Goal: Task Accomplishment & Management: Complete application form

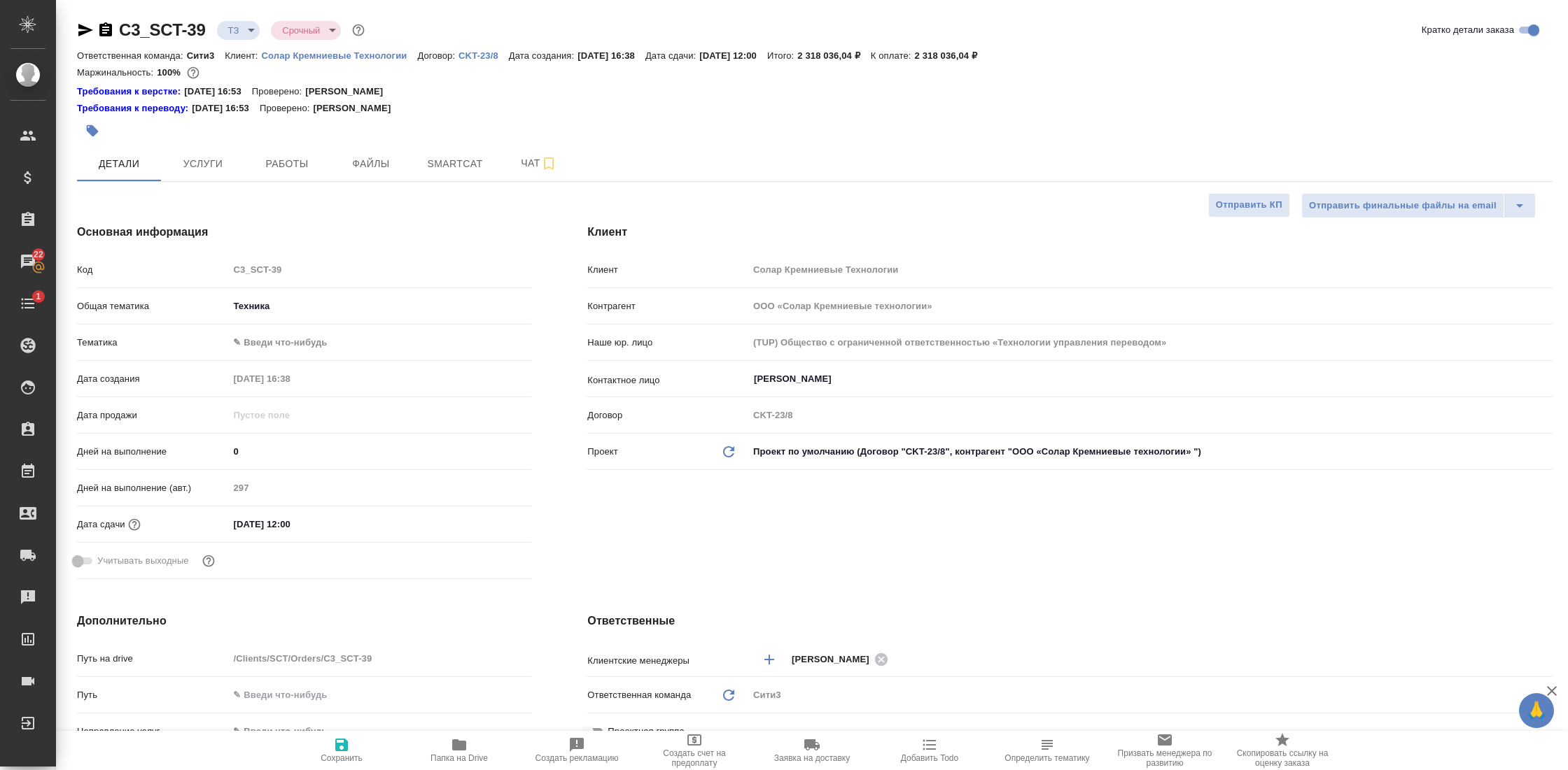
select select "RU"
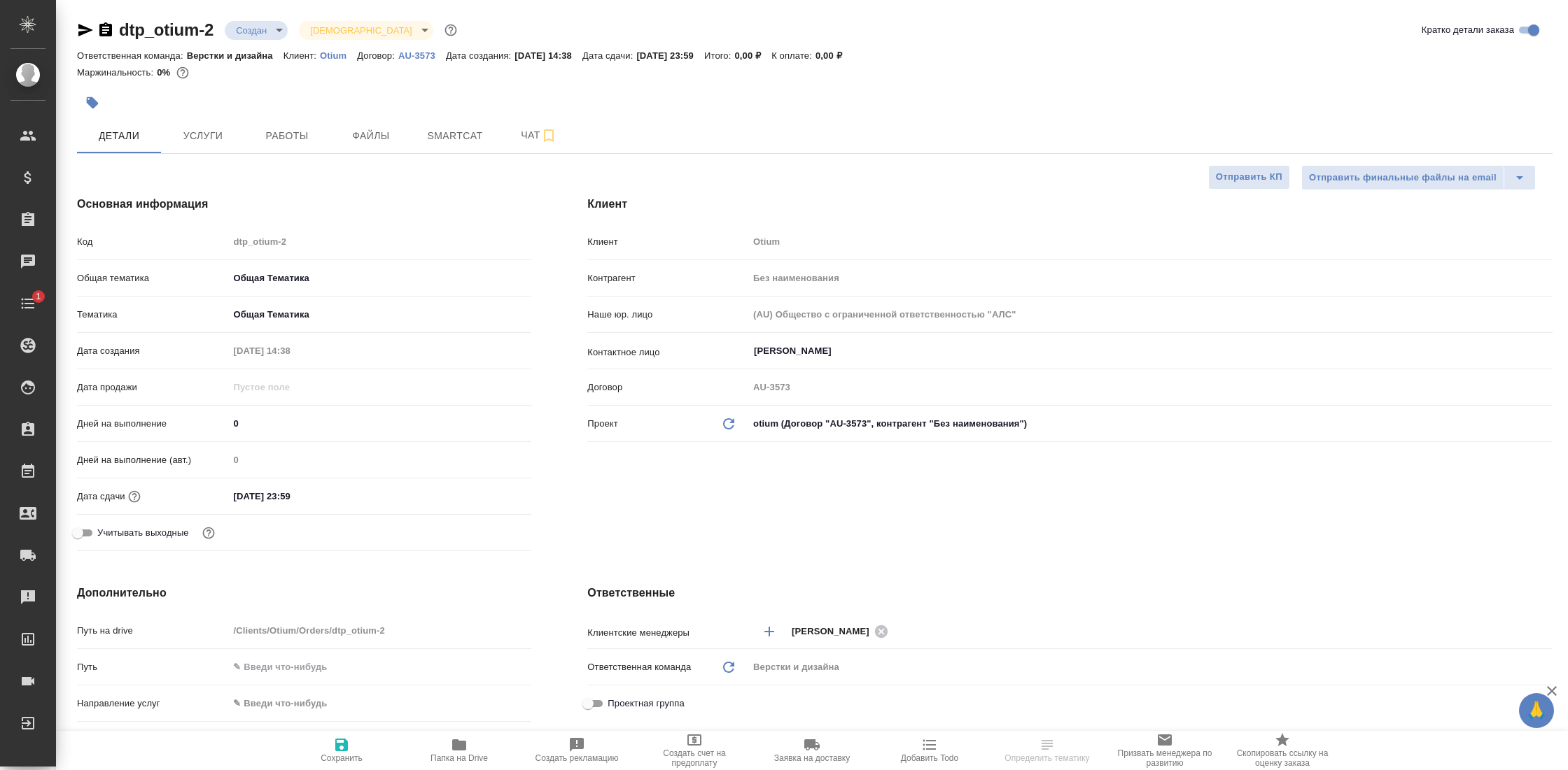
select select "RU"
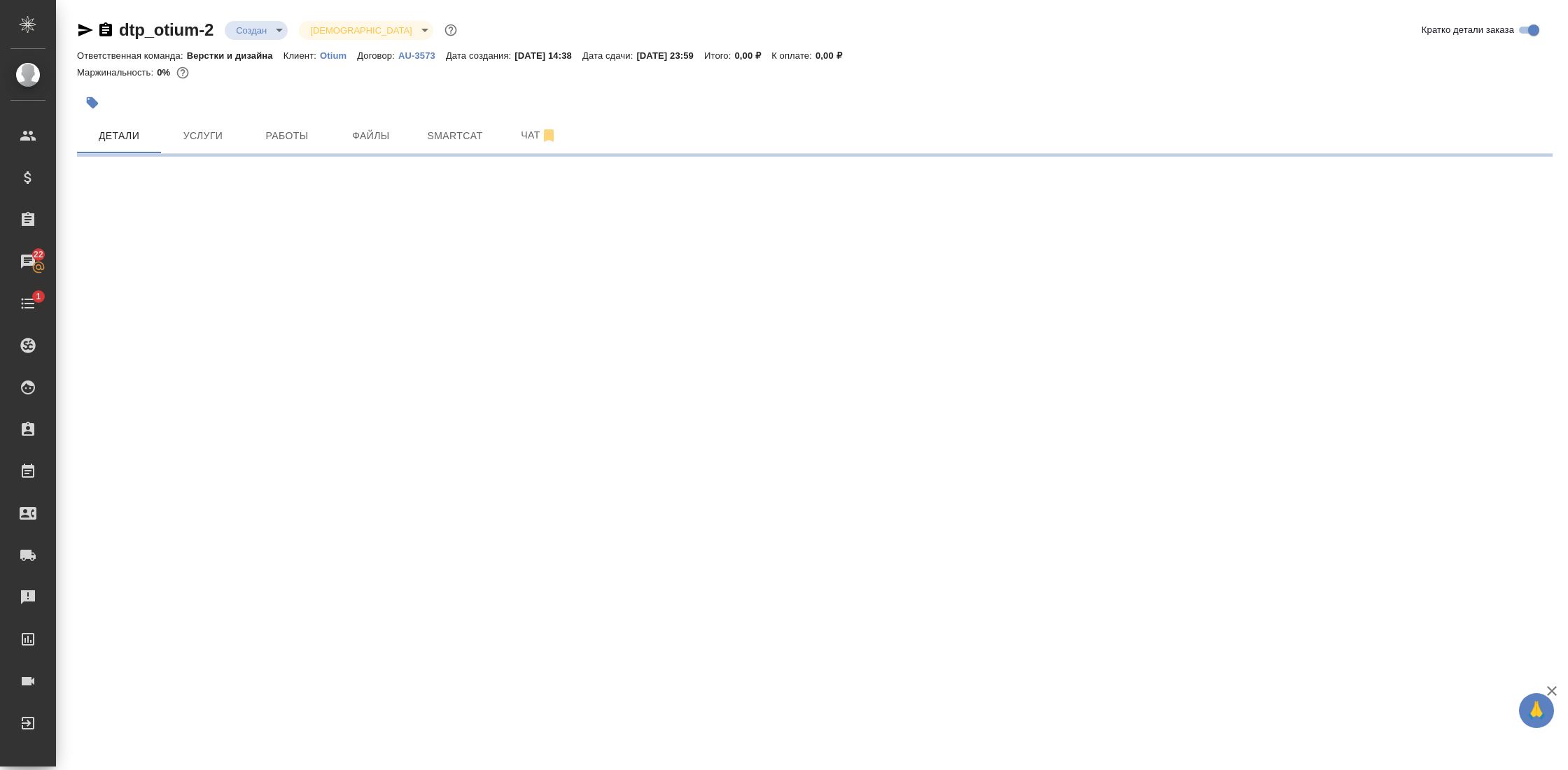
select select "RU"
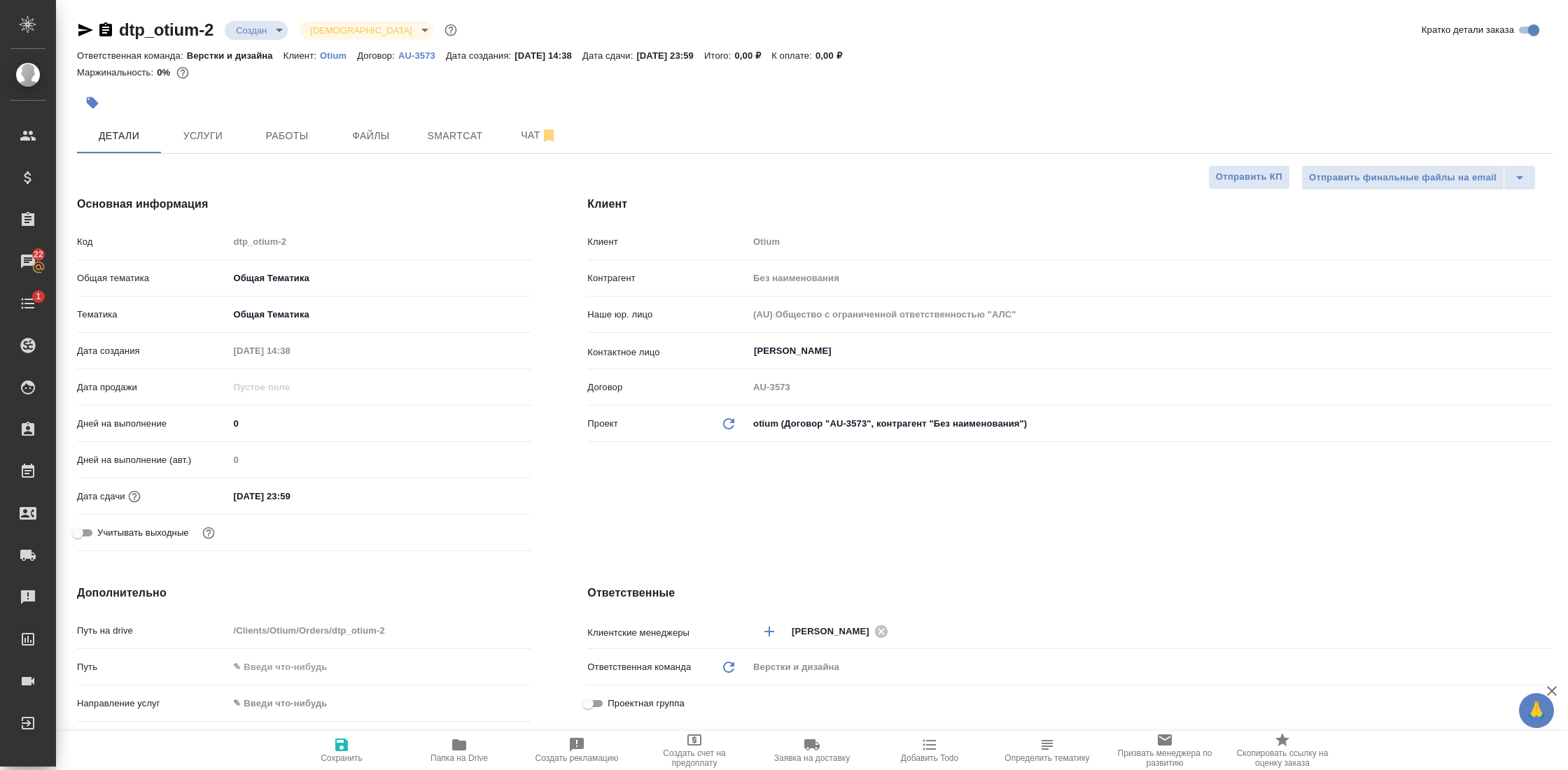
type textarea "x"
click at [279, 130] on span "Работы" at bounding box center [287, 136] width 67 height 18
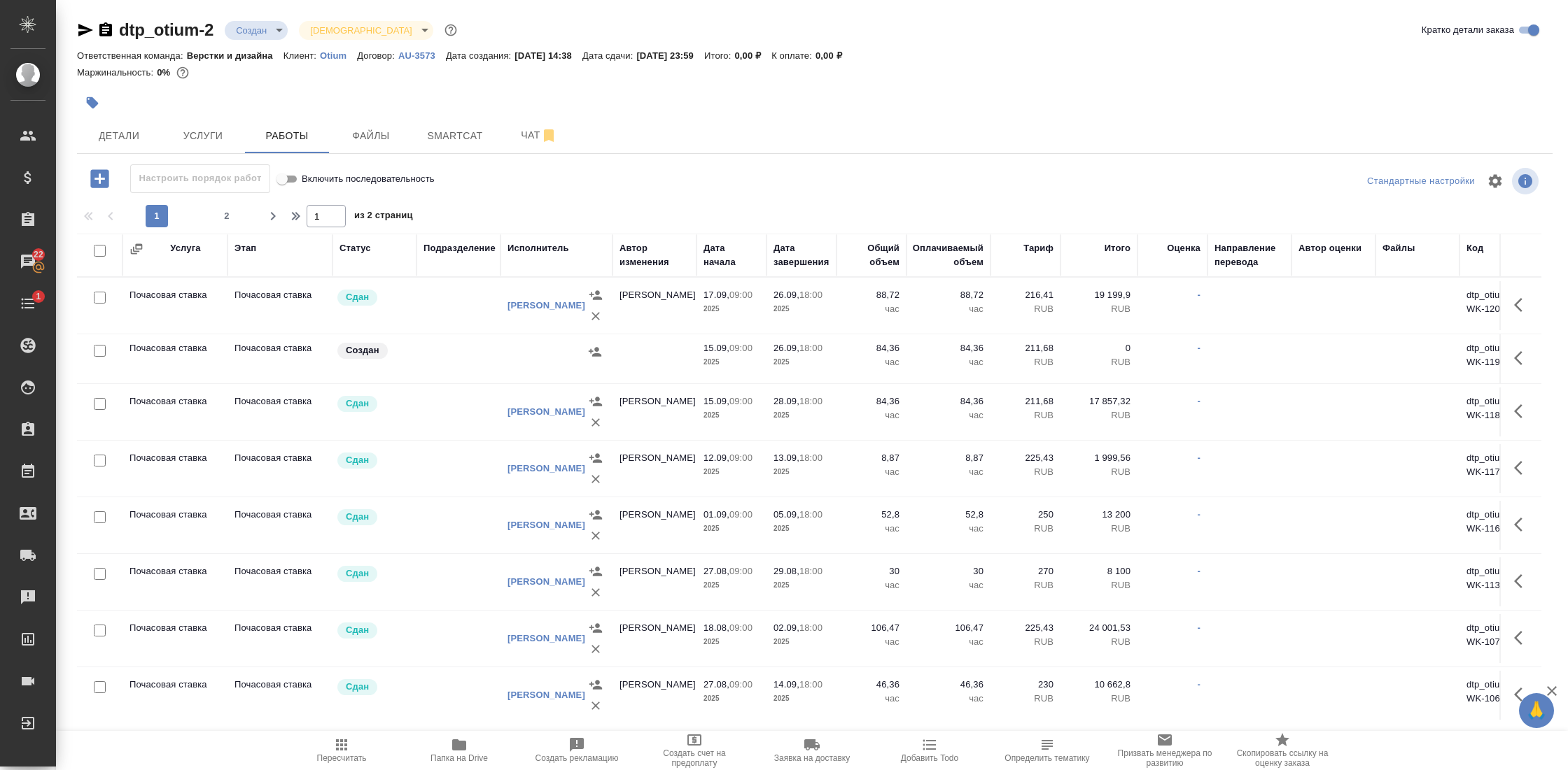
click at [100, 183] on icon "button" at bounding box center [100, 179] width 25 height 25
click at [103, 182] on icon "button" at bounding box center [99, 178] width 18 height 18
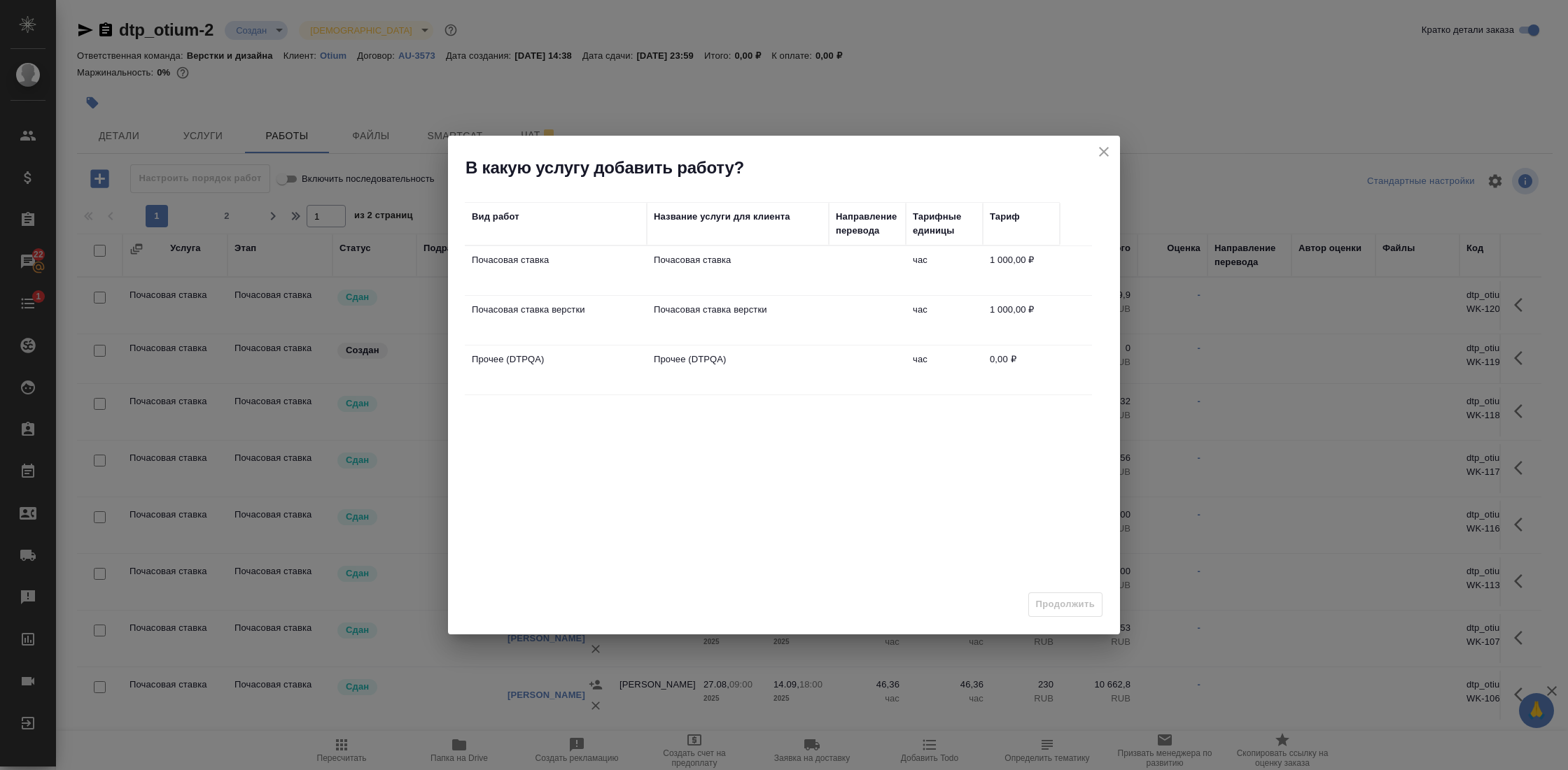
click at [853, 325] on td at bounding box center [867, 320] width 77 height 49
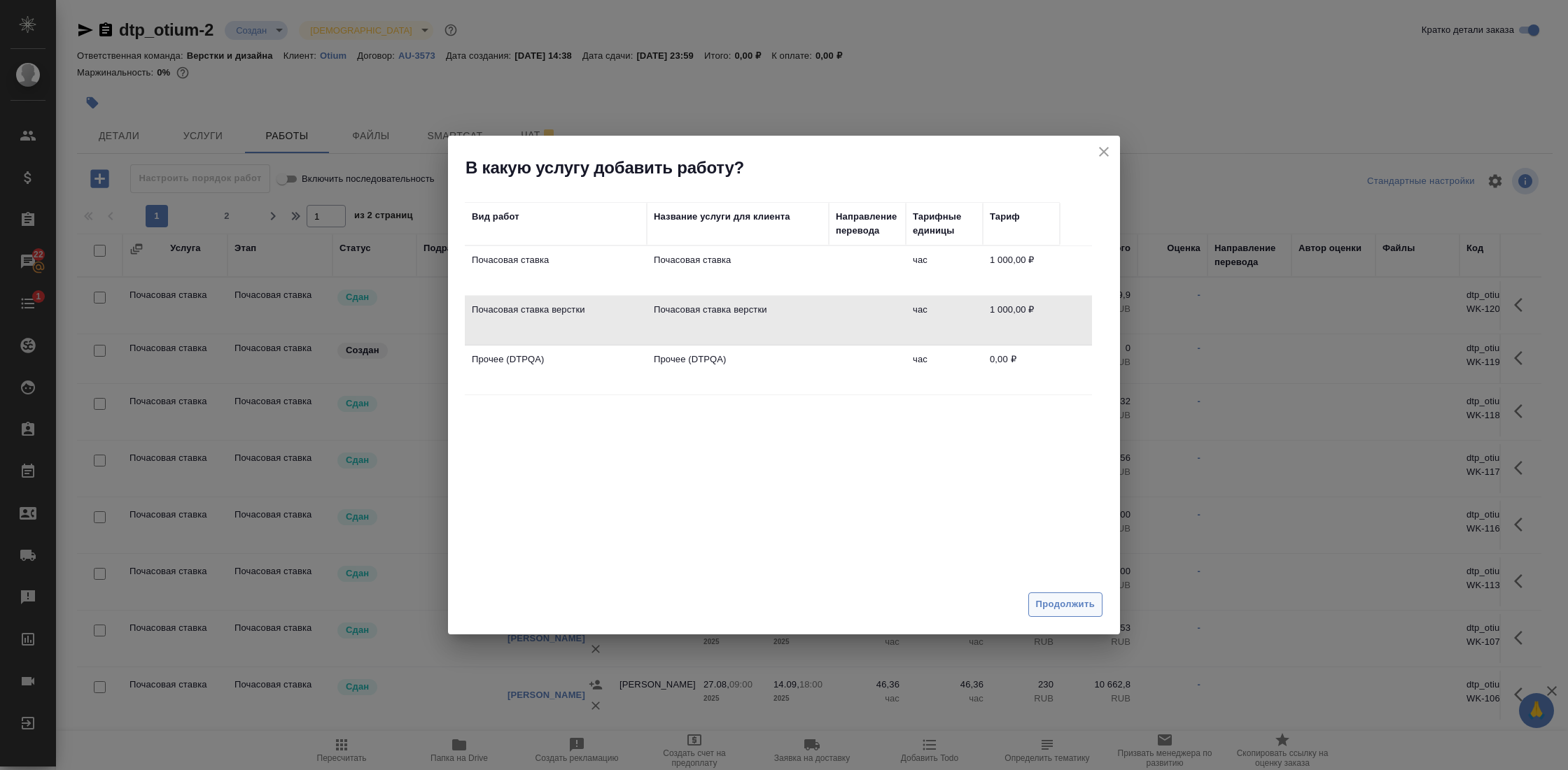
click at [1070, 605] on span "Продолжить" at bounding box center [1066, 605] width 59 height 16
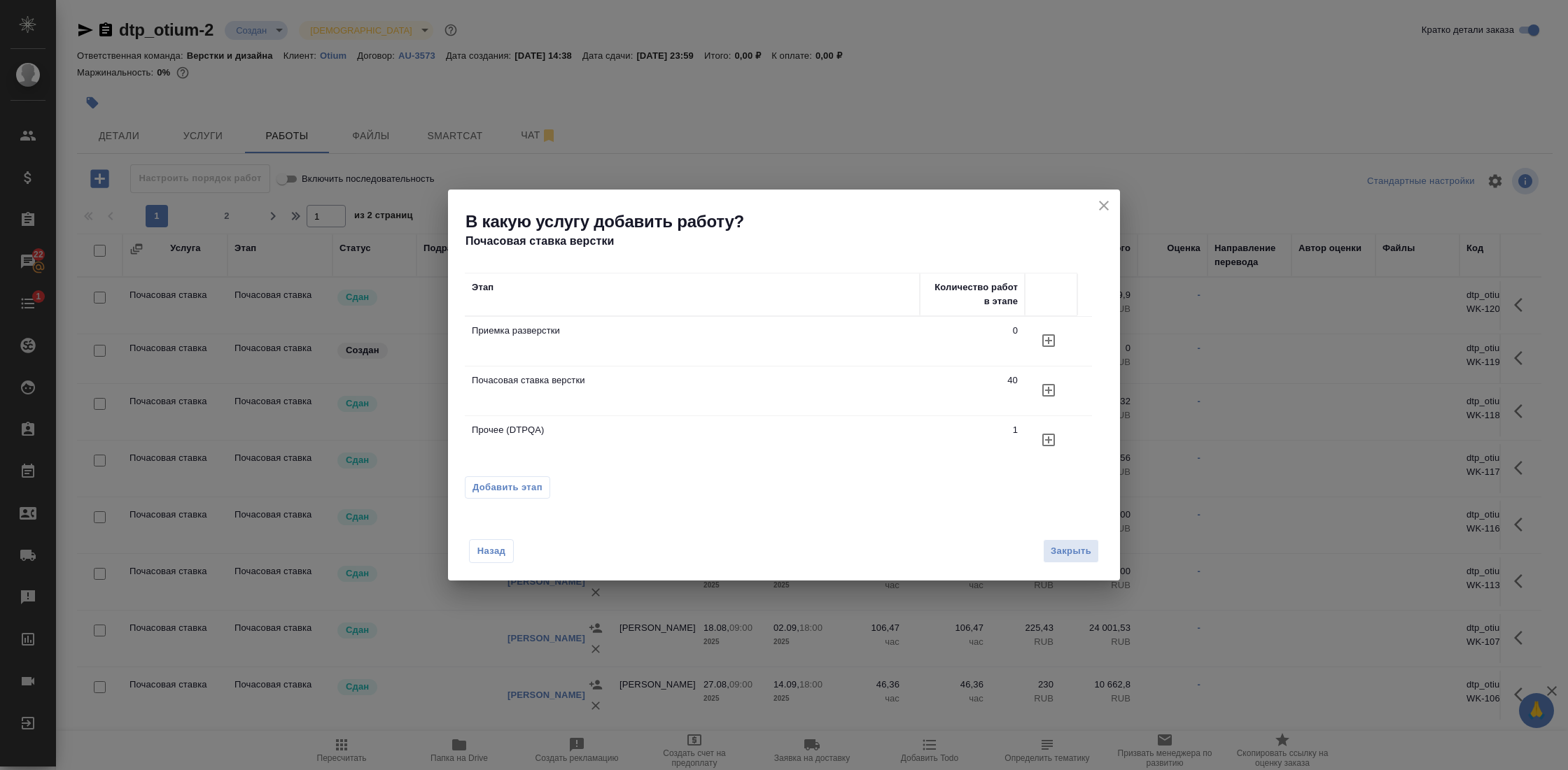
click at [1047, 393] on icon "button" at bounding box center [1048, 390] width 17 height 17
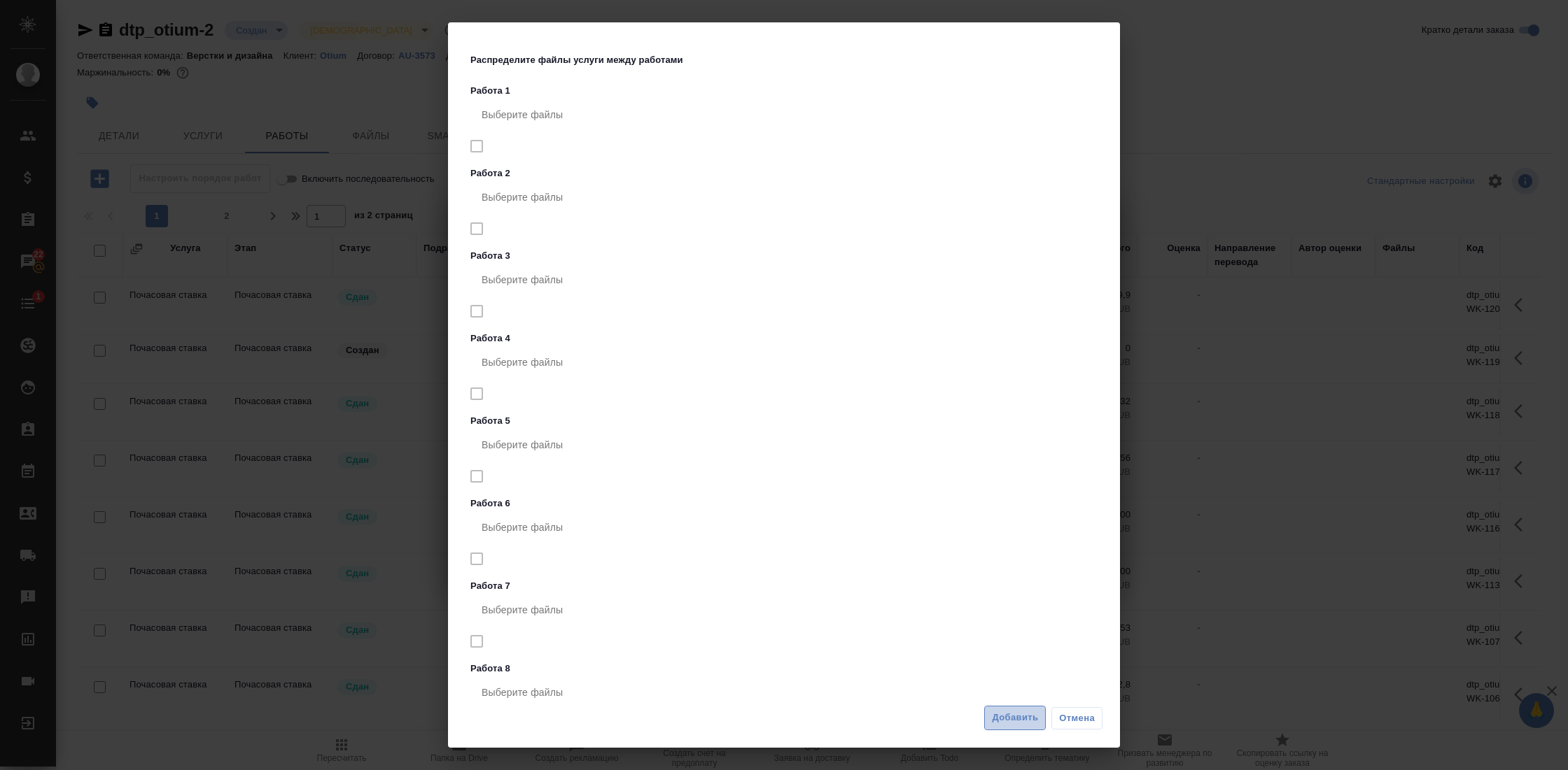
click at [1000, 717] on span "Добавить" at bounding box center [1015, 718] width 46 height 16
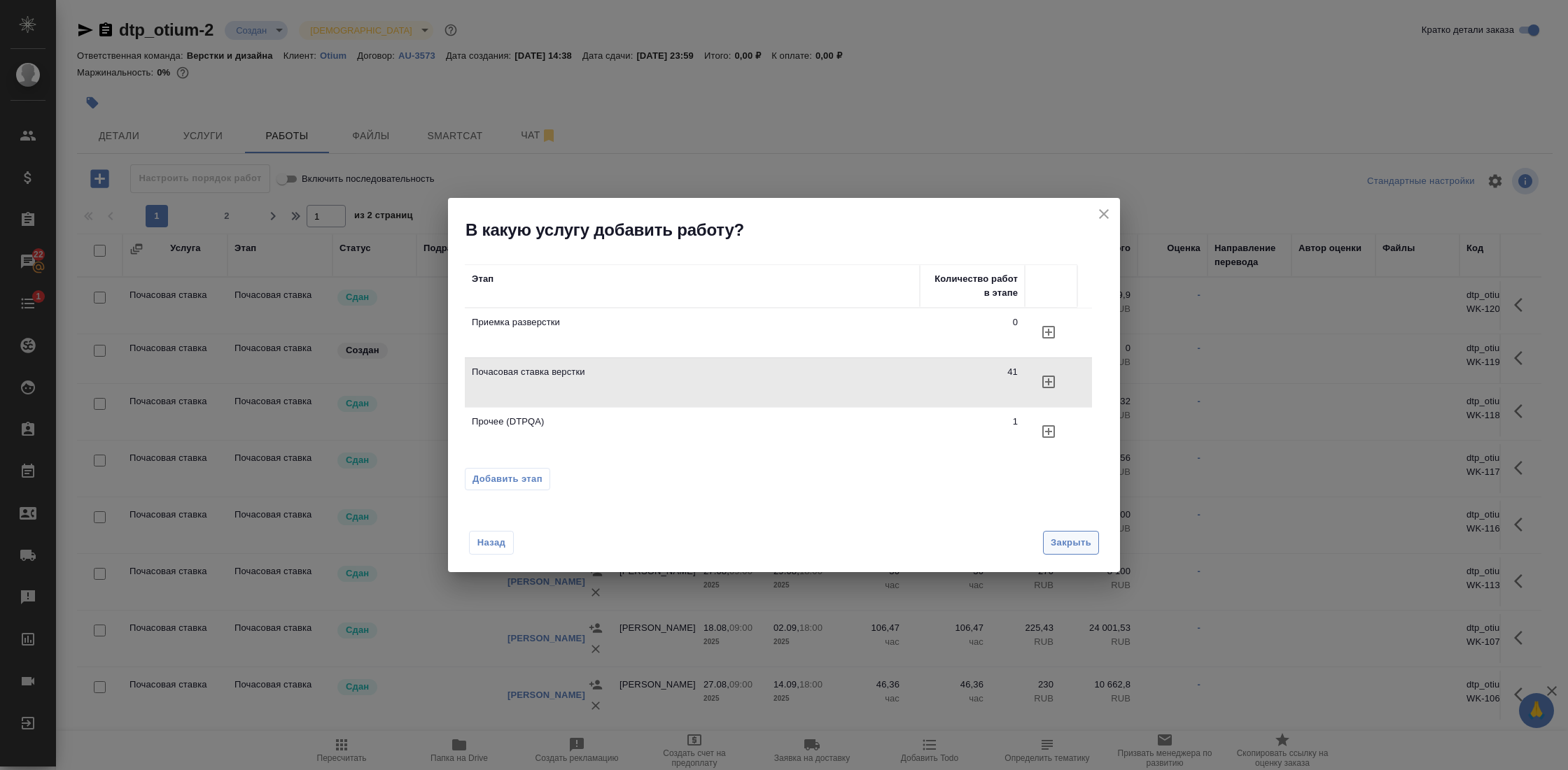
click at [1085, 537] on span "Закрыть" at bounding box center [1071, 543] width 41 height 16
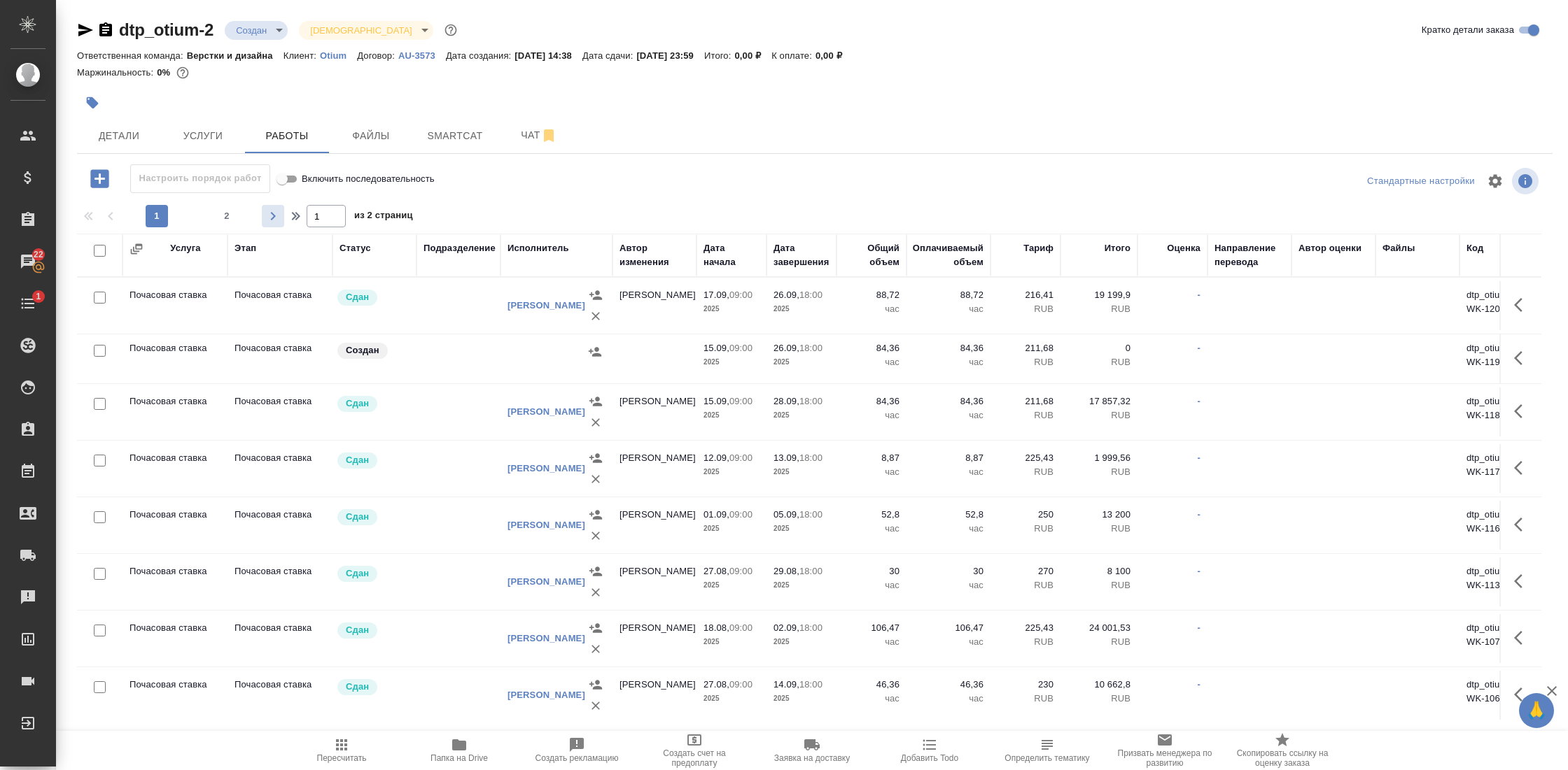
click at [275, 218] on icon "button" at bounding box center [272, 215] width 17 height 17
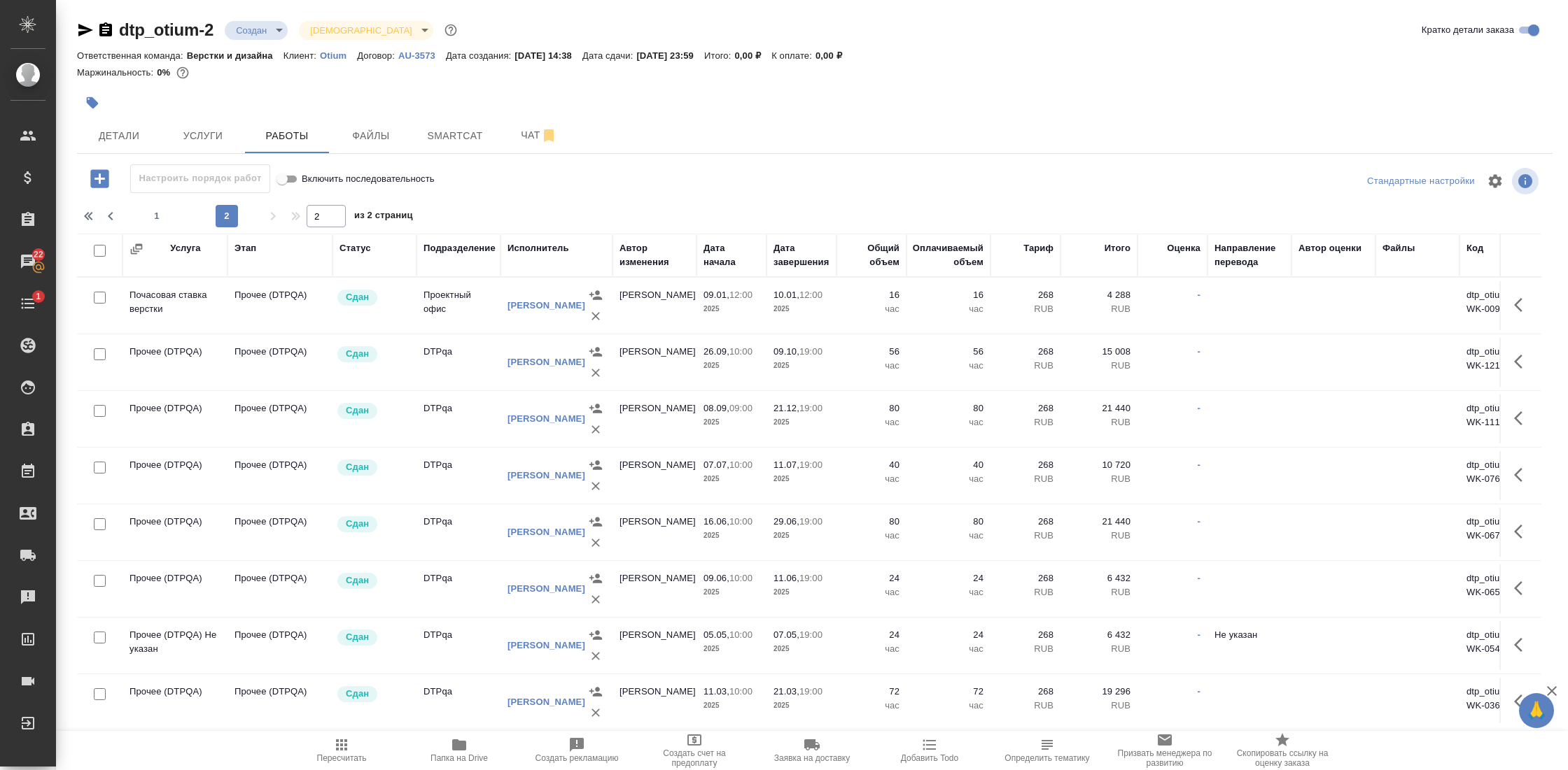
scroll to position [76, 0]
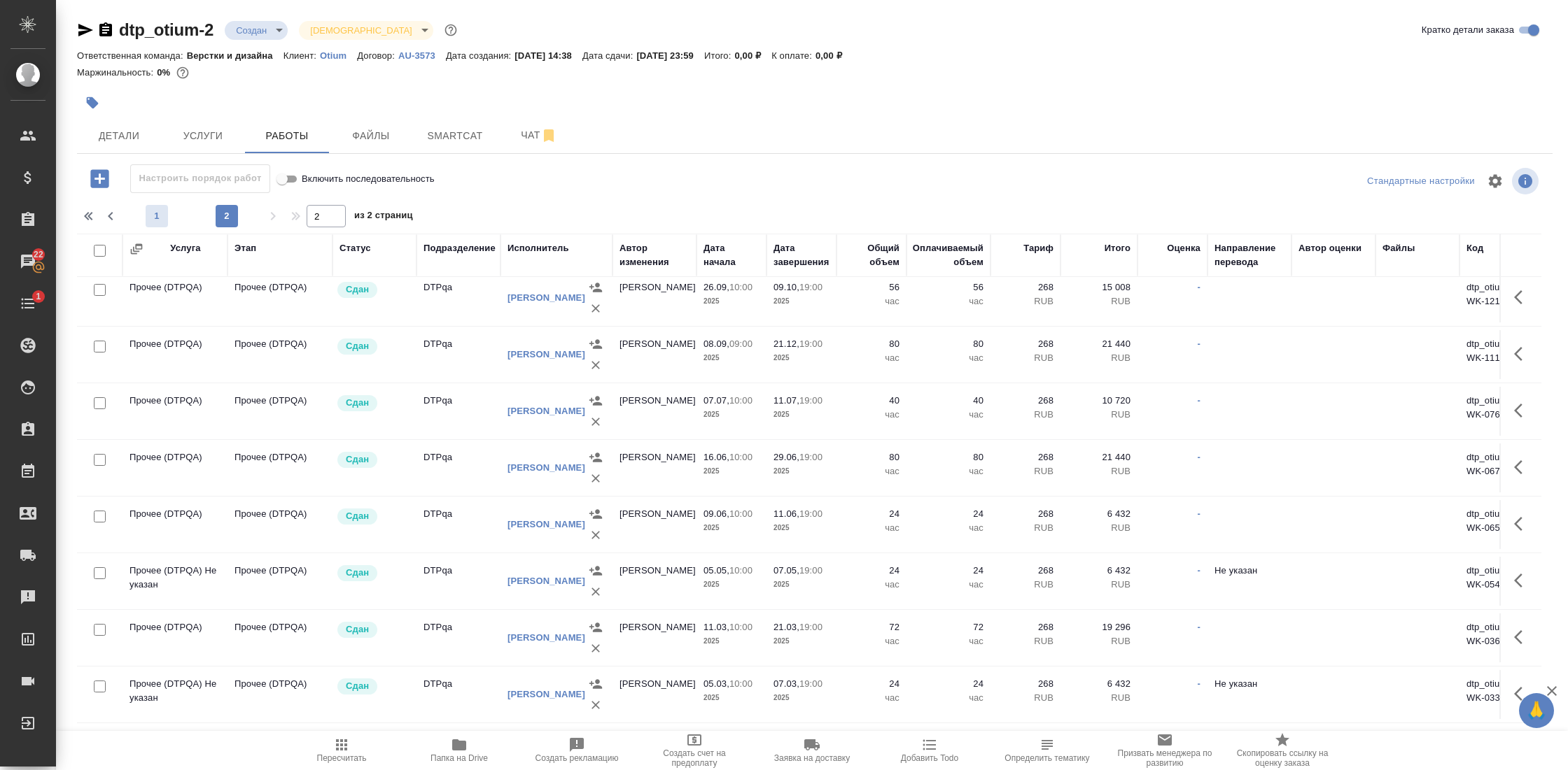
click at [153, 216] on span "1" at bounding box center [156, 216] width 22 height 14
type input "1"
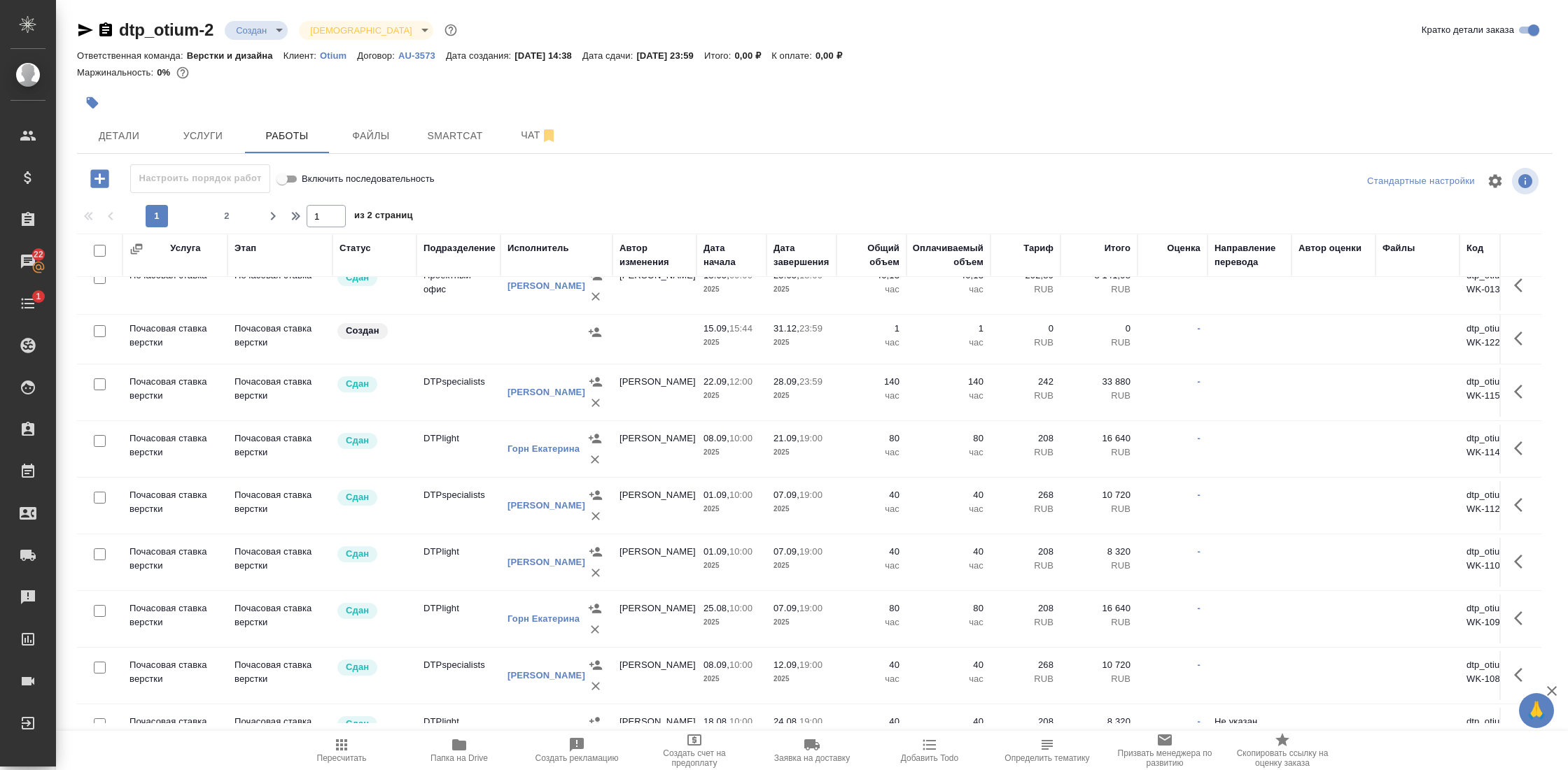
scroll to position [3301, 0]
click at [165, 315] on td "Почасовая ставка верстки" at bounding box center [175, 338] width 105 height 49
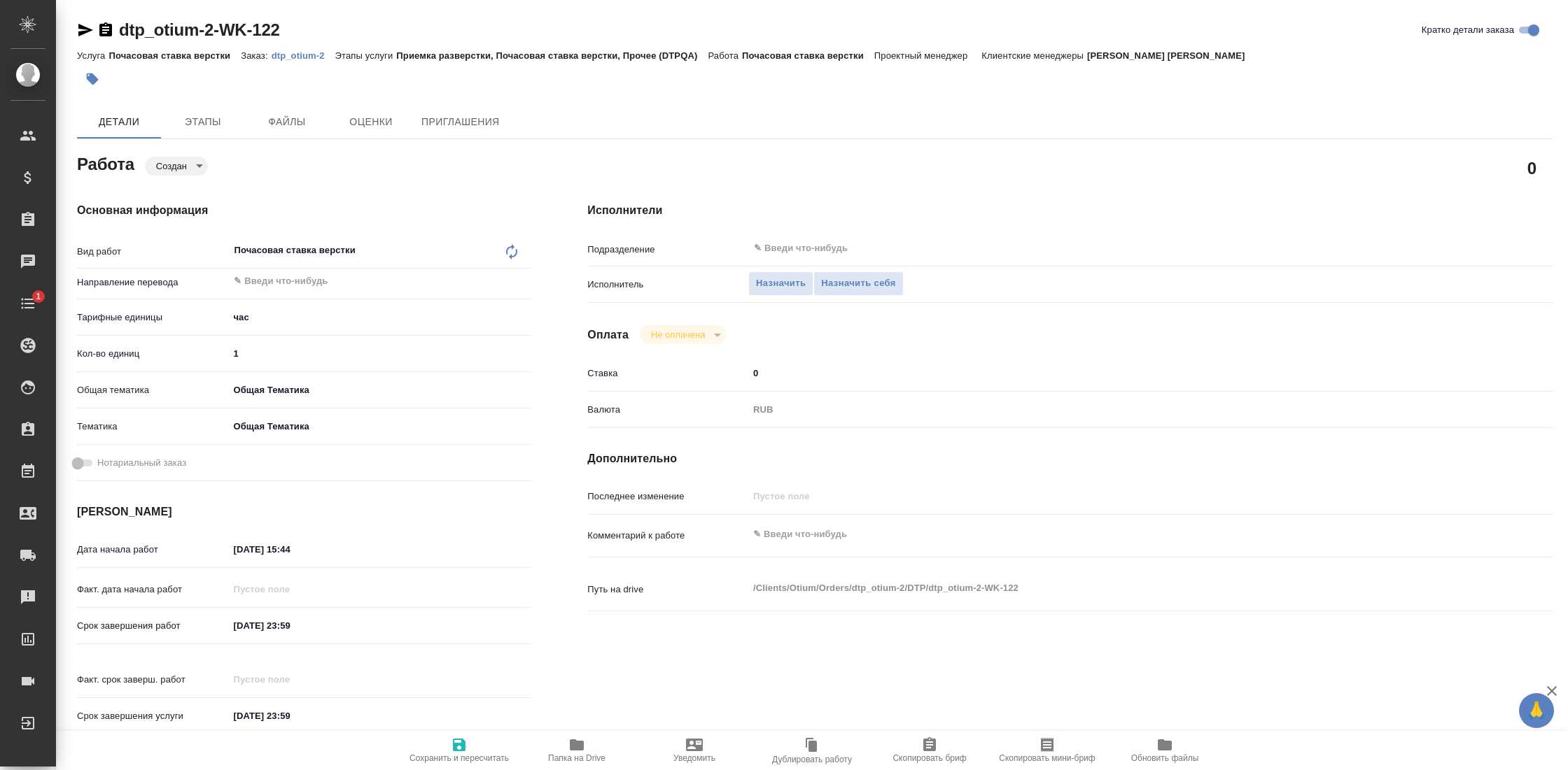
type textarea "x"
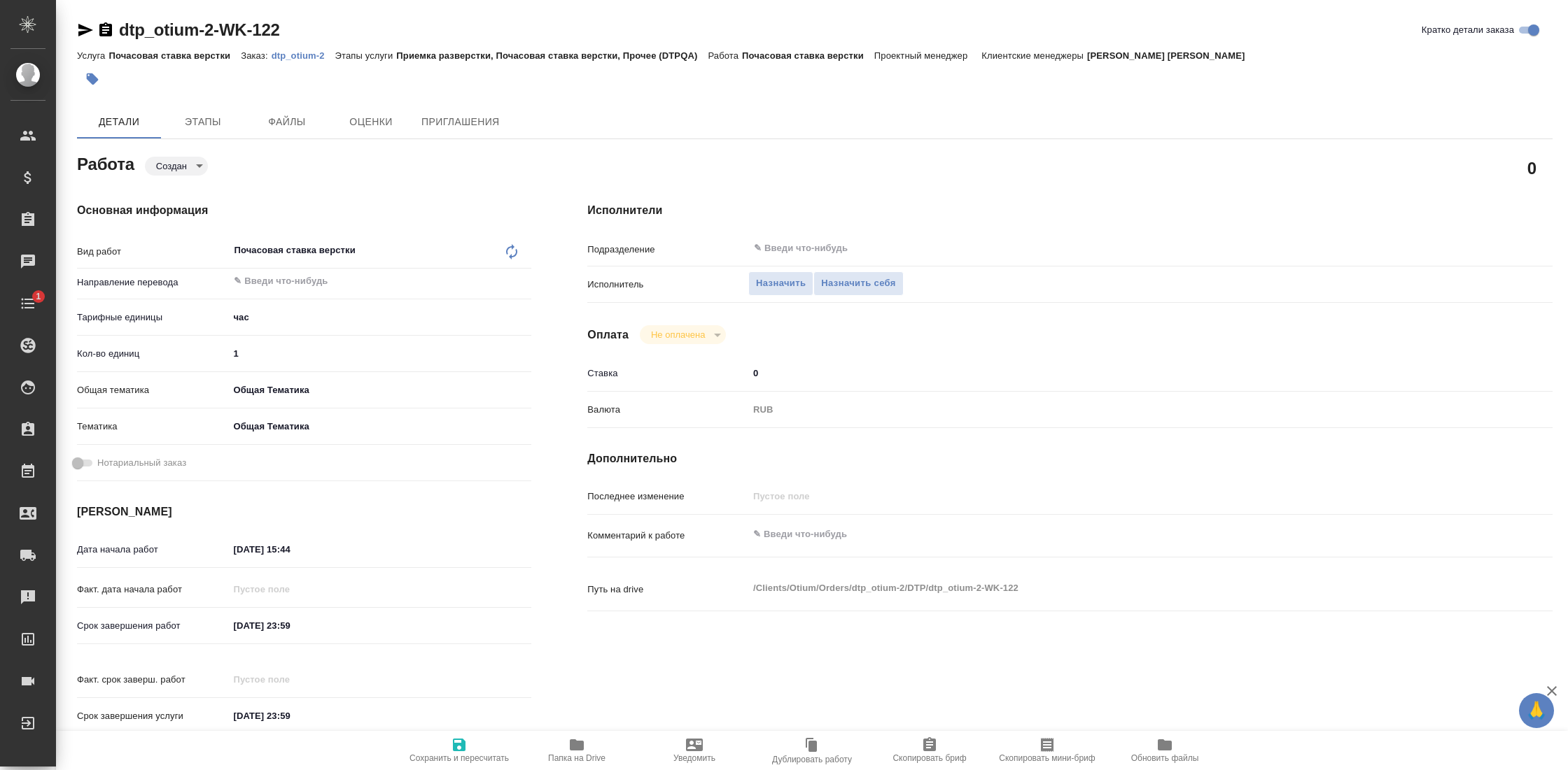
type textarea "x"
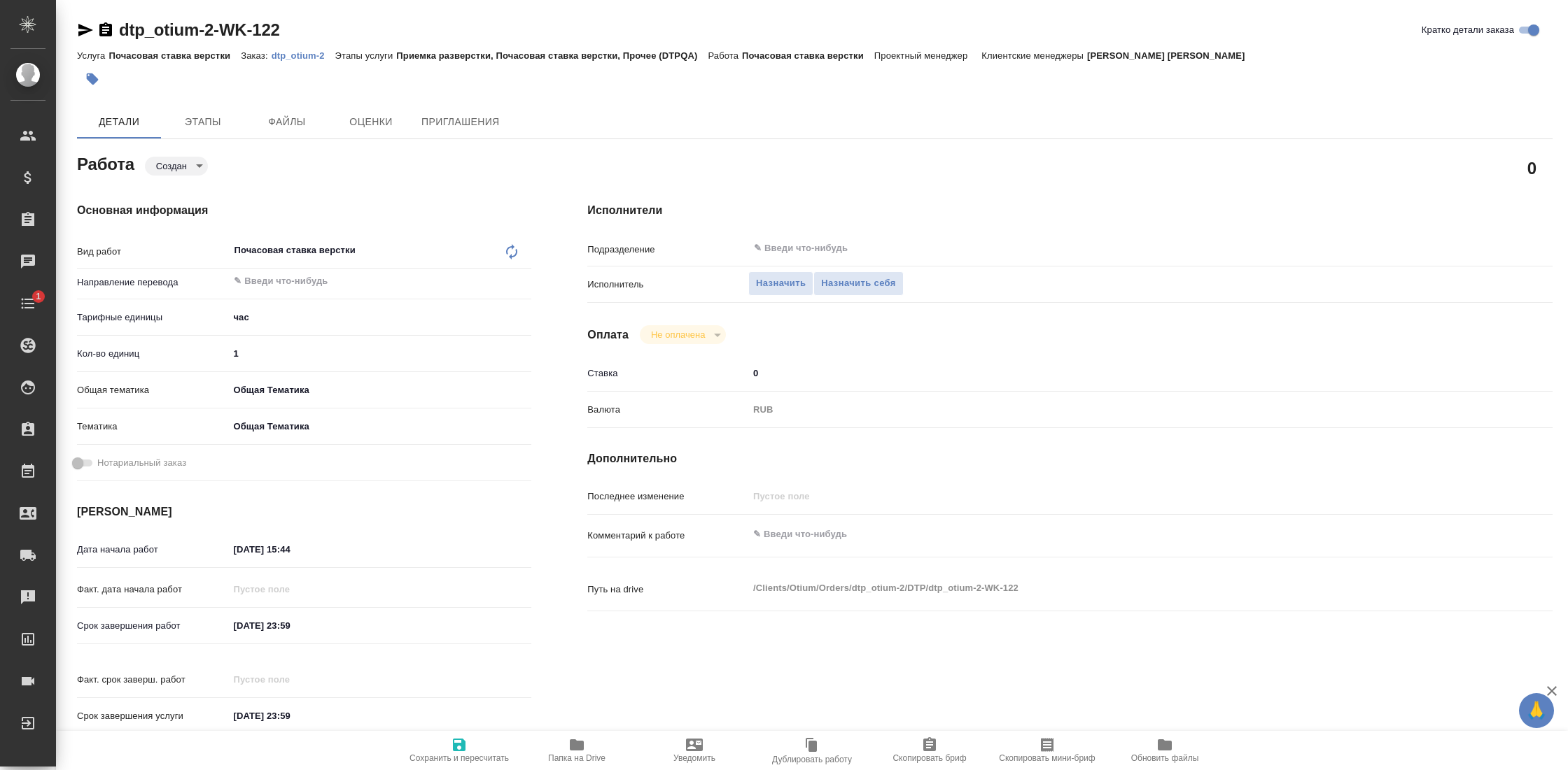
type textarea "x"
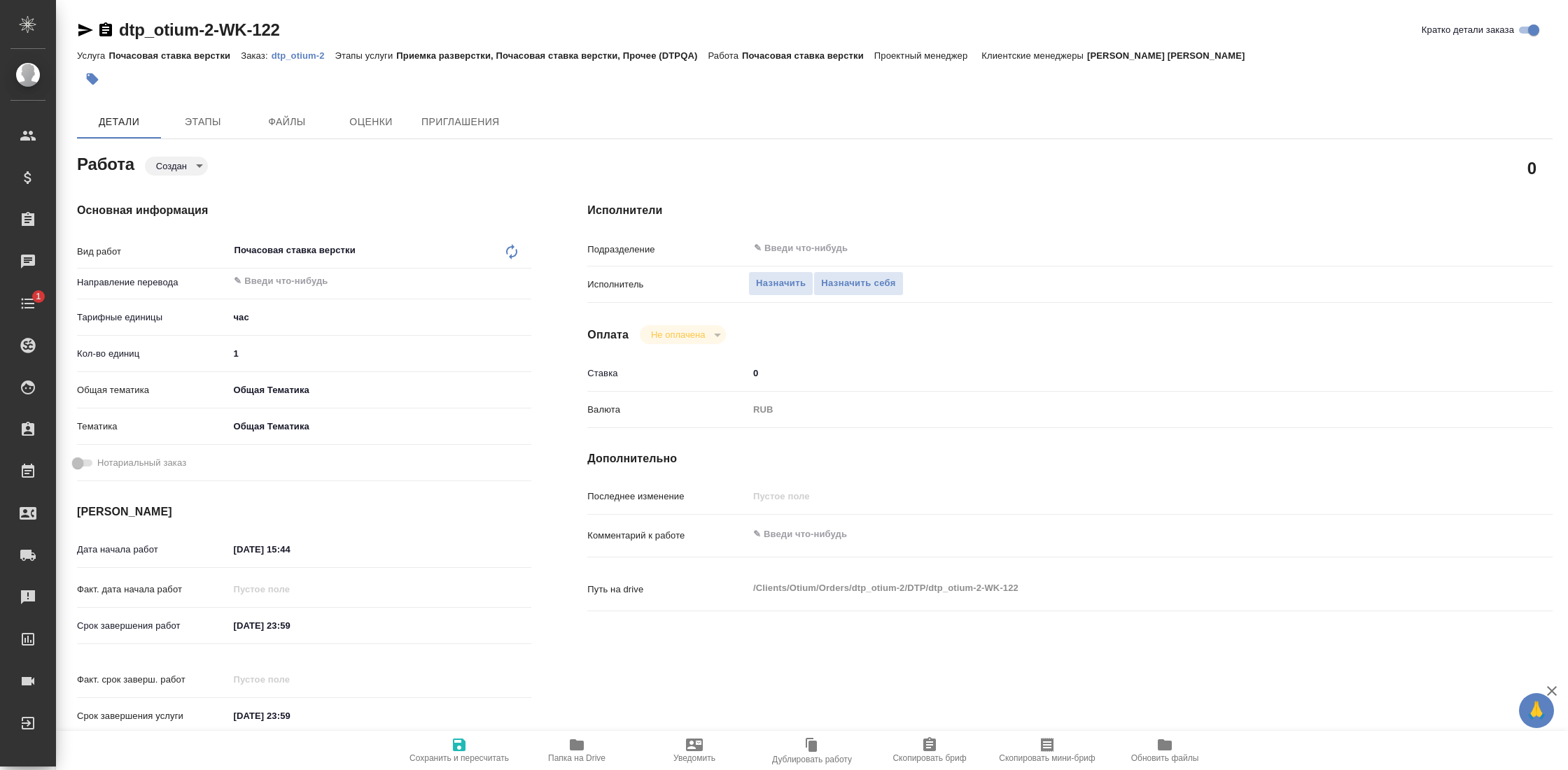
type textarea "x"
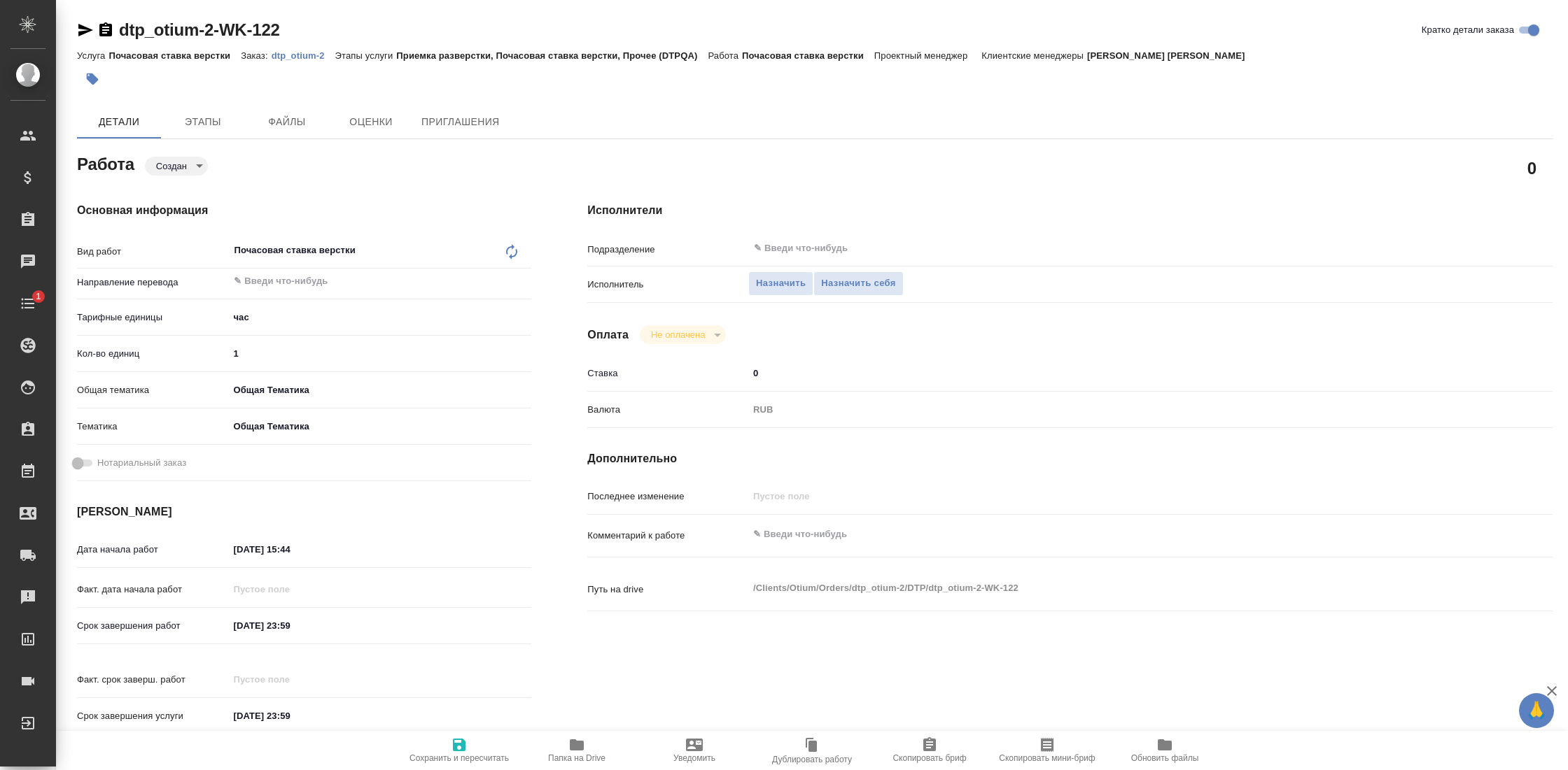
type textarea "x"
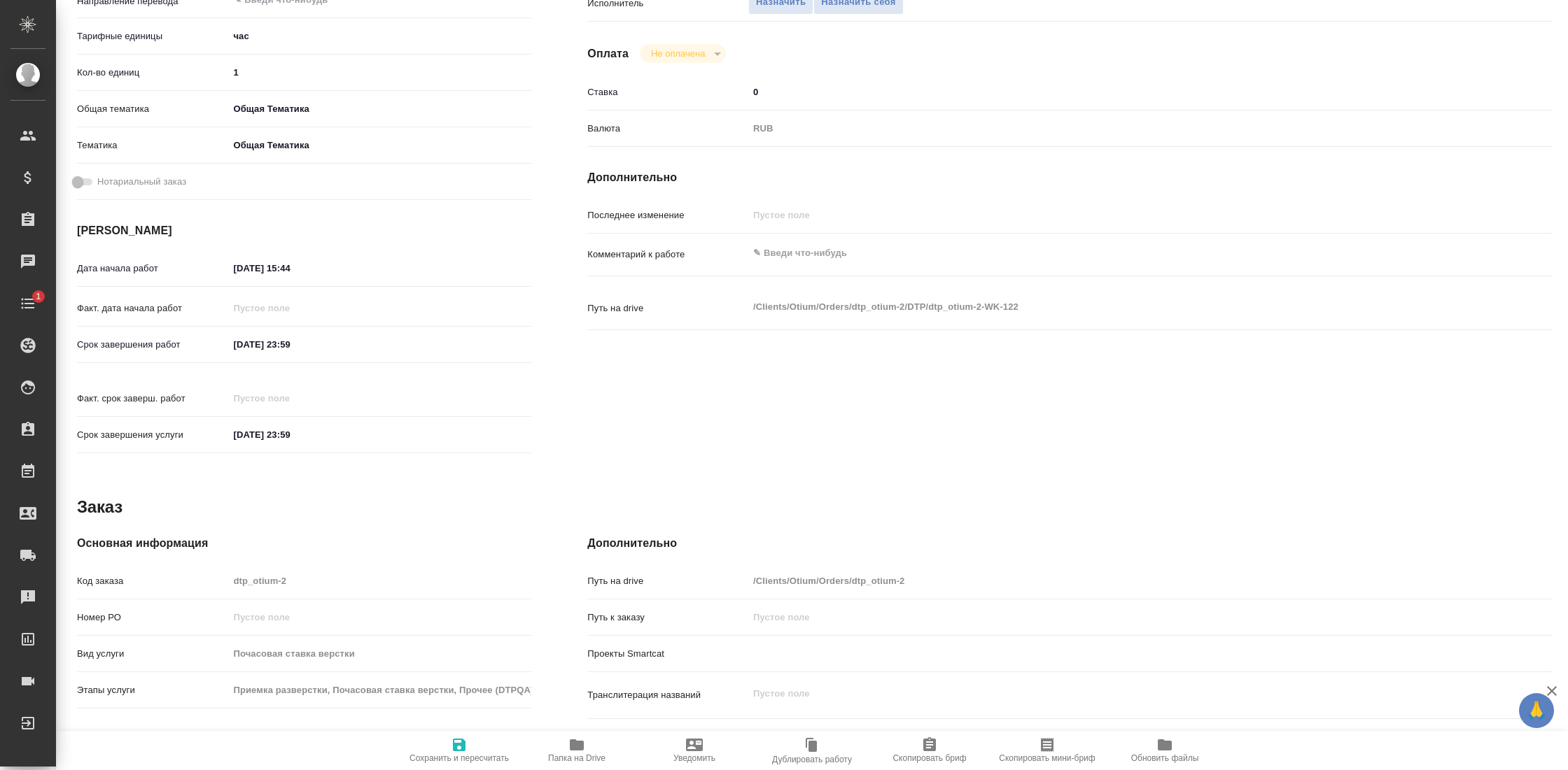
scroll to position [283, 0]
type textarea "x"
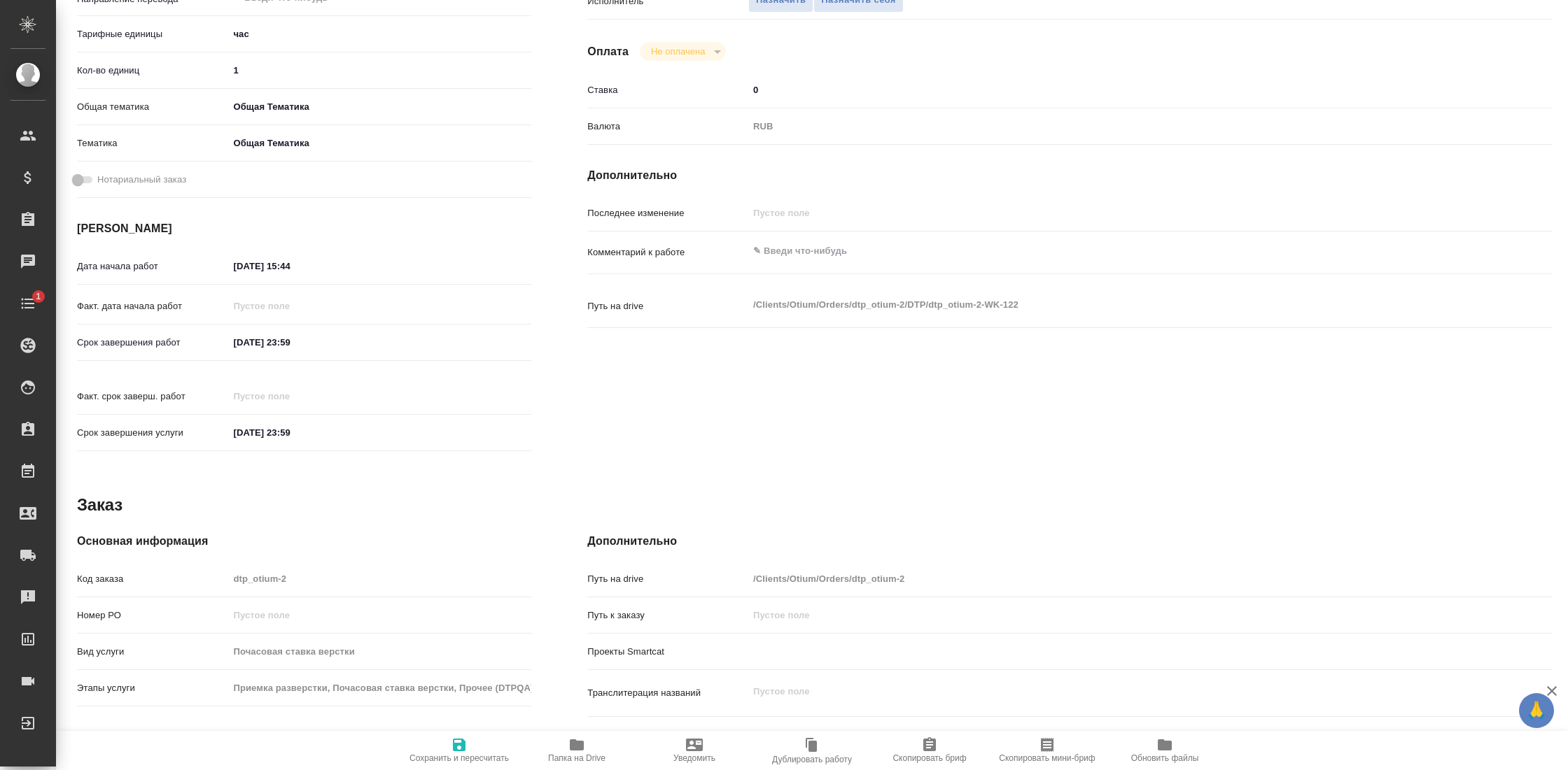
type textarea "x"
click at [287, 252] on div "Основная информация Вид работ Почасовая ставка верстки x ​ Направление перевода…" at bounding box center [303, 189] width 454 height 542
click at [287, 261] on input "[DATE] 15:44" at bounding box center [289, 266] width 122 height 20
click at [485, 263] on icon "button" at bounding box center [490, 266] width 17 height 17
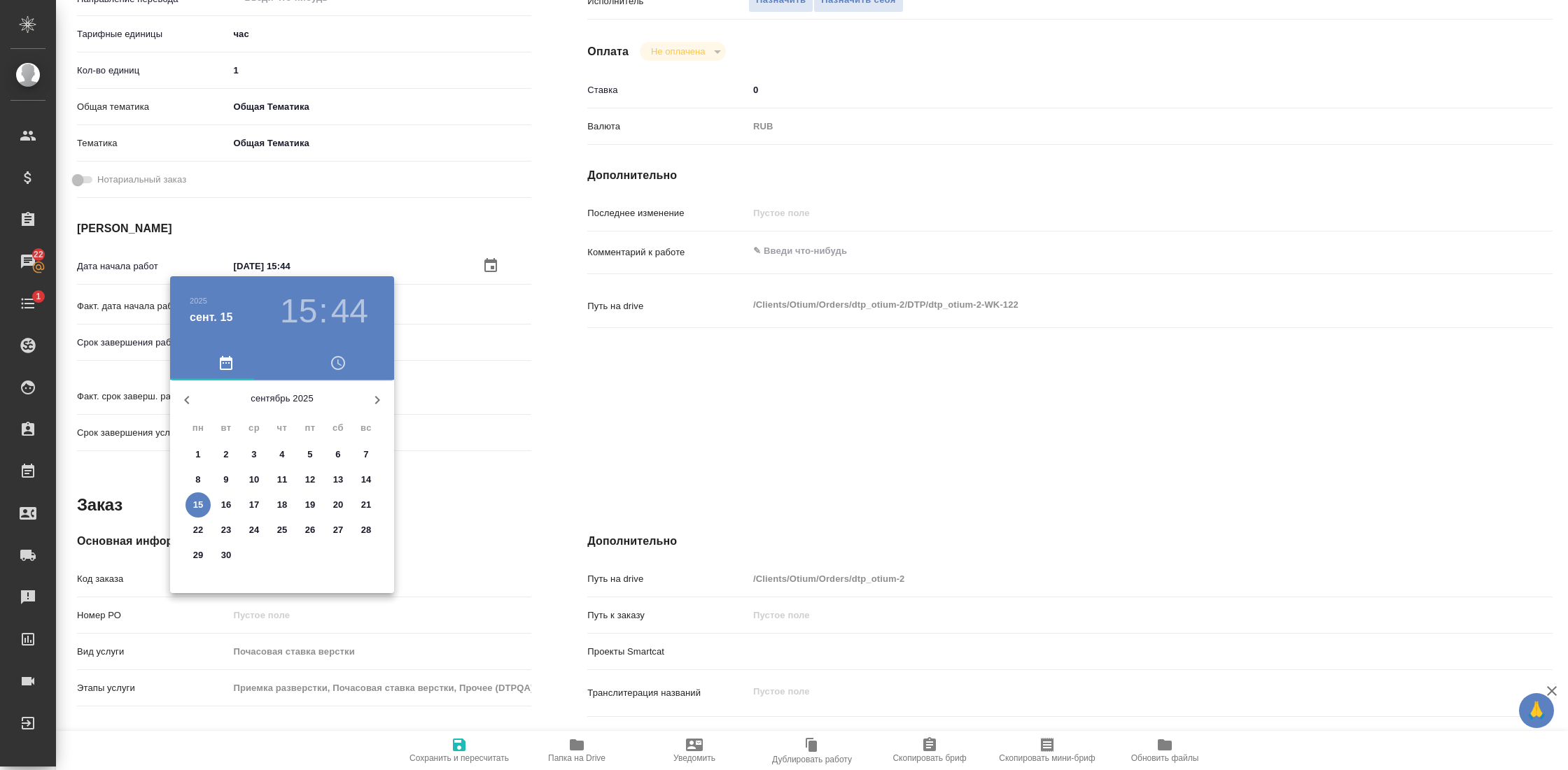
click at [200, 551] on p "29" at bounding box center [198, 555] width 10 height 14
type textarea "x"
type input "[DATE] 15:44"
type textarea "x"
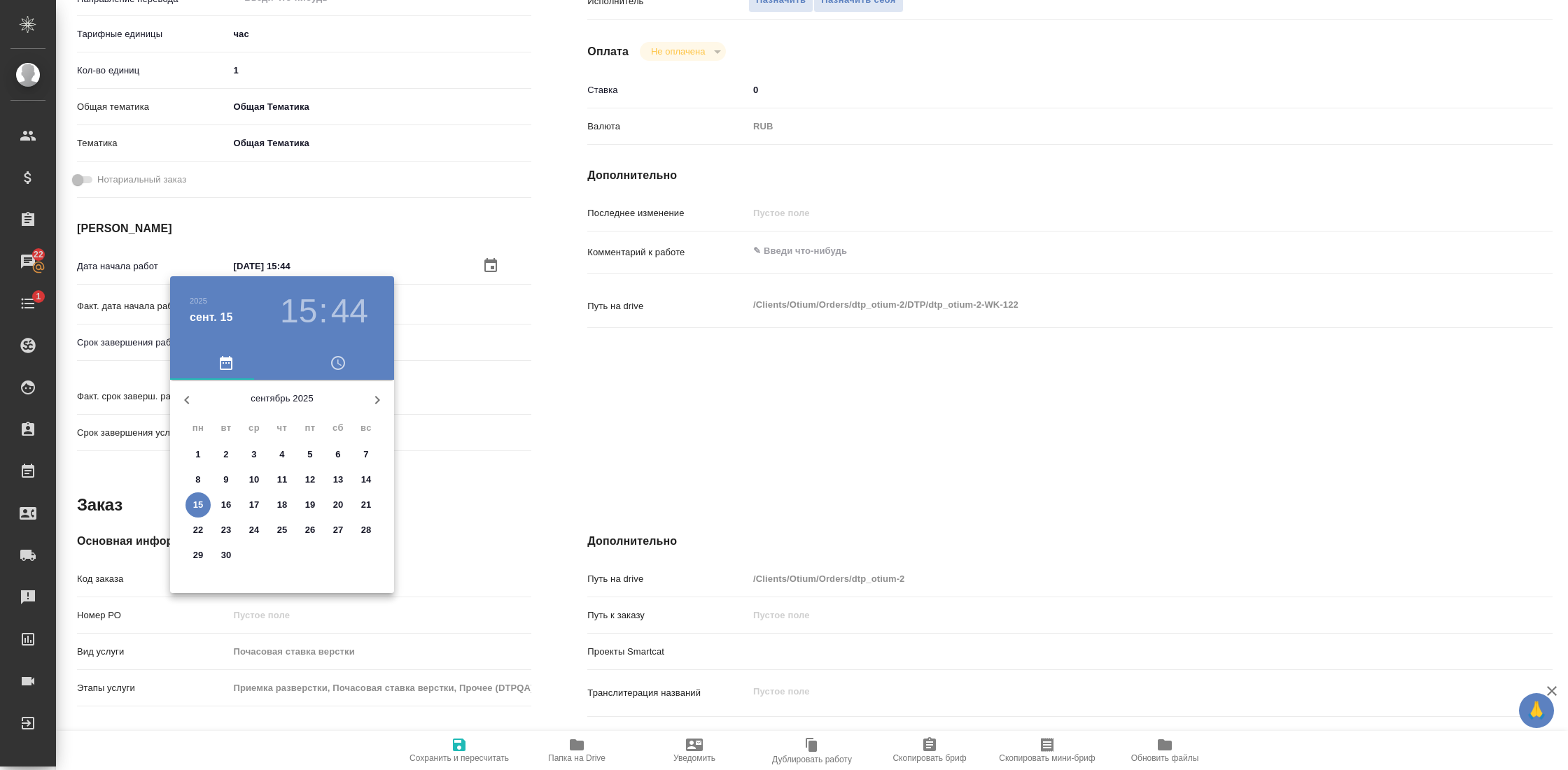
type textarea "x"
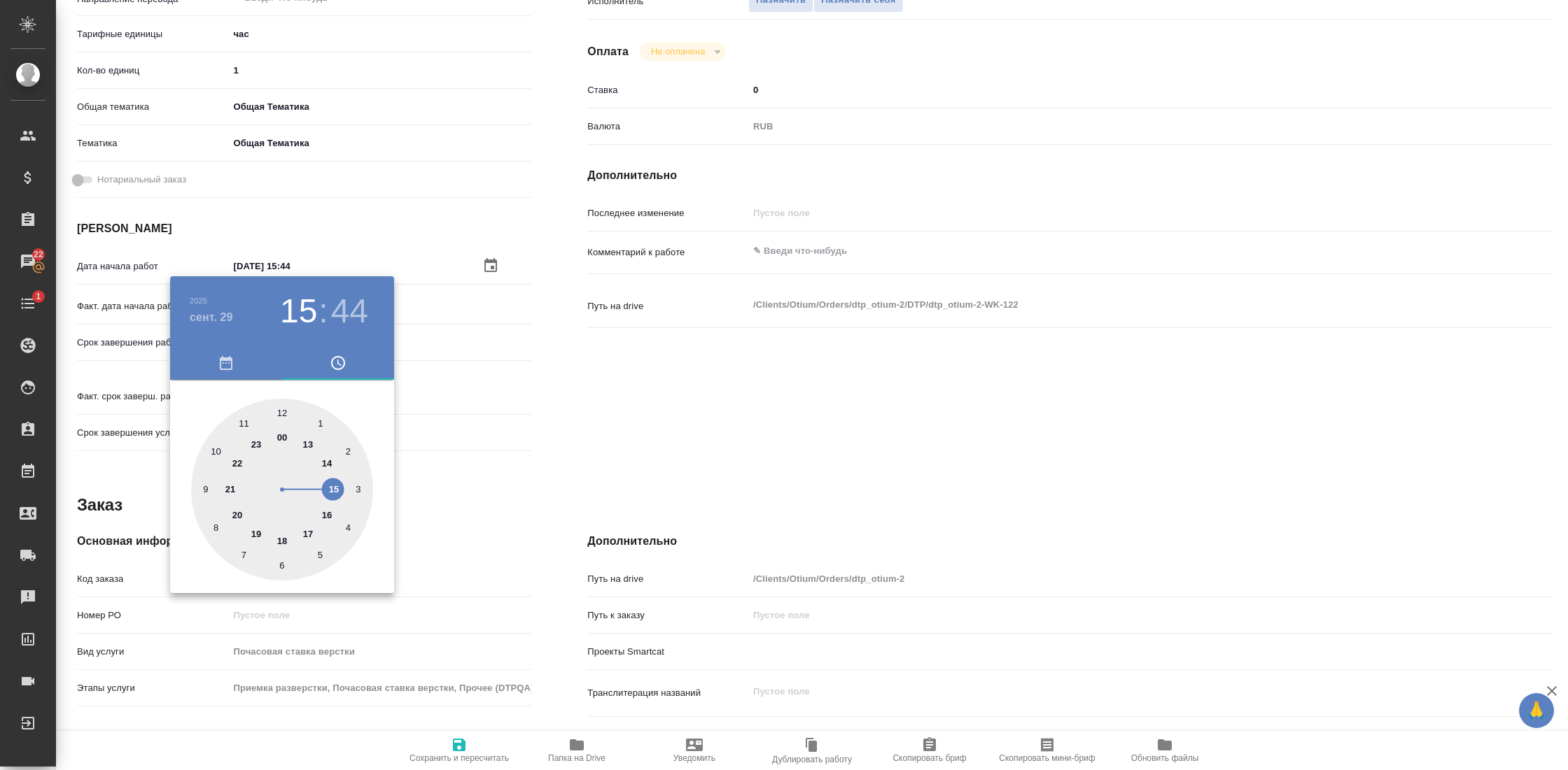
click at [214, 449] on div at bounding box center [282, 490] width 182 height 182
type textarea "x"
type input "[DATE] 10:44"
type textarea "x"
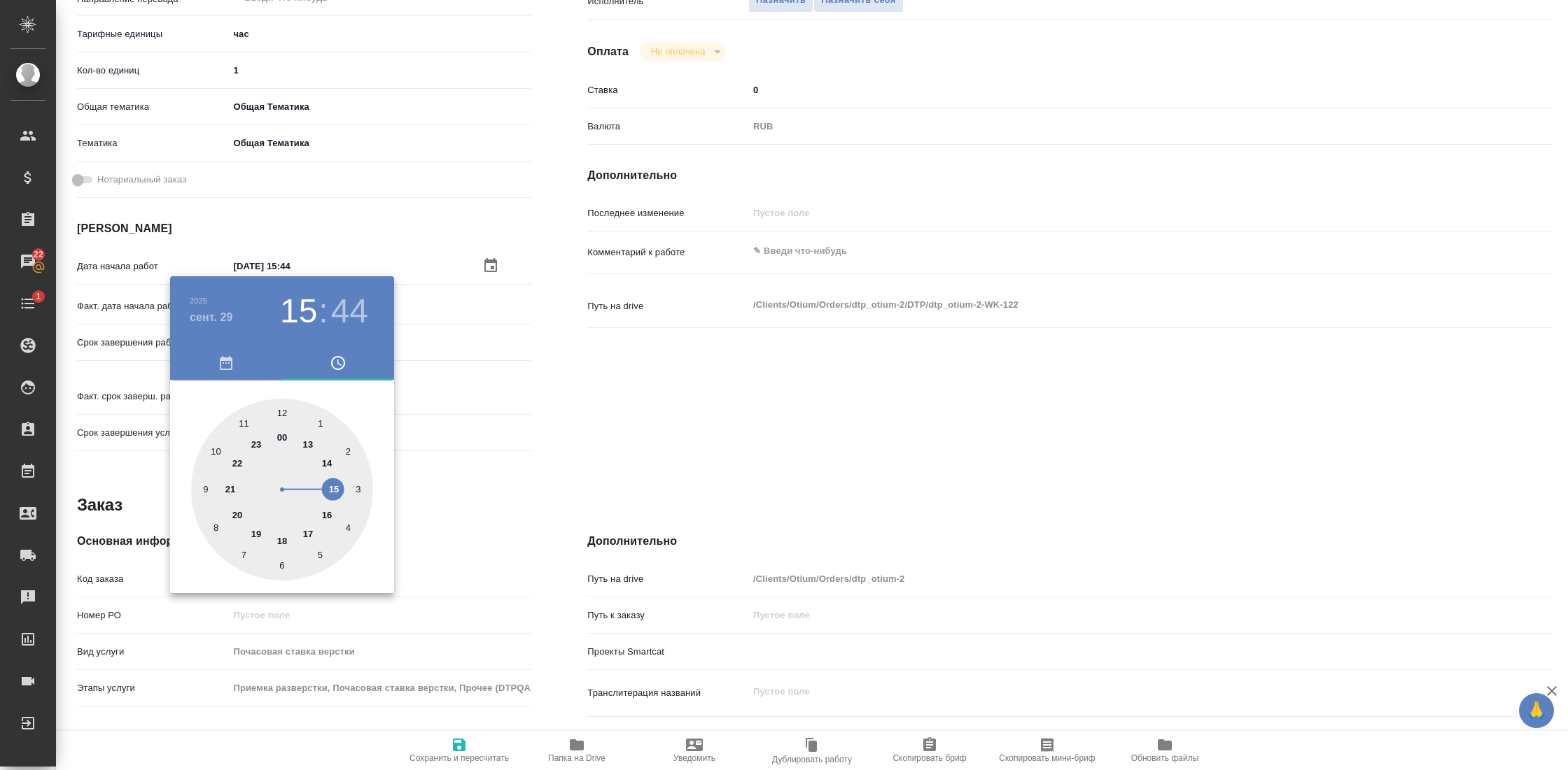
type textarea "x"
click at [282, 416] on div at bounding box center [282, 490] width 182 height 182
type textarea "x"
type input "[DATE] 10:00"
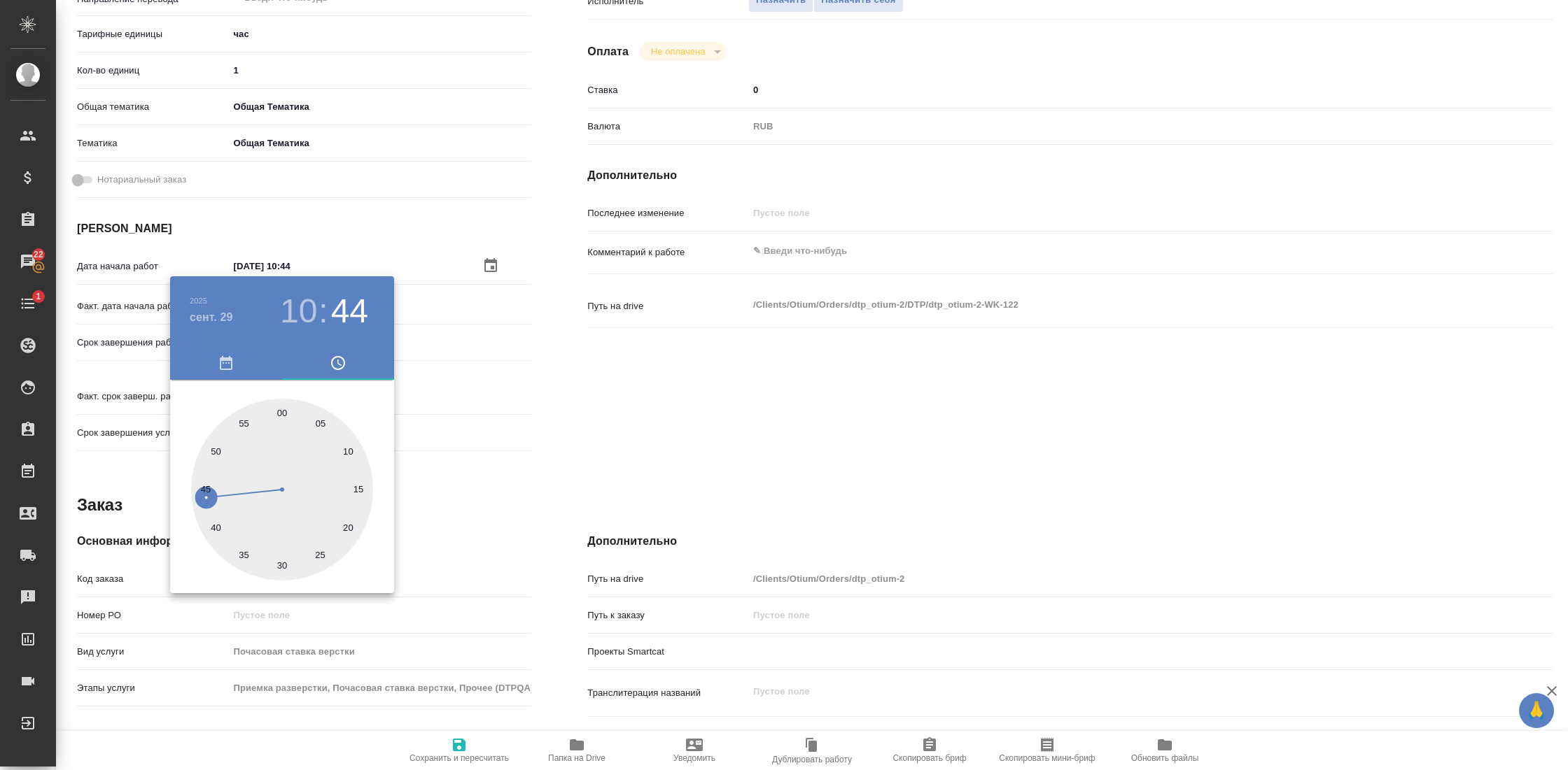
type textarea "x"
click at [501, 424] on div at bounding box center [784, 385] width 1568 height 770
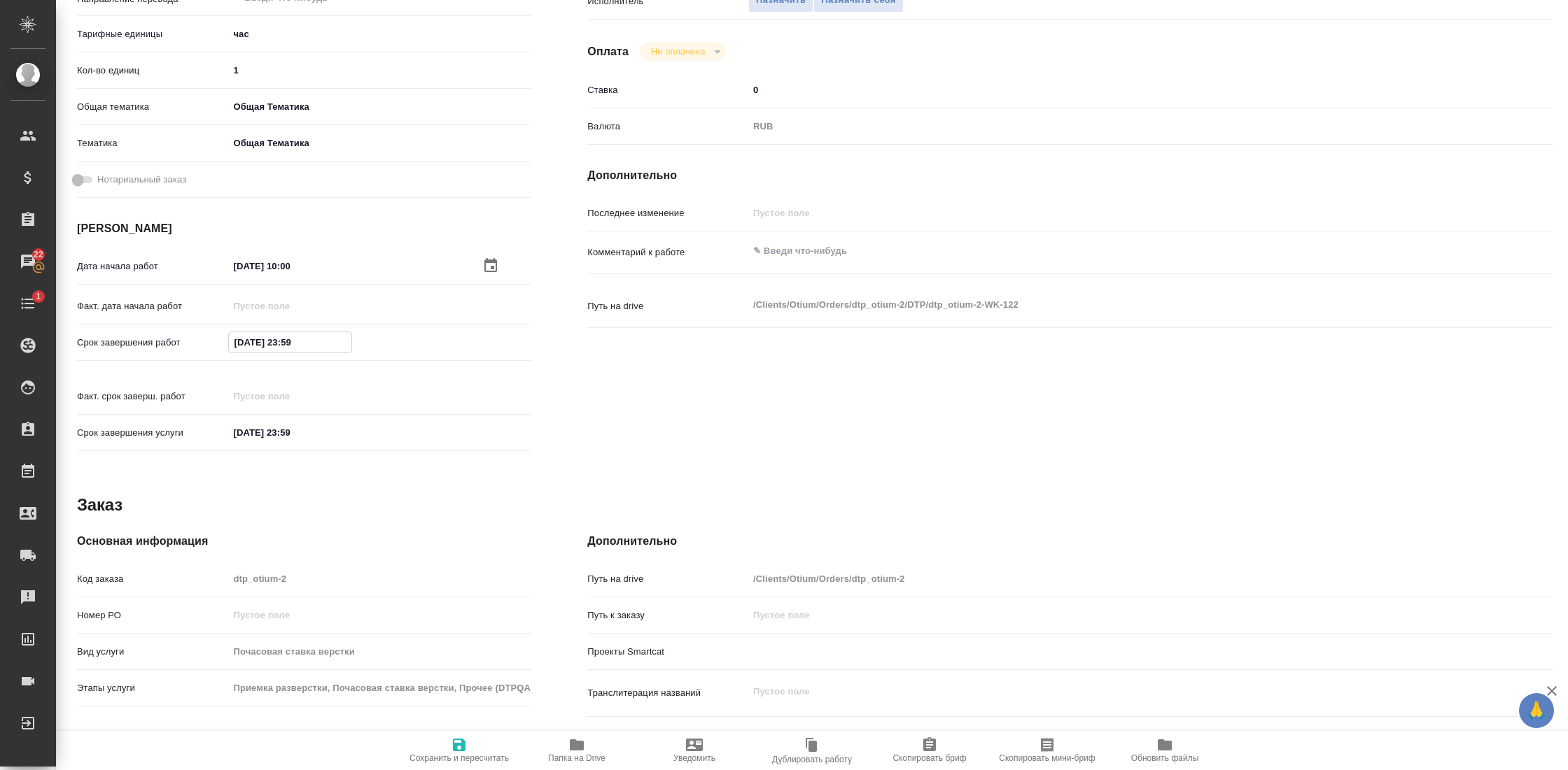
click at [279, 339] on input "[DATE] 23:59" at bounding box center [290, 342] width 122 height 20
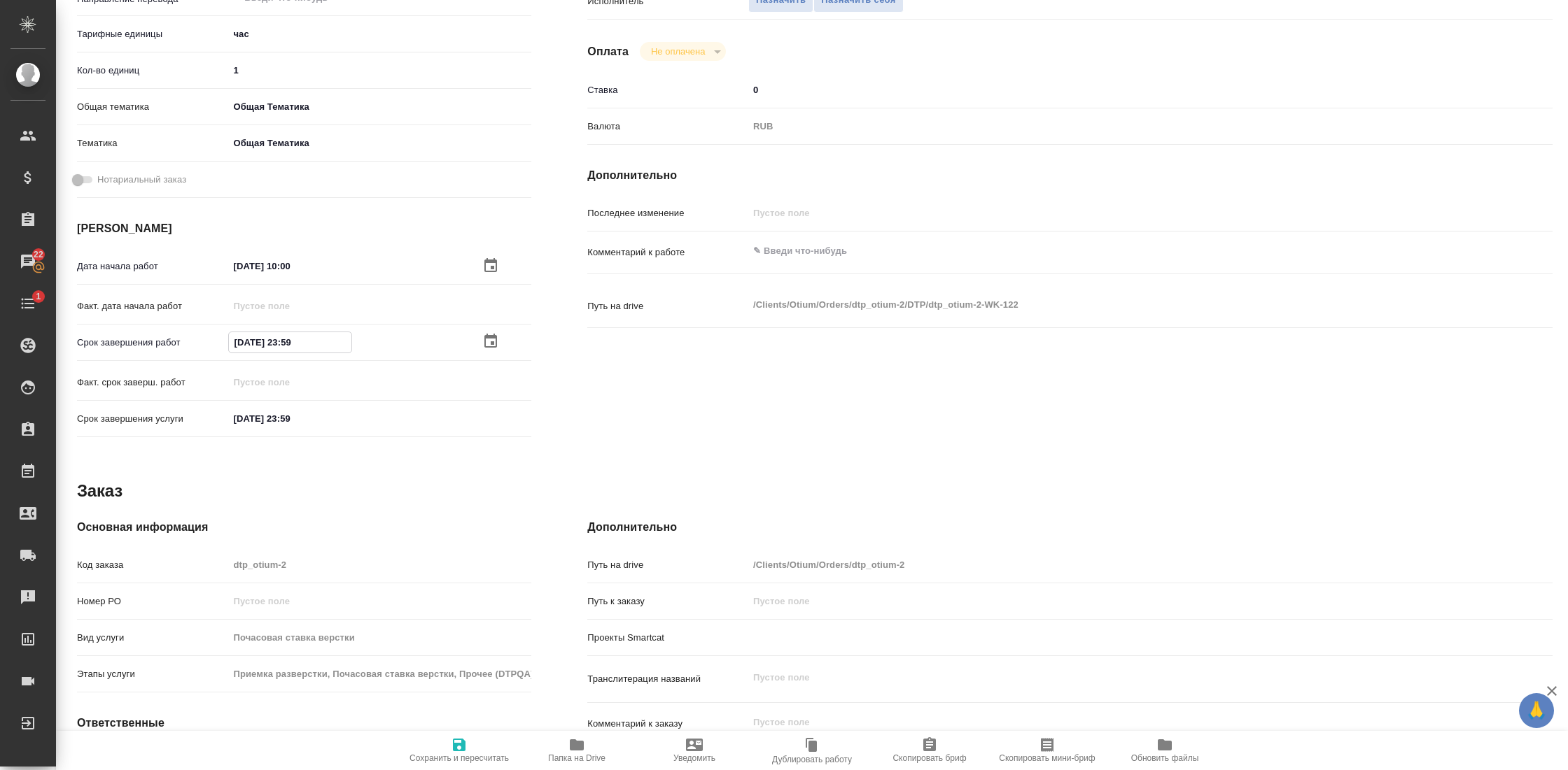
click at [488, 343] on icon "button" at bounding box center [491, 341] width 13 height 14
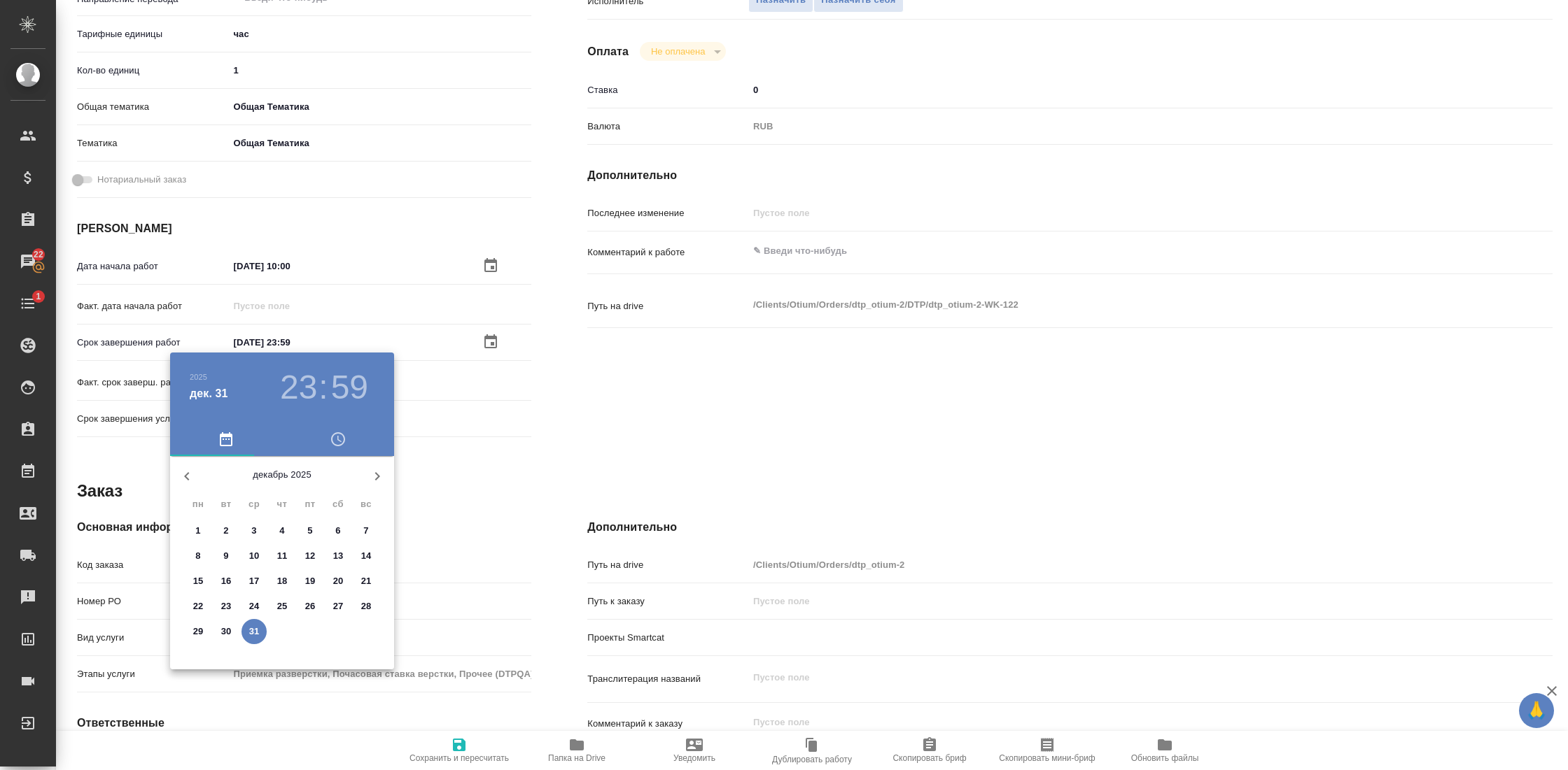
click at [193, 475] on icon "button" at bounding box center [187, 476] width 17 height 17
click at [369, 552] on p "12" at bounding box center [366, 556] width 10 height 14
type textarea "x"
type input "[DATE] 23:59"
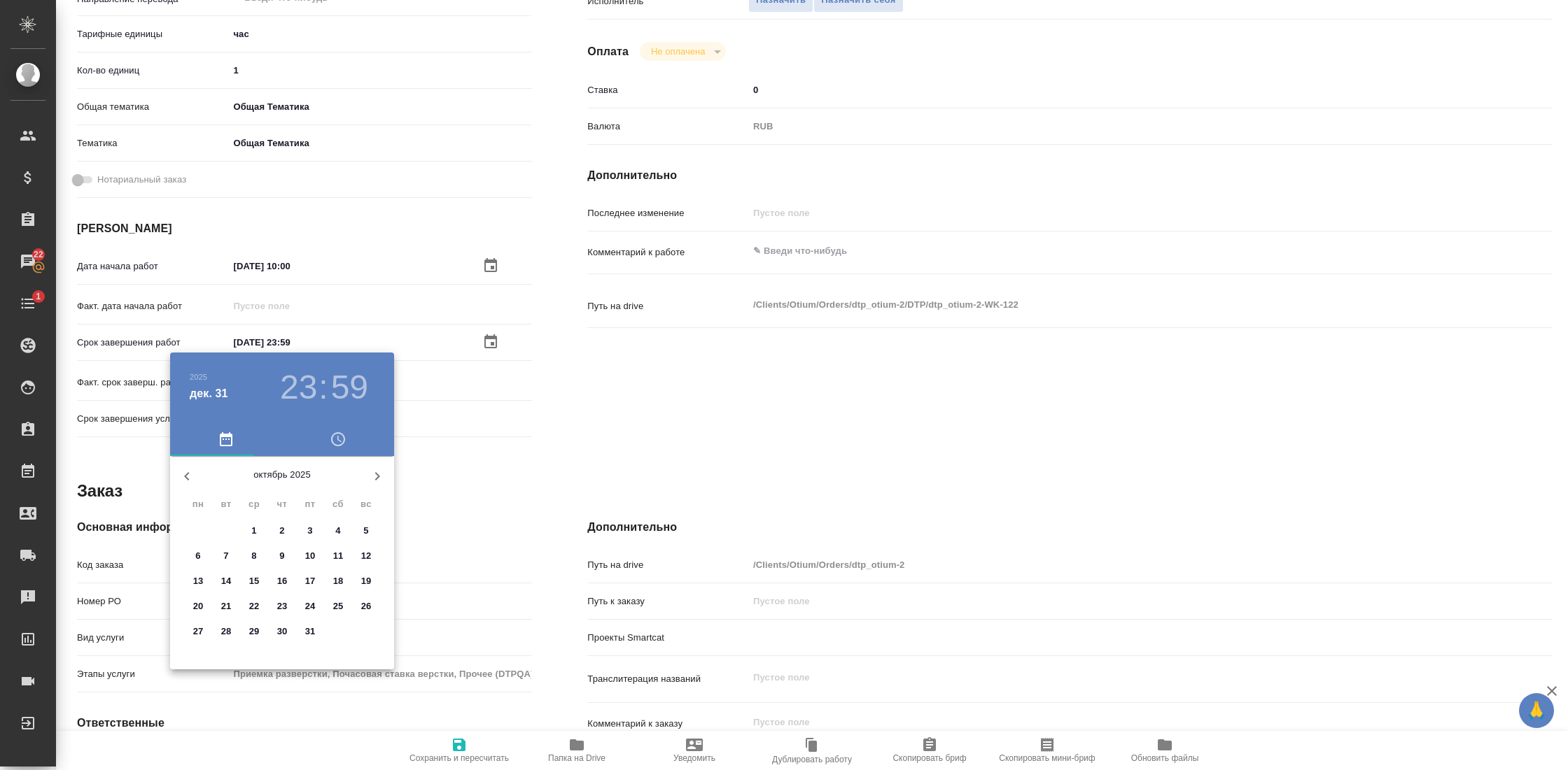
type textarea "x"
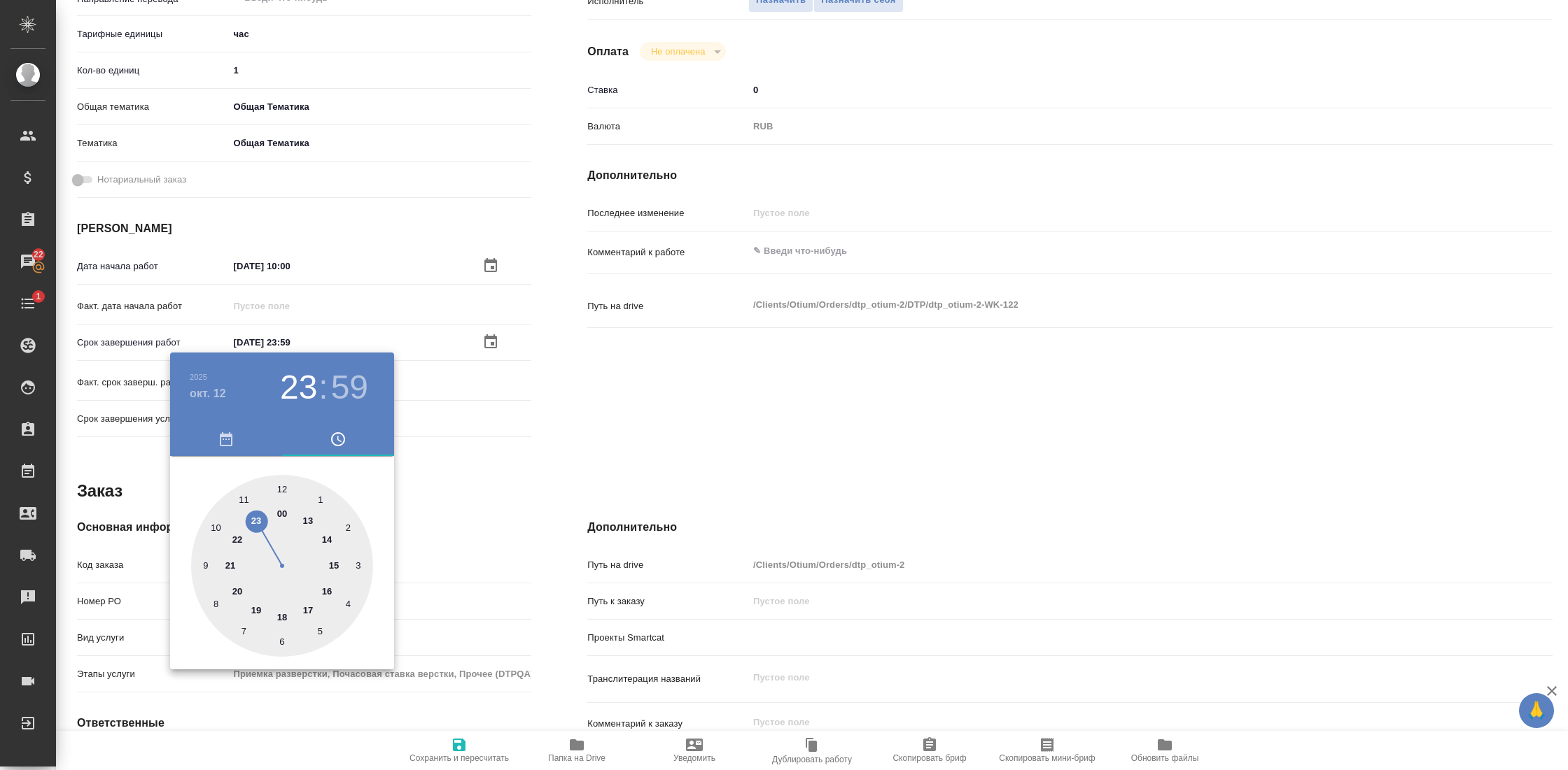
click at [255, 610] on div at bounding box center [282, 566] width 182 height 182
type textarea "x"
type input "[DATE] 19:59"
type textarea "x"
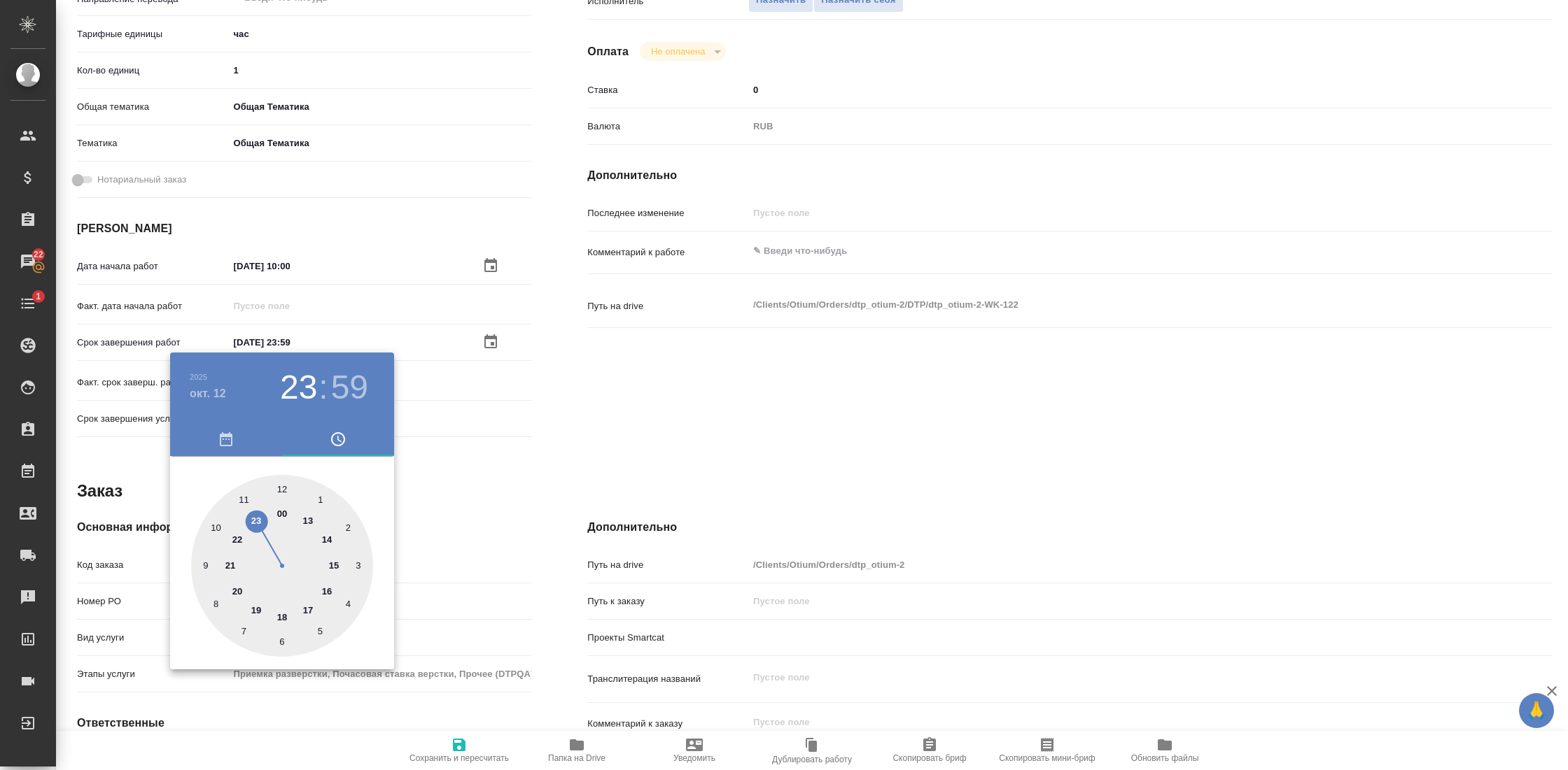
type textarea "x"
type input "[DATE] 19:00"
type textarea "x"
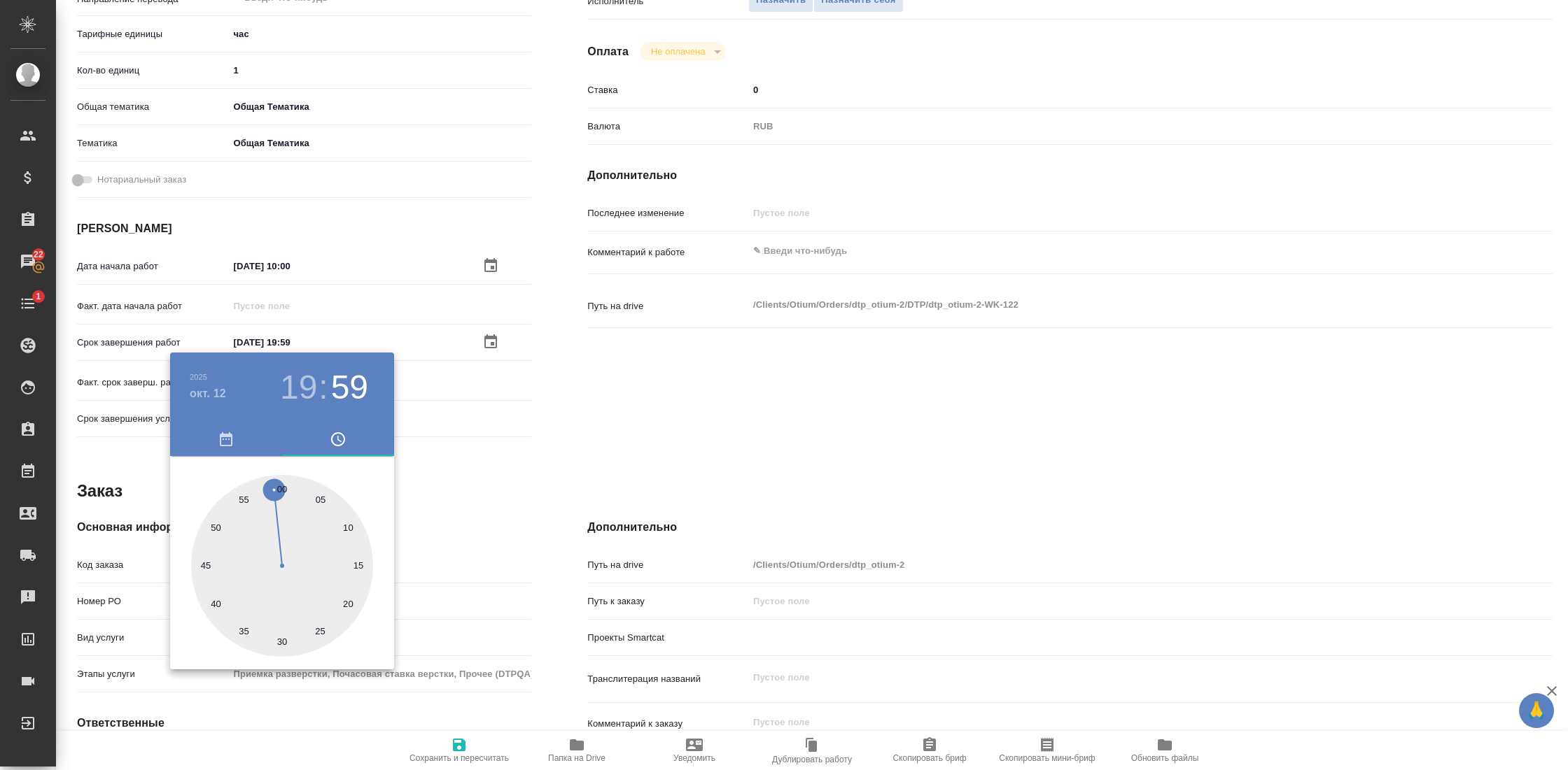
type textarea "x"
type input "[DATE] 19:01"
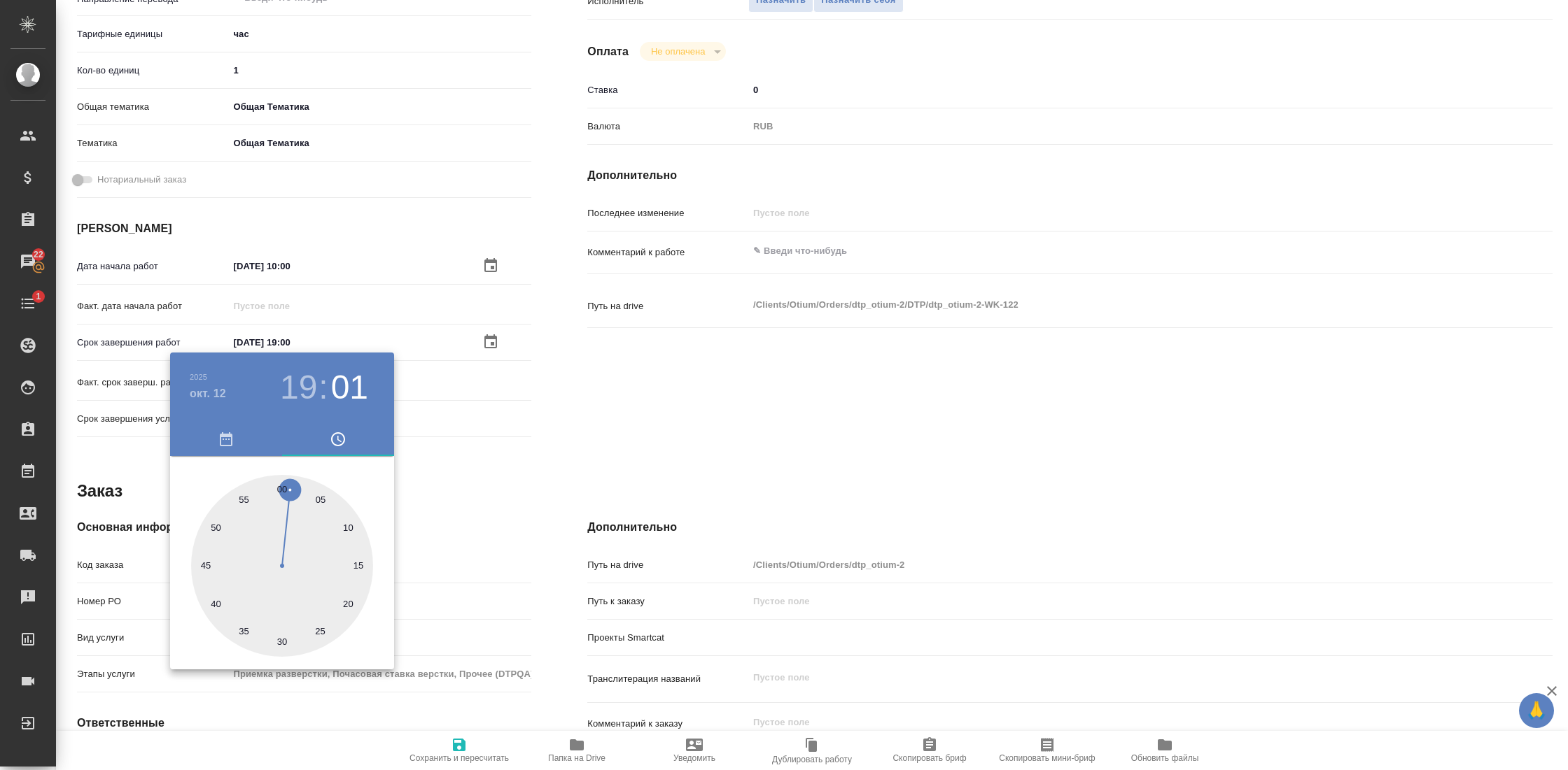
type textarea "x"
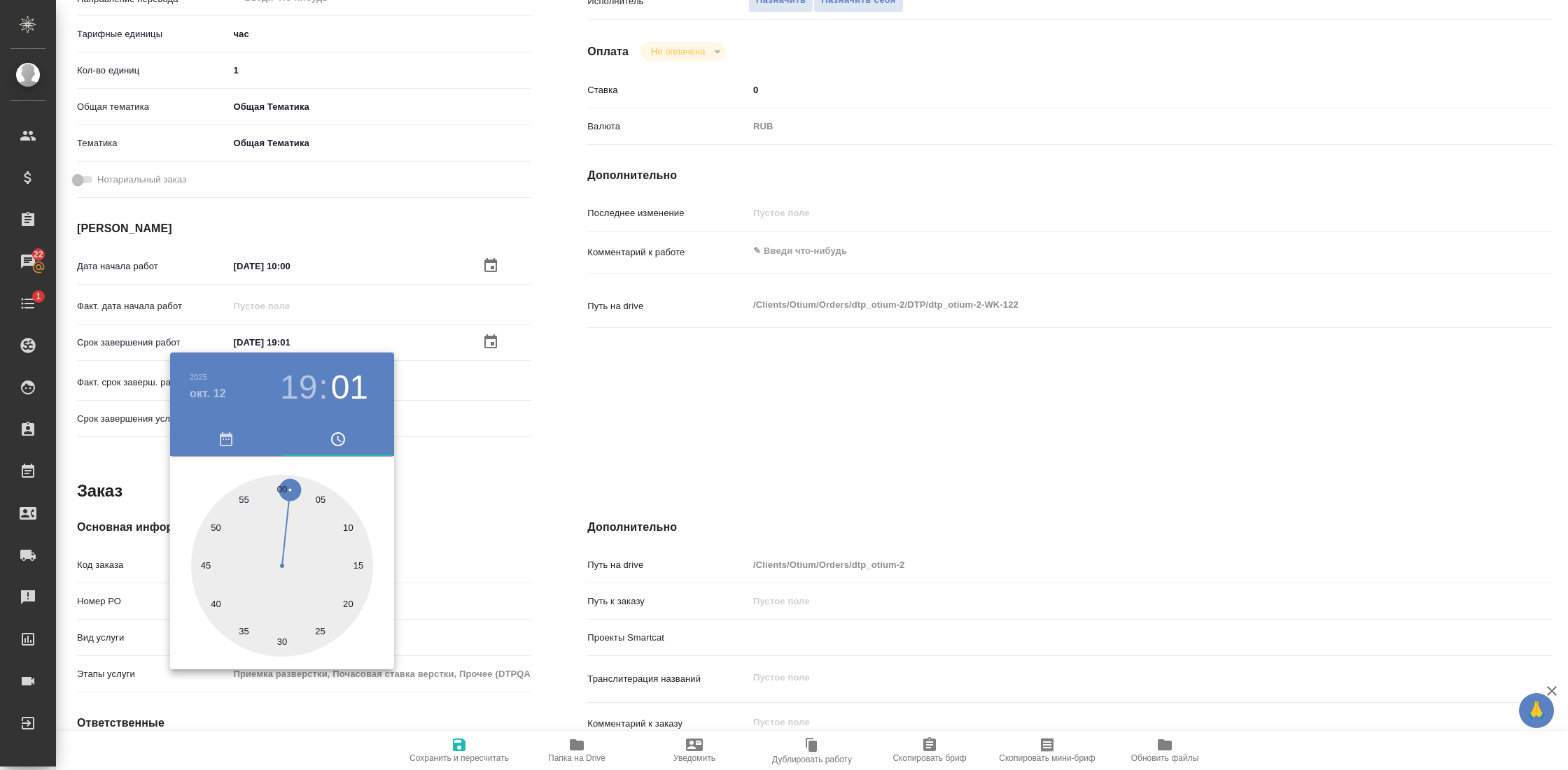
type textarea "x"
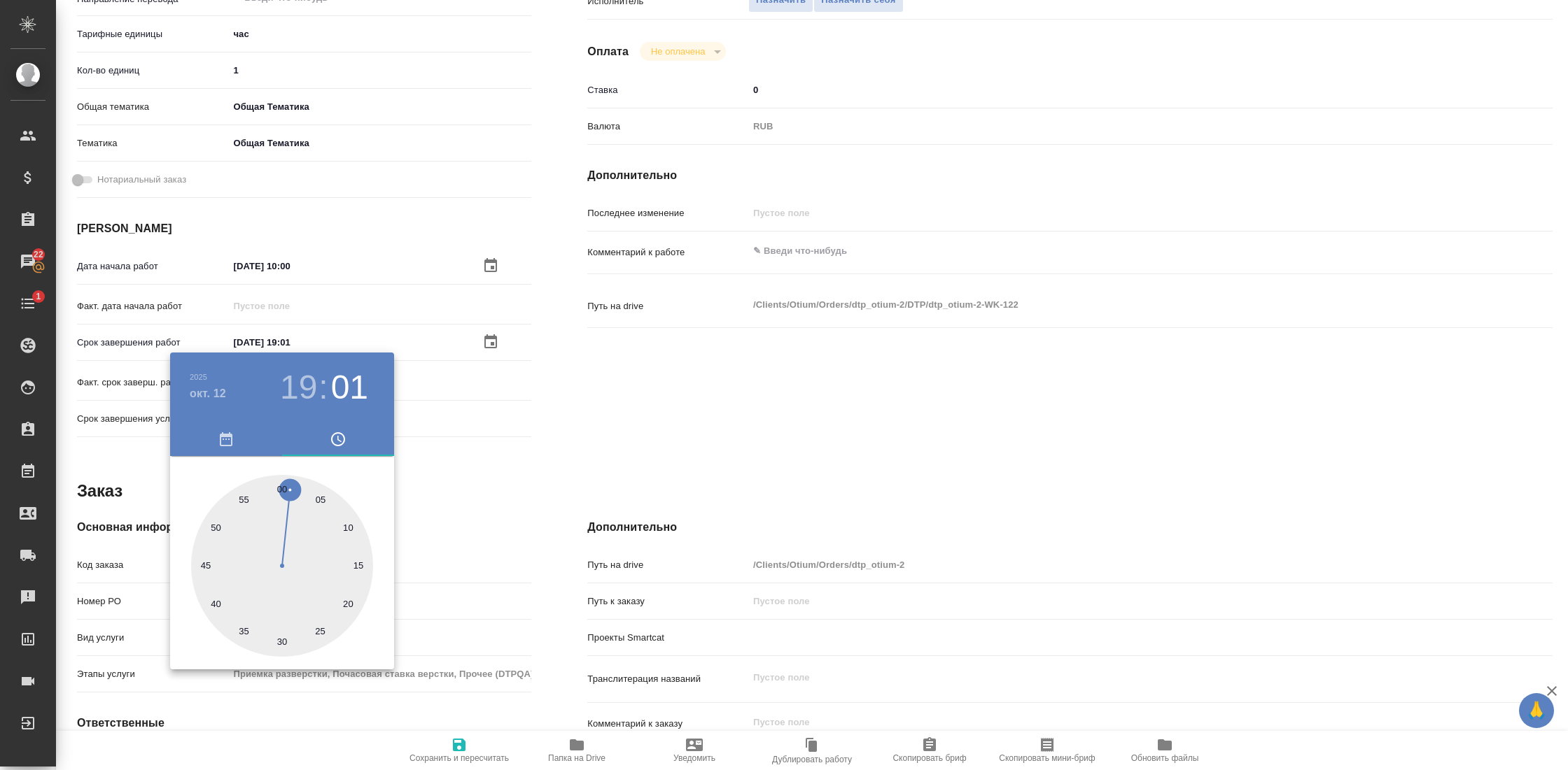
type textarea "x"
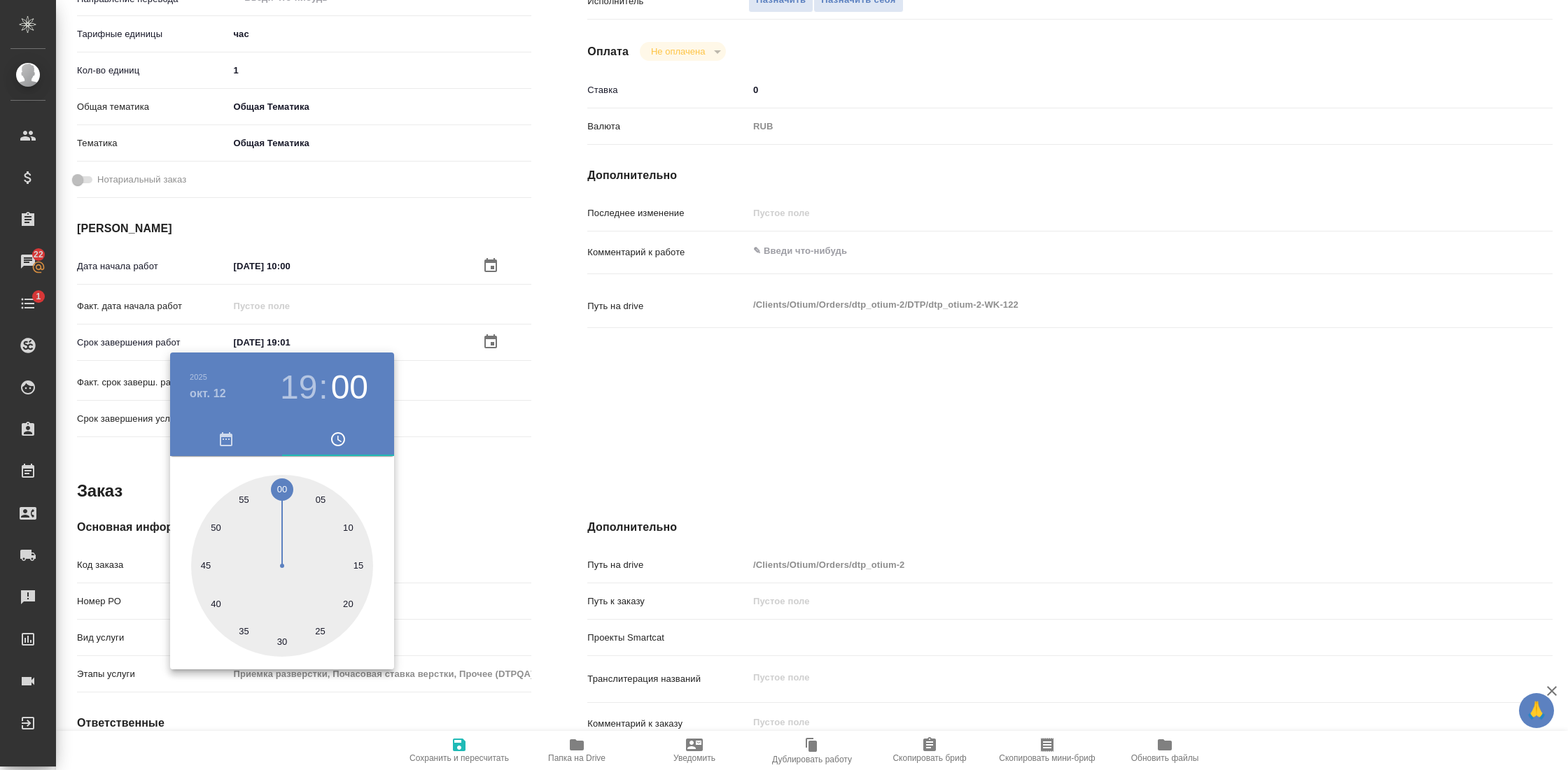
type input "[DATE] 19:00"
type textarea "x"
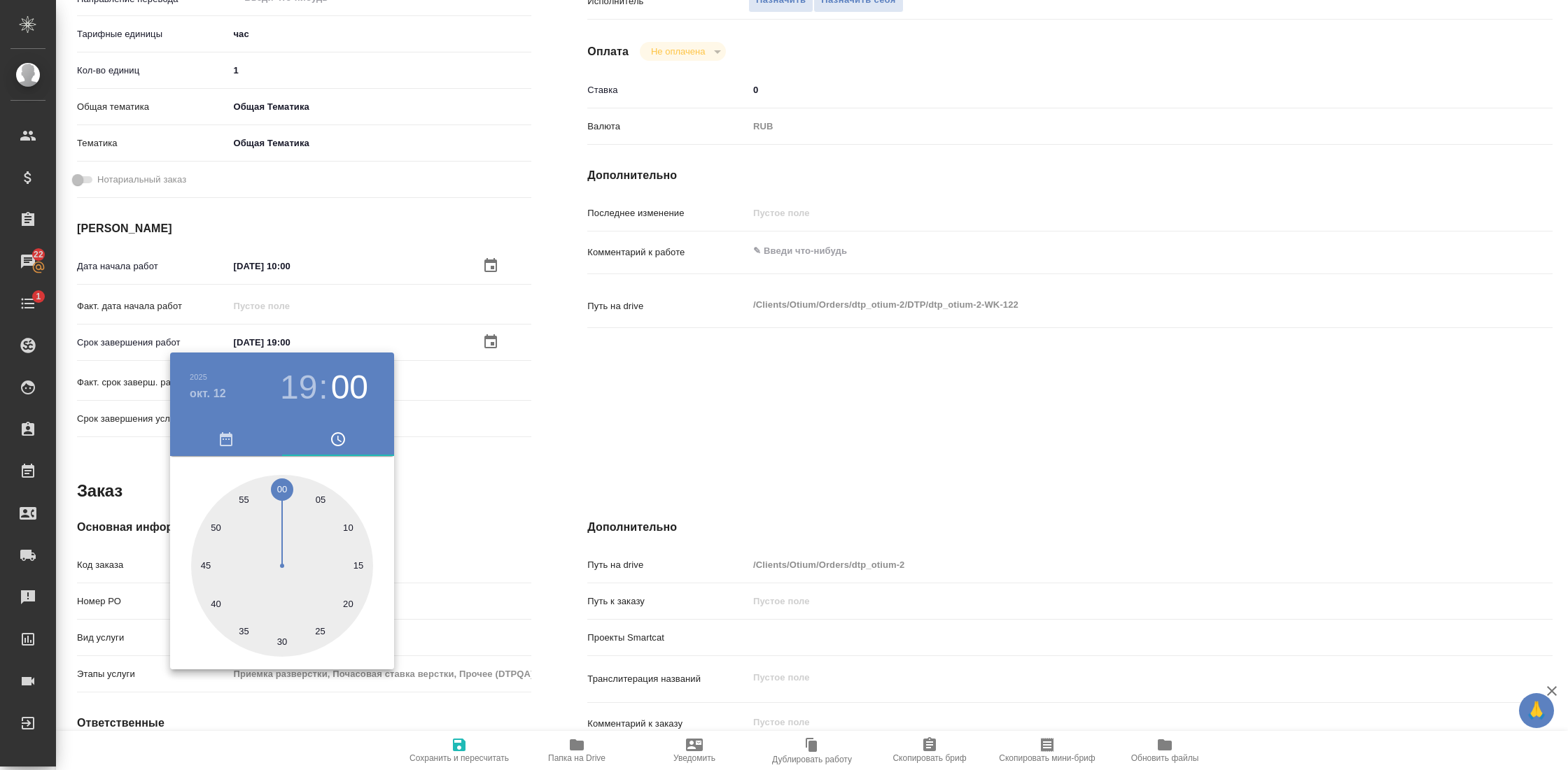
type textarea "x"
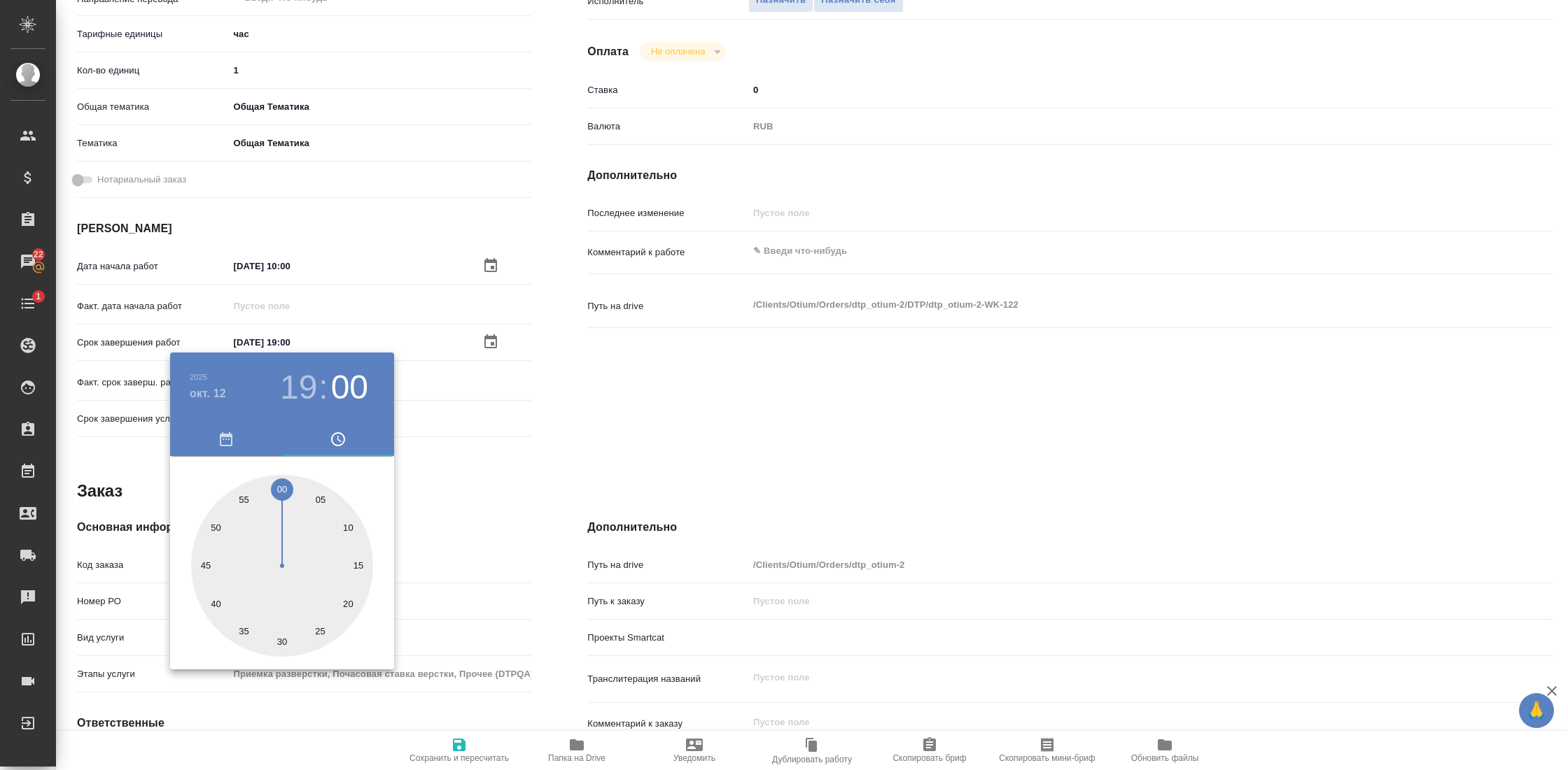
type textarea "x"
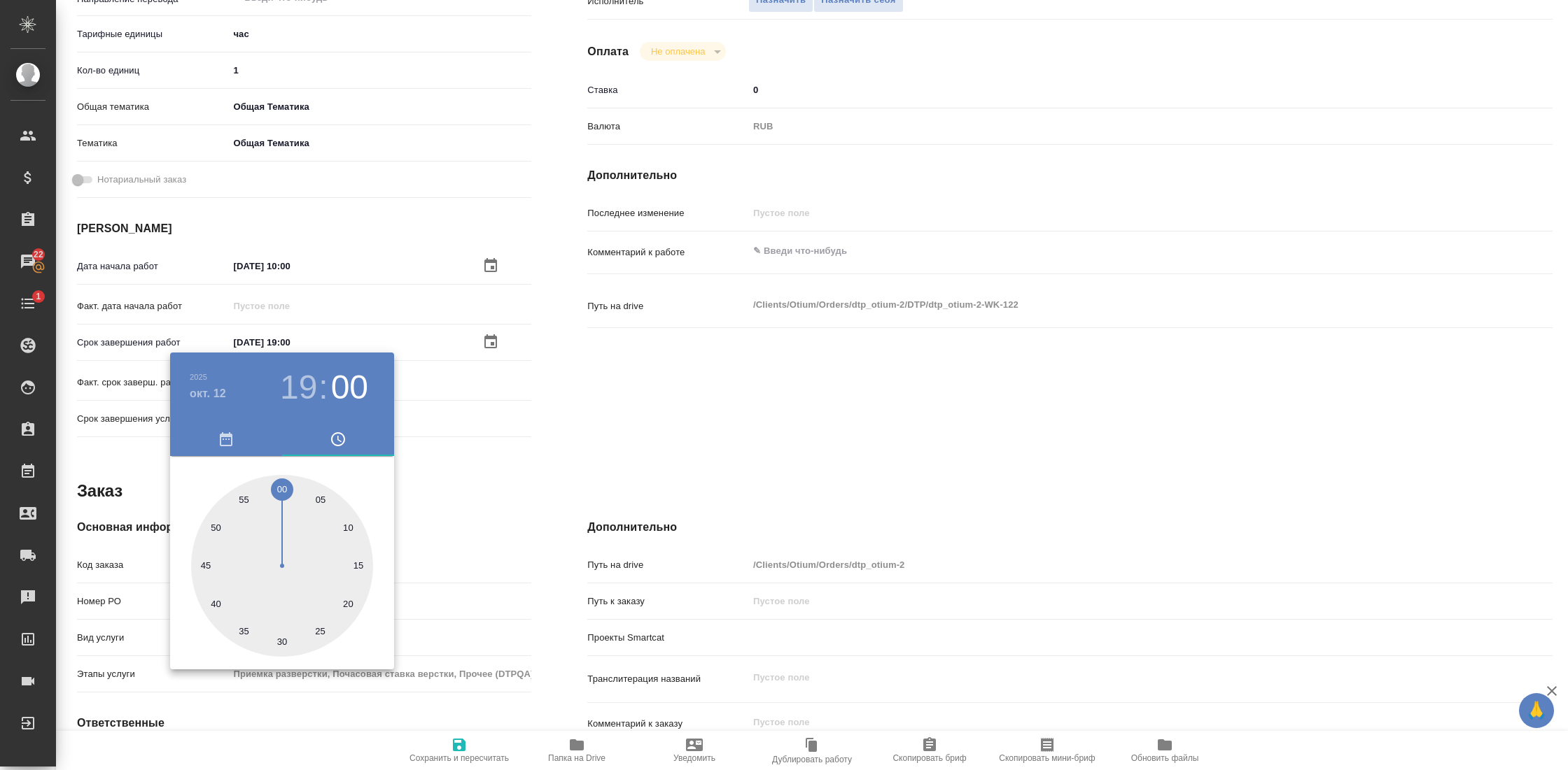
drag, startPoint x: 275, startPoint y: 492, endPoint x: 282, endPoint y: 496, distance: 8.1
click at [282, 496] on div at bounding box center [282, 566] width 182 height 182
type textarea "x"
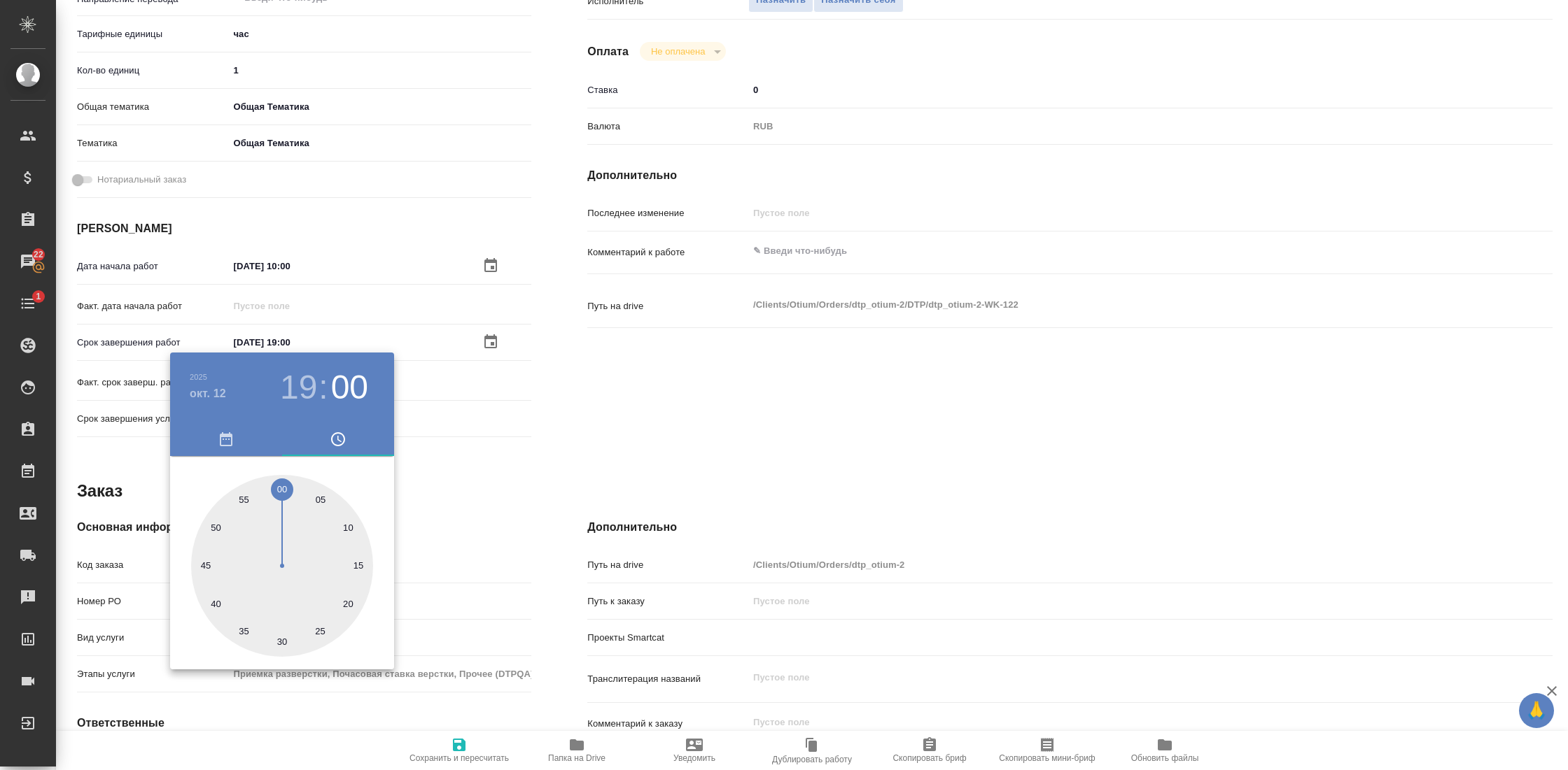
type textarea "x"
click at [485, 459] on div at bounding box center [784, 385] width 1568 height 770
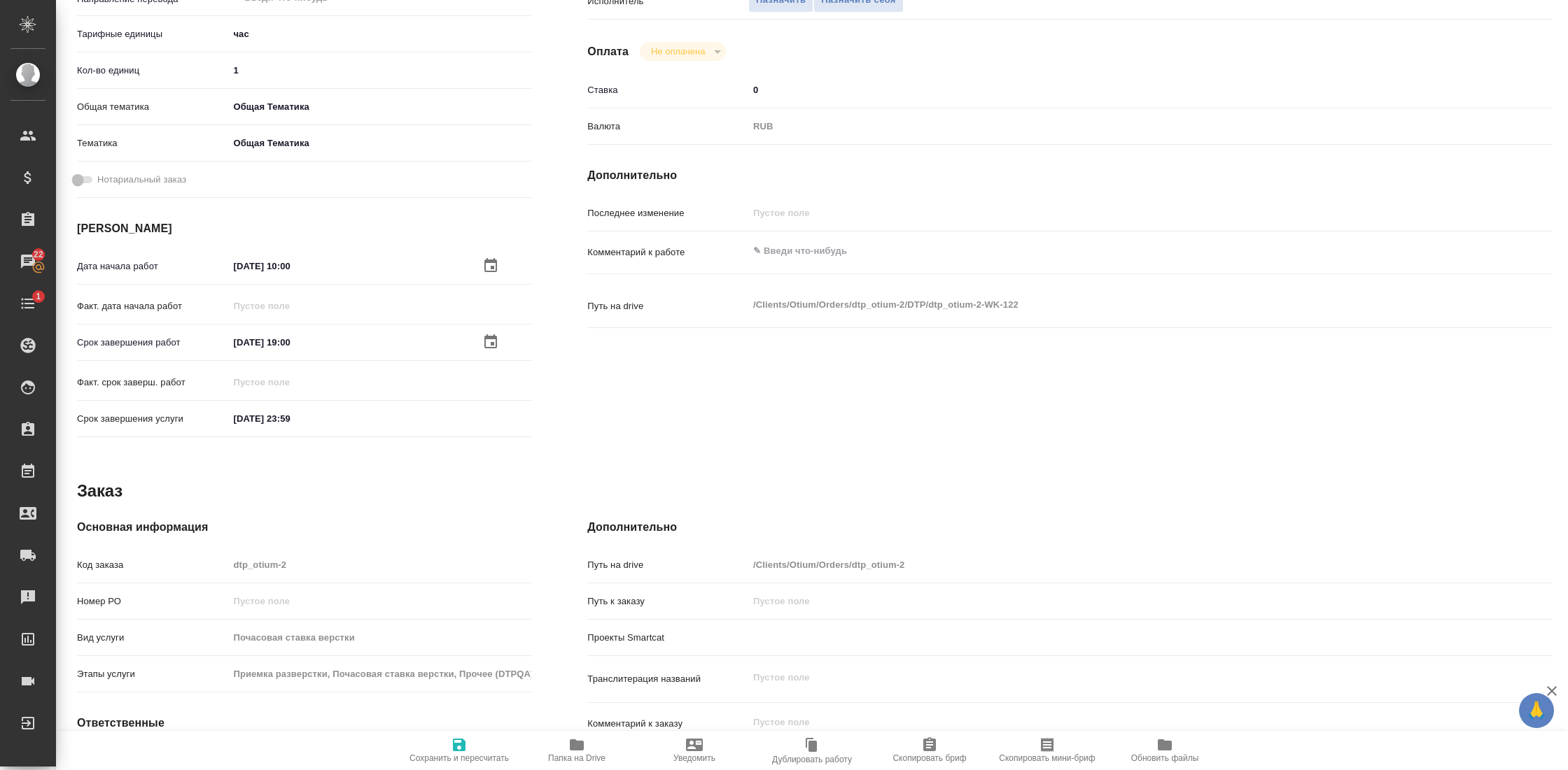
click at [454, 755] on span "Сохранить и пересчитать" at bounding box center [459, 758] width 100 height 10
type textarea "x"
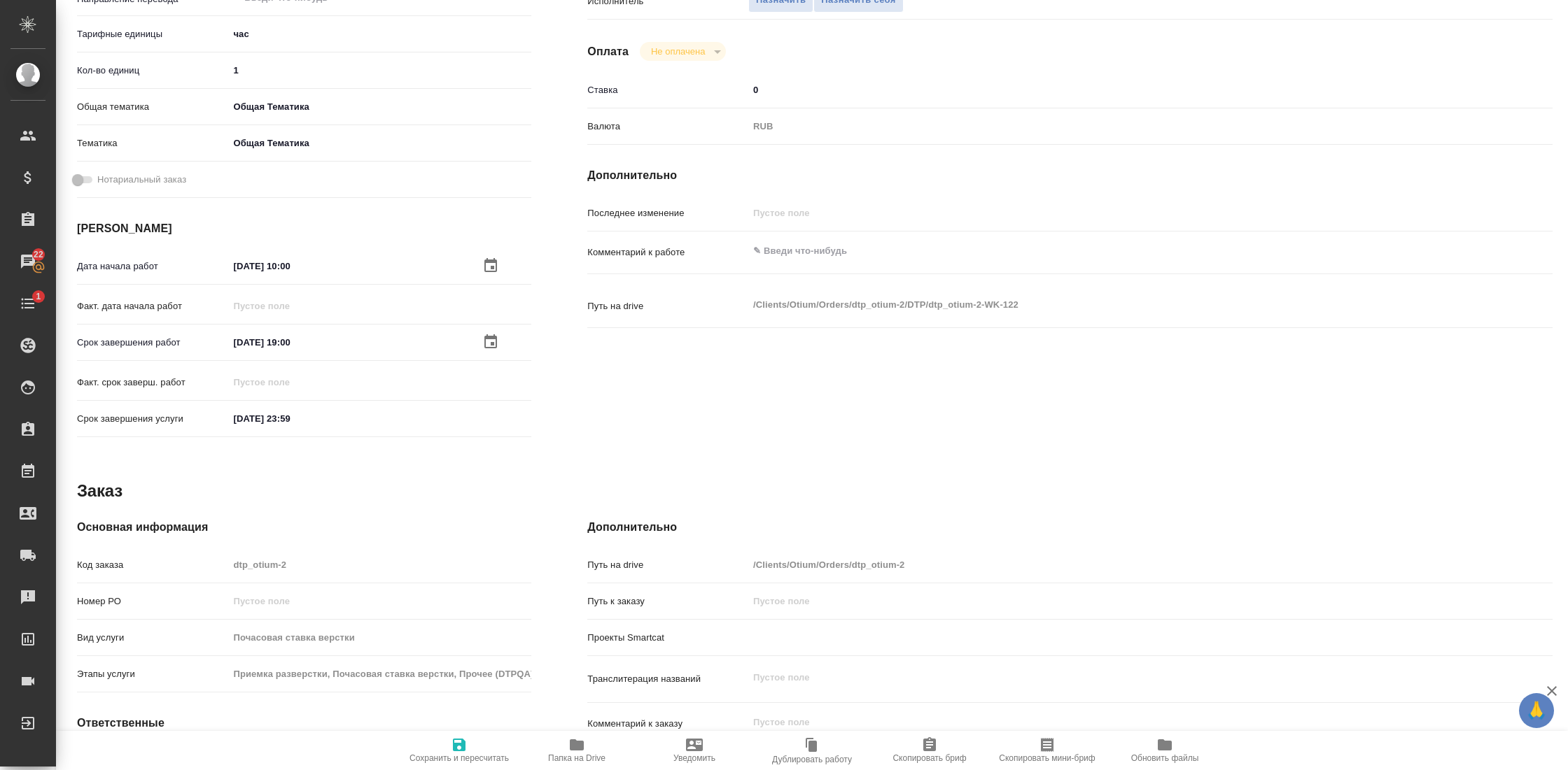
type textarea "x"
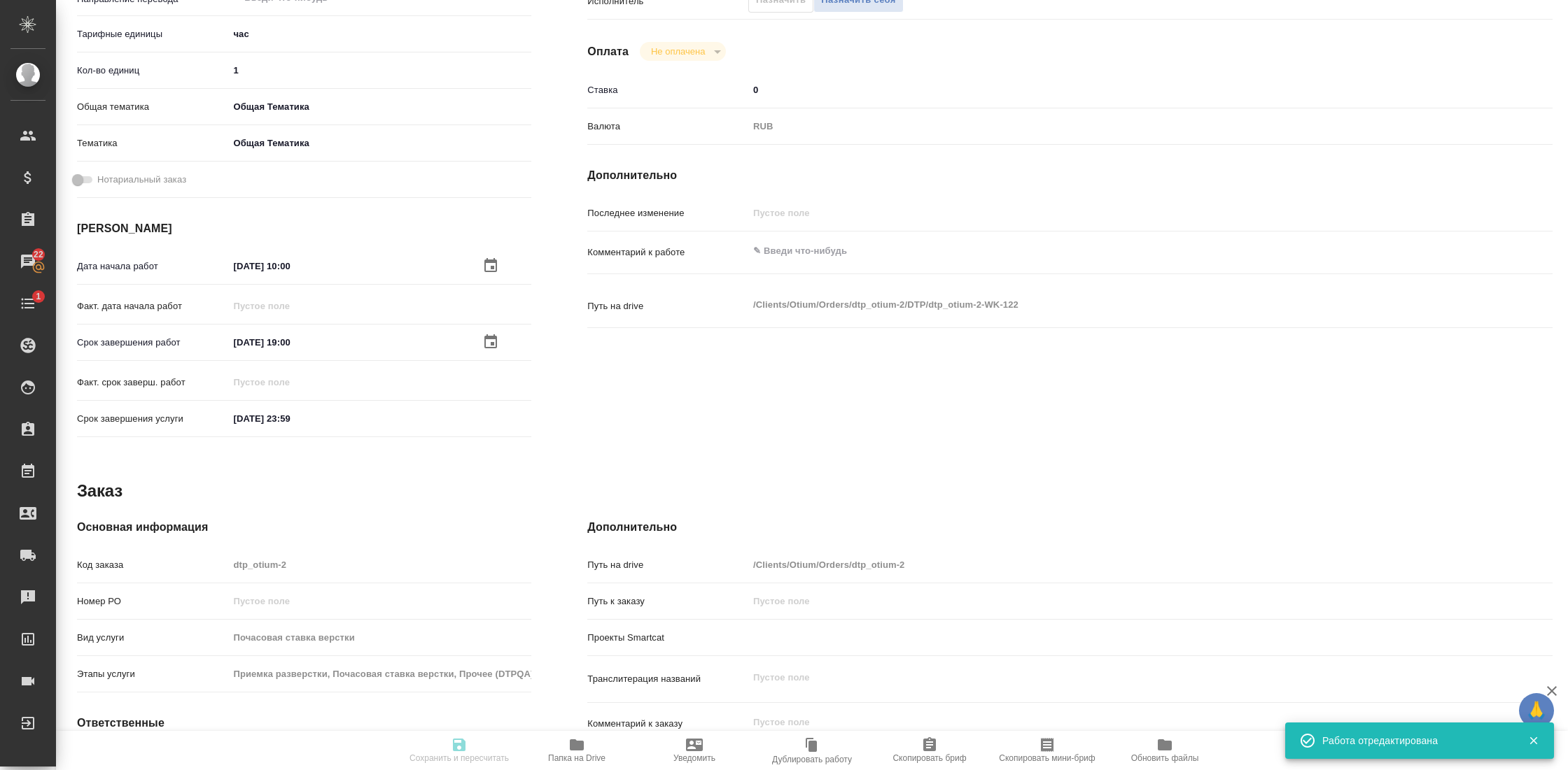
type textarea "x"
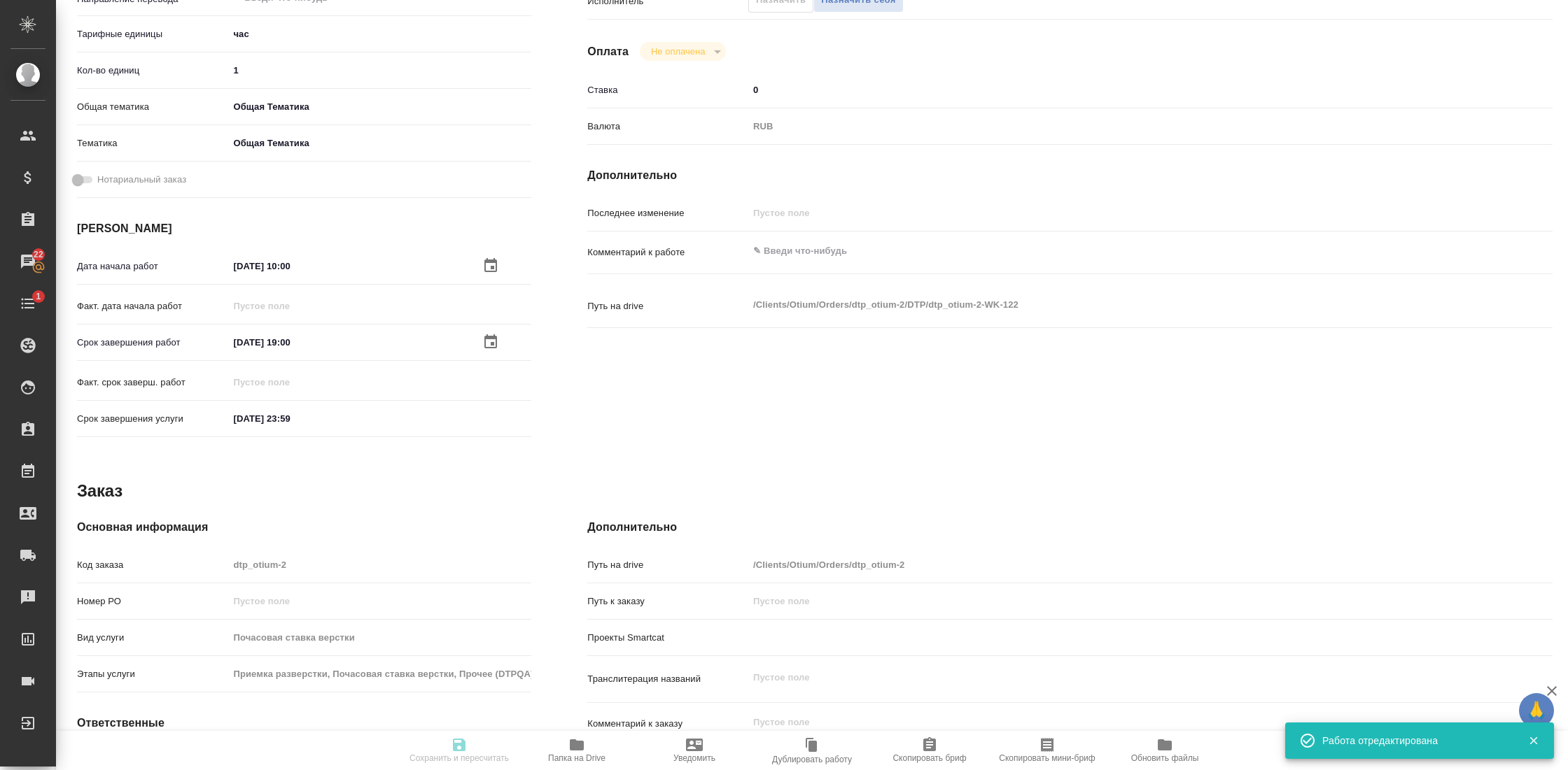
type input "created"
type textarea "Почасовая ставка верстки"
type textarea "x"
type input "5a8b1489cc6b4906c91bfd93"
type input "1"
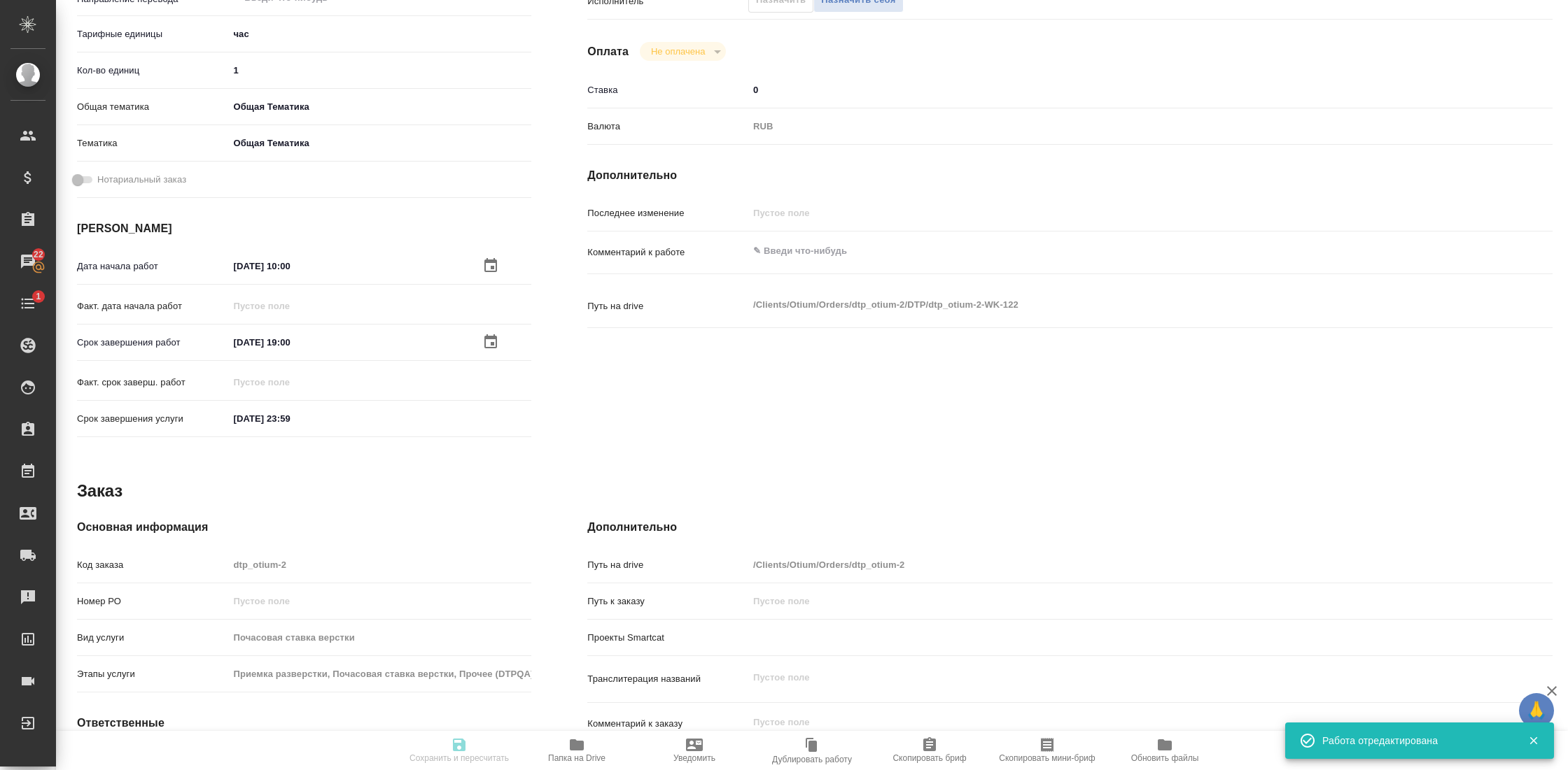
type input "obtem"
type input "6012b1ca196b0e5c9229a120"
type input "[DATE] 10:00"
type input "[DATE] 19:00"
type input "[DATE] 23:59"
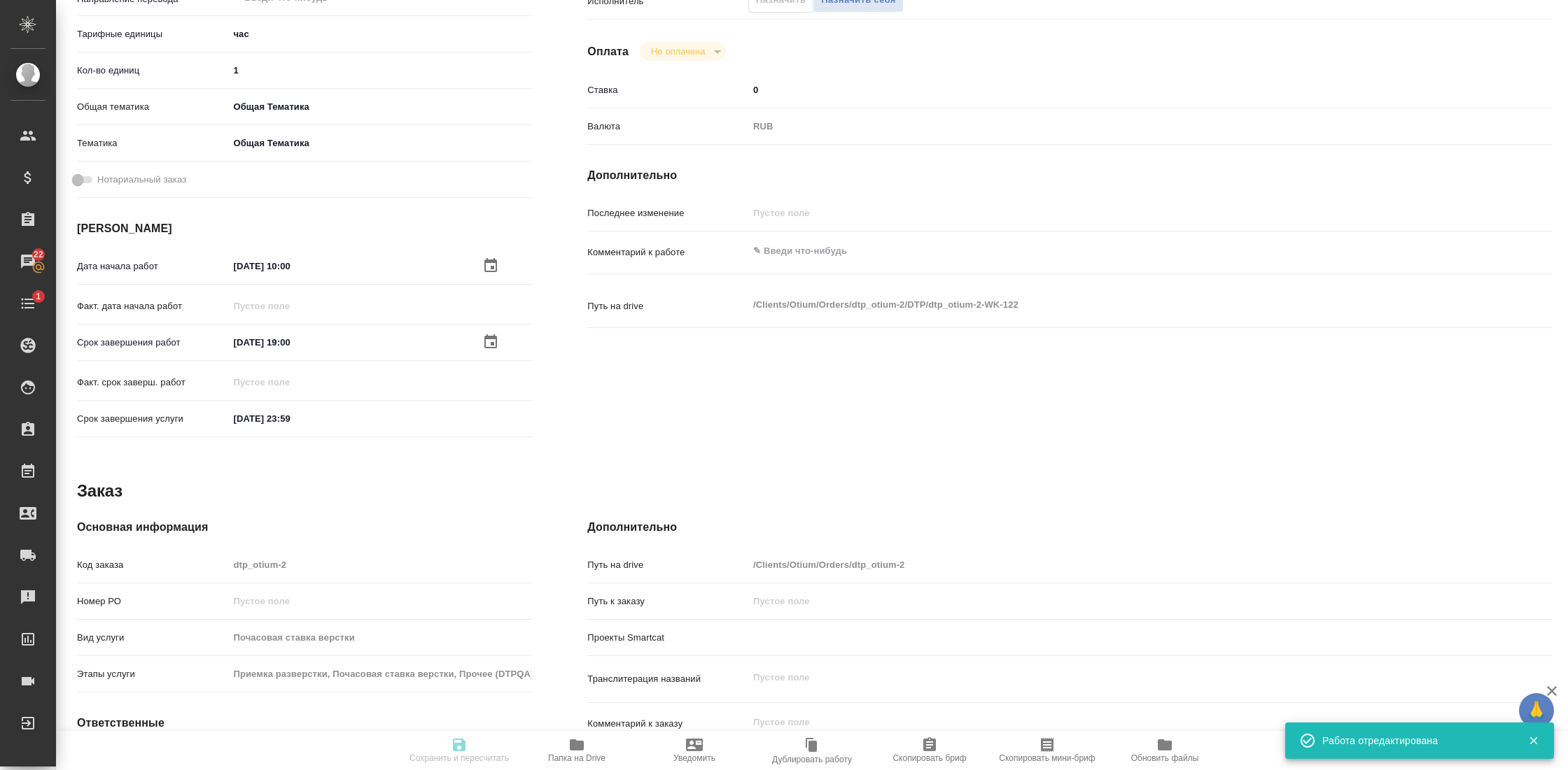
type input "notPayed"
type input "0"
type input "RUB"
type textarea "x"
type textarea "/Clients/Оtium/Orders/dtp_otium-2/DTP/dtp_otium-2-WK-122"
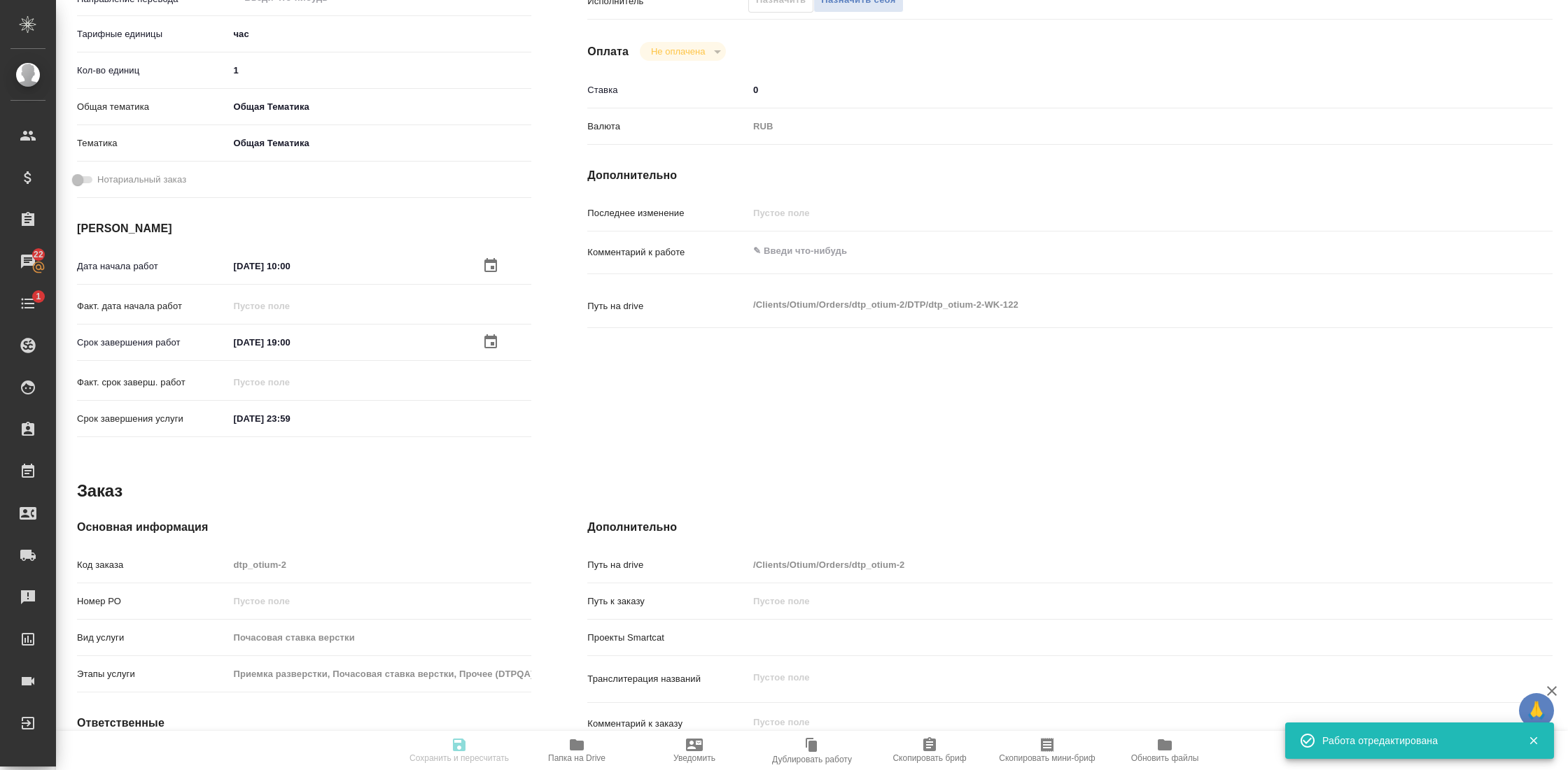
type textarea "x"
type input "dtp_otium-2"
type input "Почасовая ставка верстки"
type input "Приемка разверстки, Почасовая ставка верстки, Прочее (DTPQA)"
type input "[PERSON_NAME] [PERSON_NAME]"
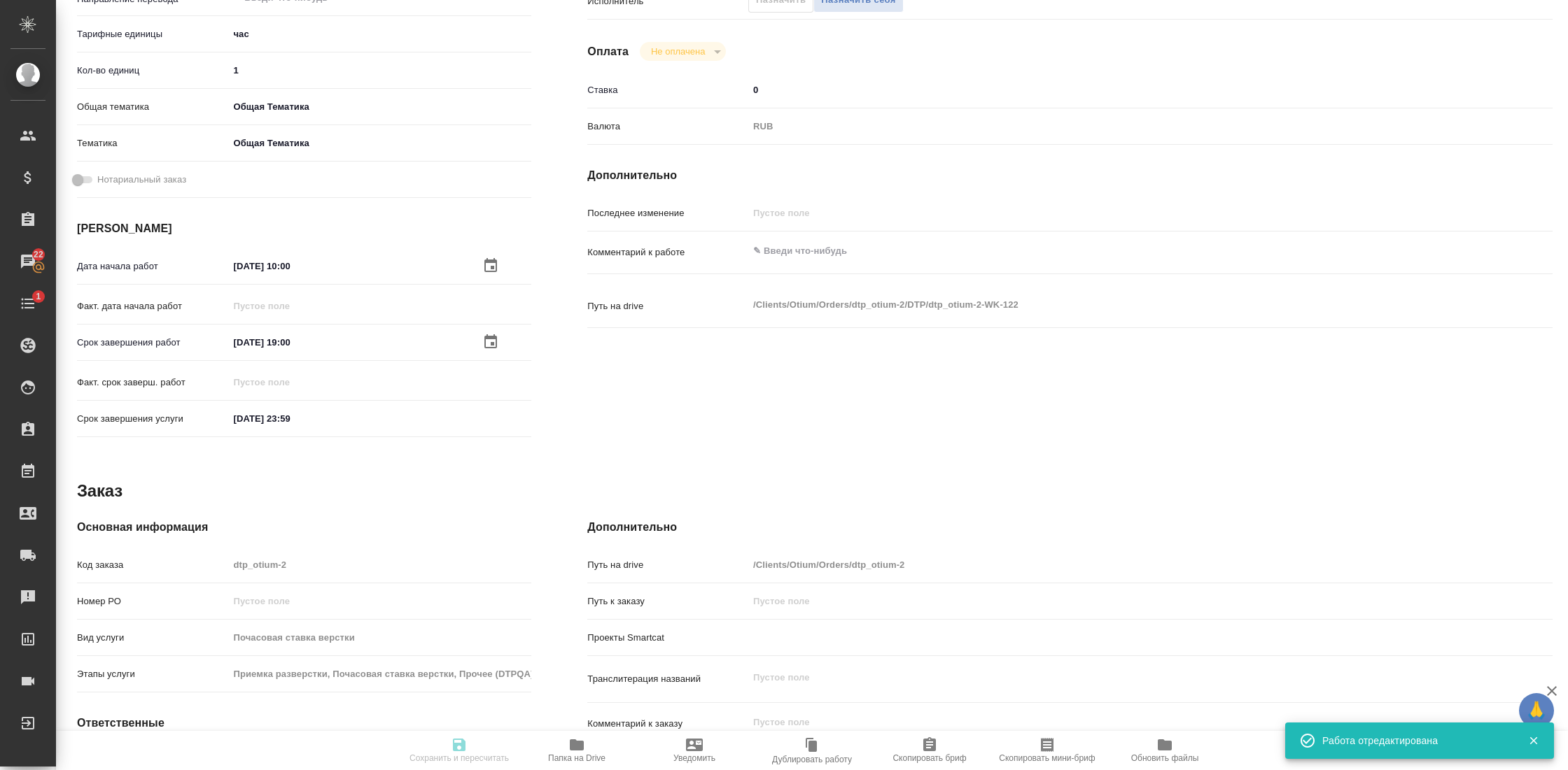
type input "/Clients/Оtium/Orders/dtp_otium-2"
type textarea "x"
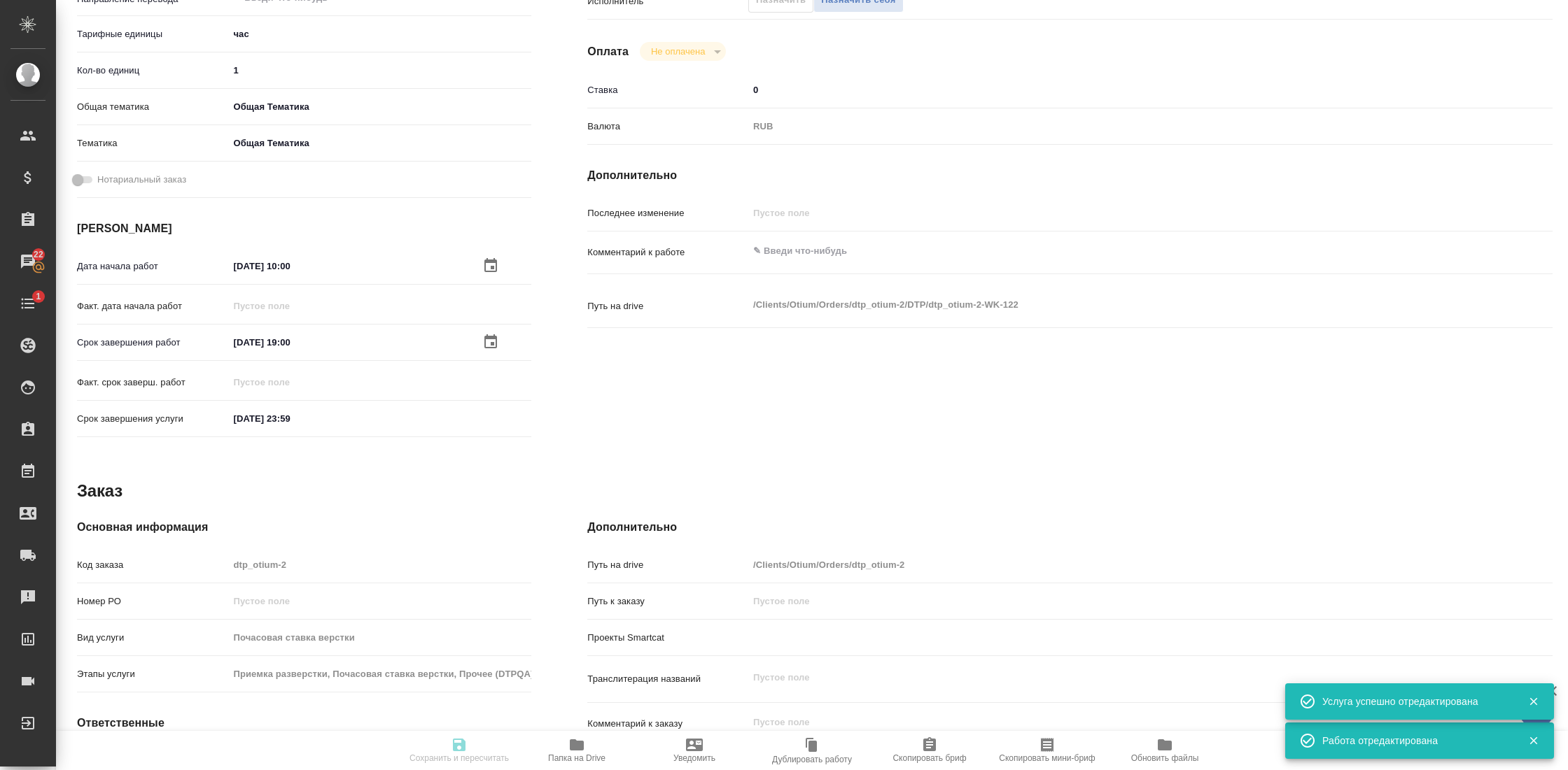
type textarea "x"
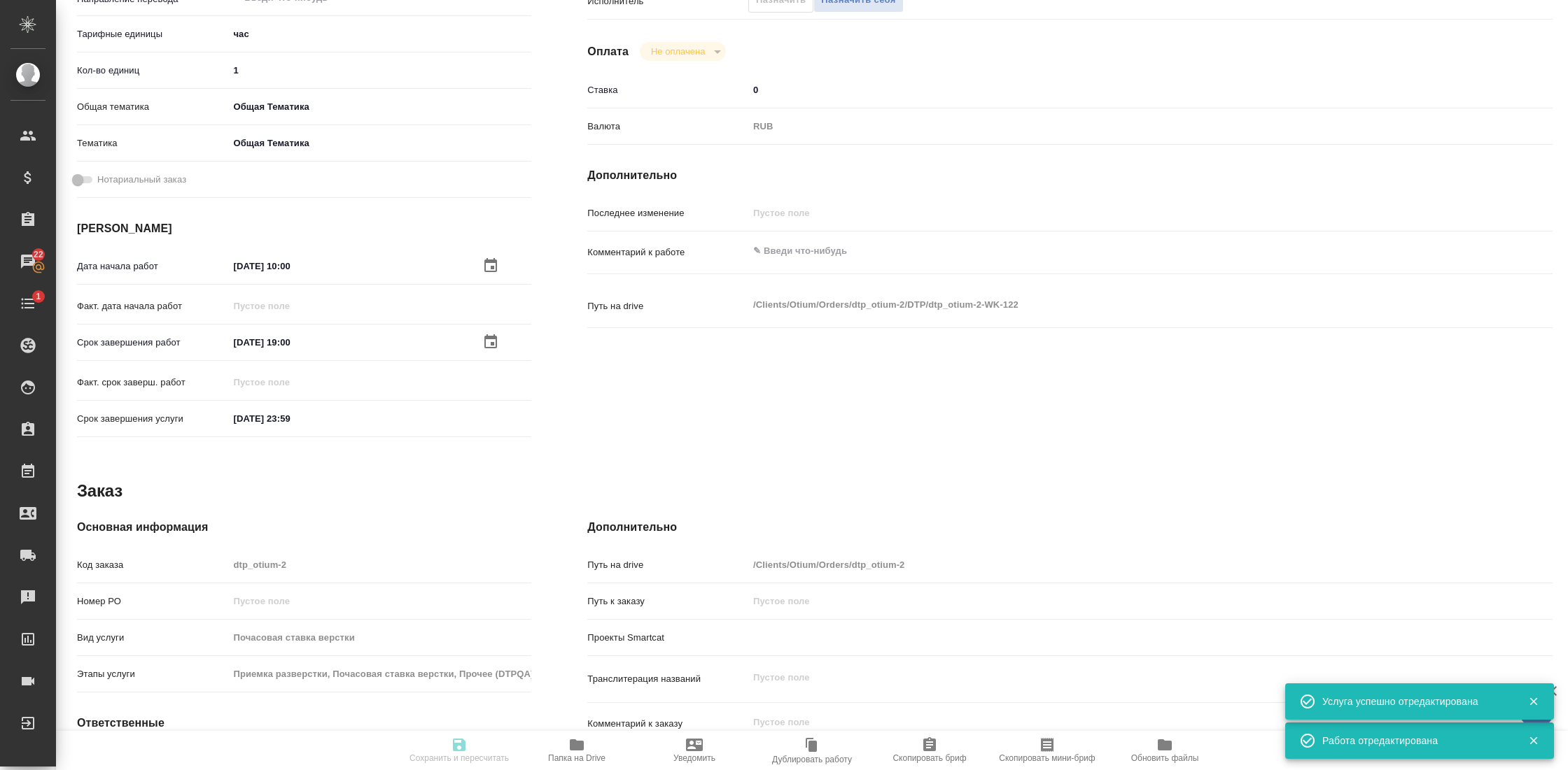
type textarea "x"
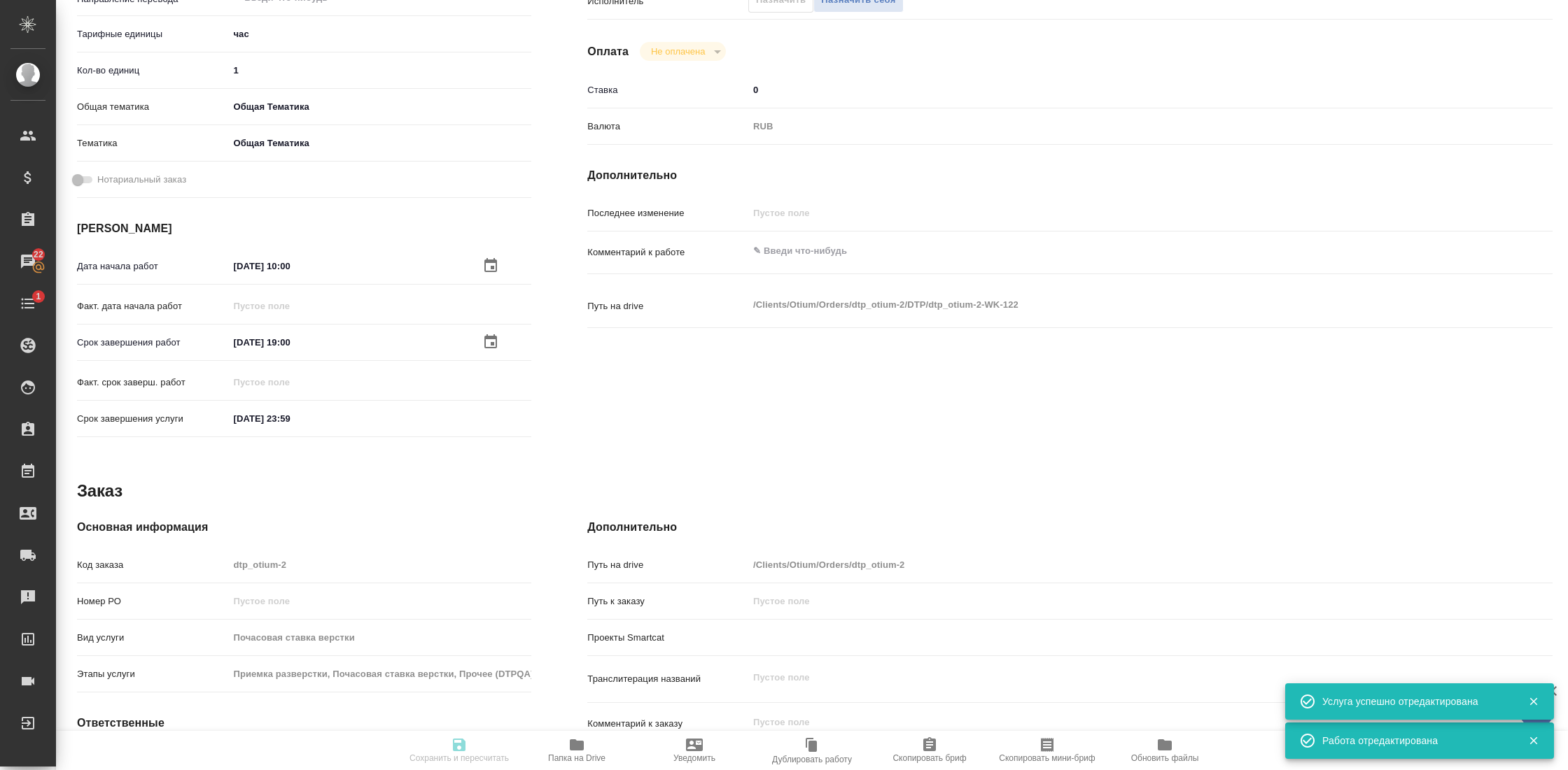
type textarea "x"
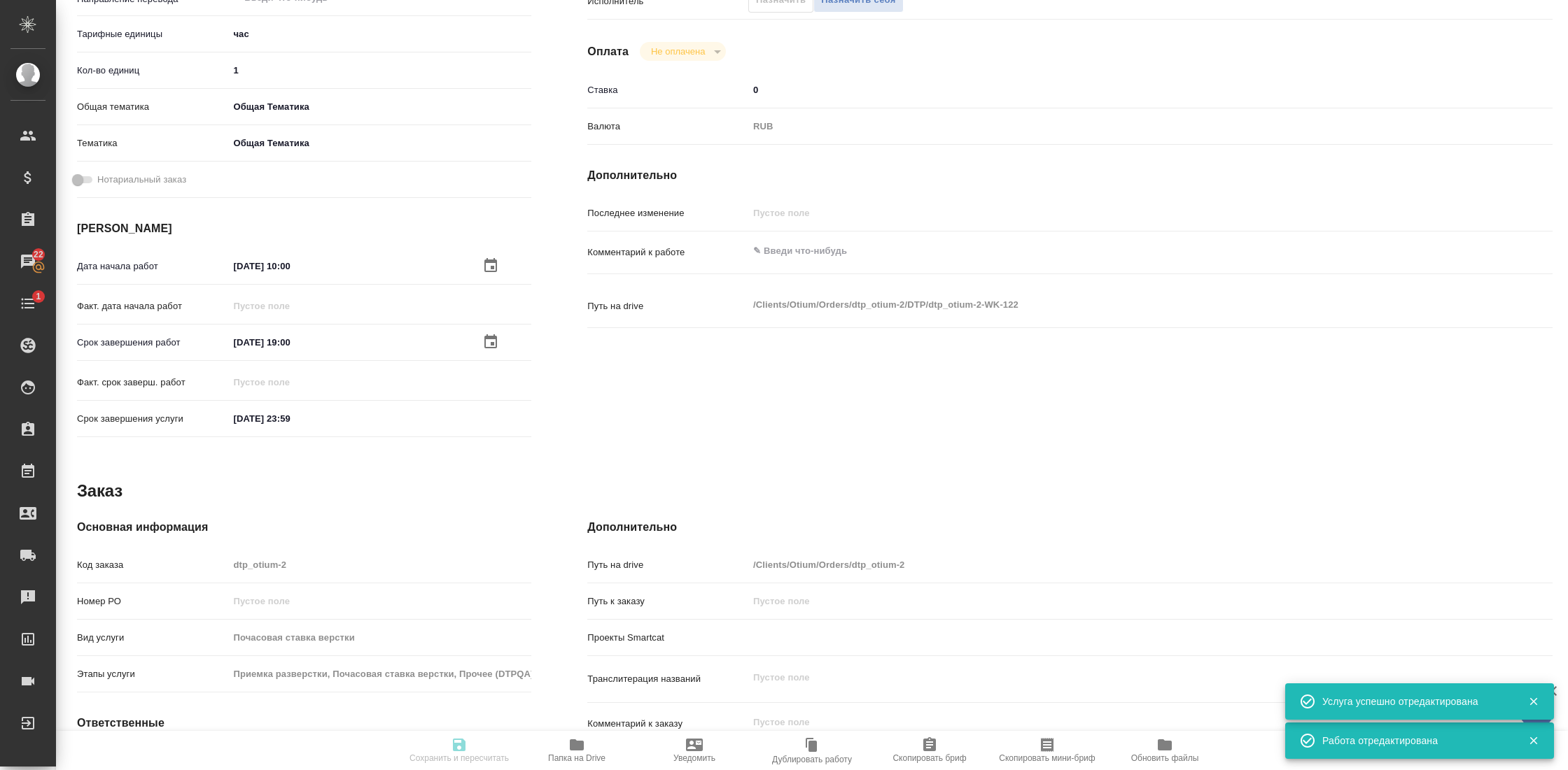
type textarea "x"
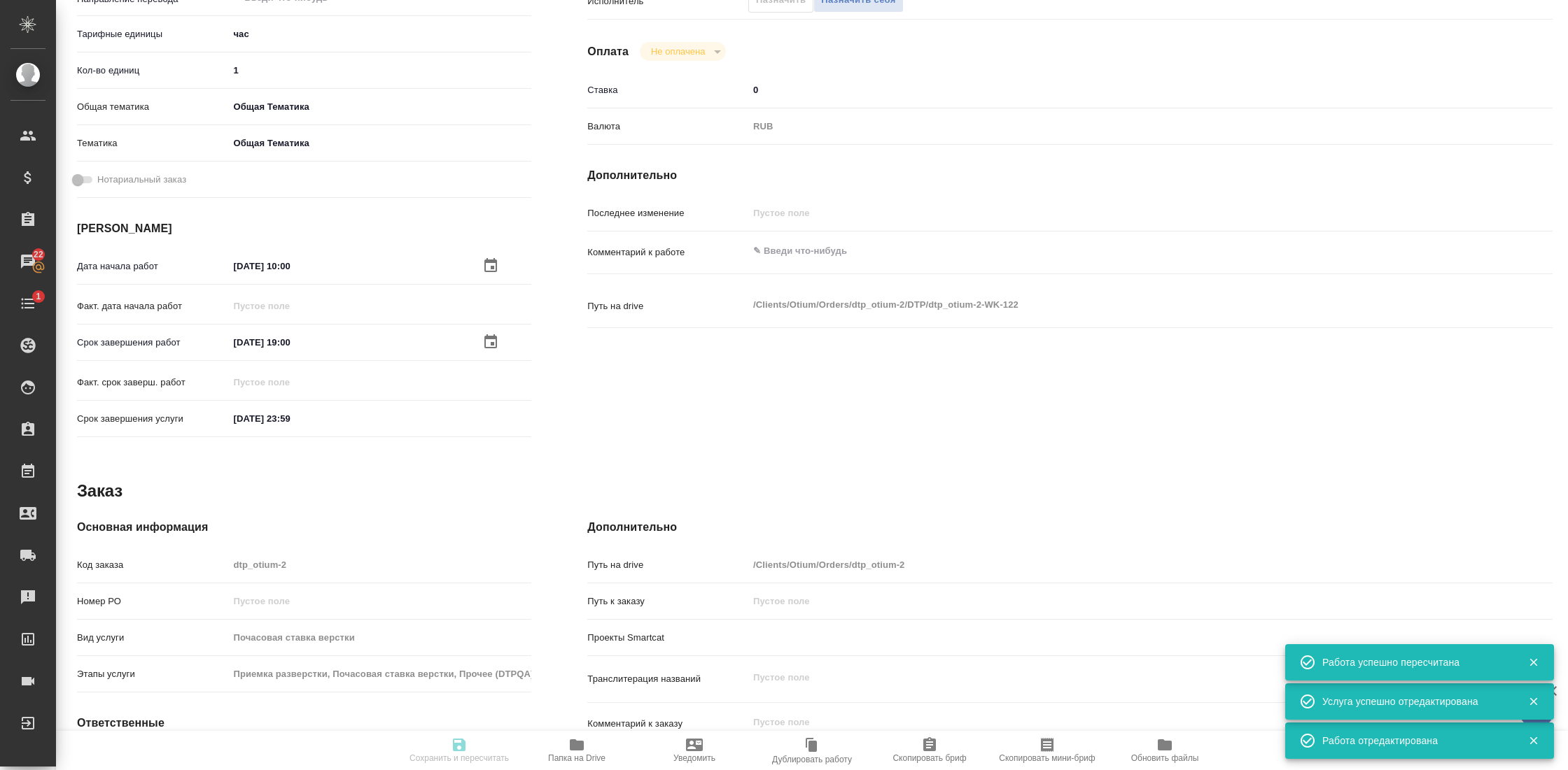
type input "created"
type textarea "Почасовая ставка верстки"
type textarea "x"
type input "5a8b1489cc6b4906c91bfd93"
type input "1"
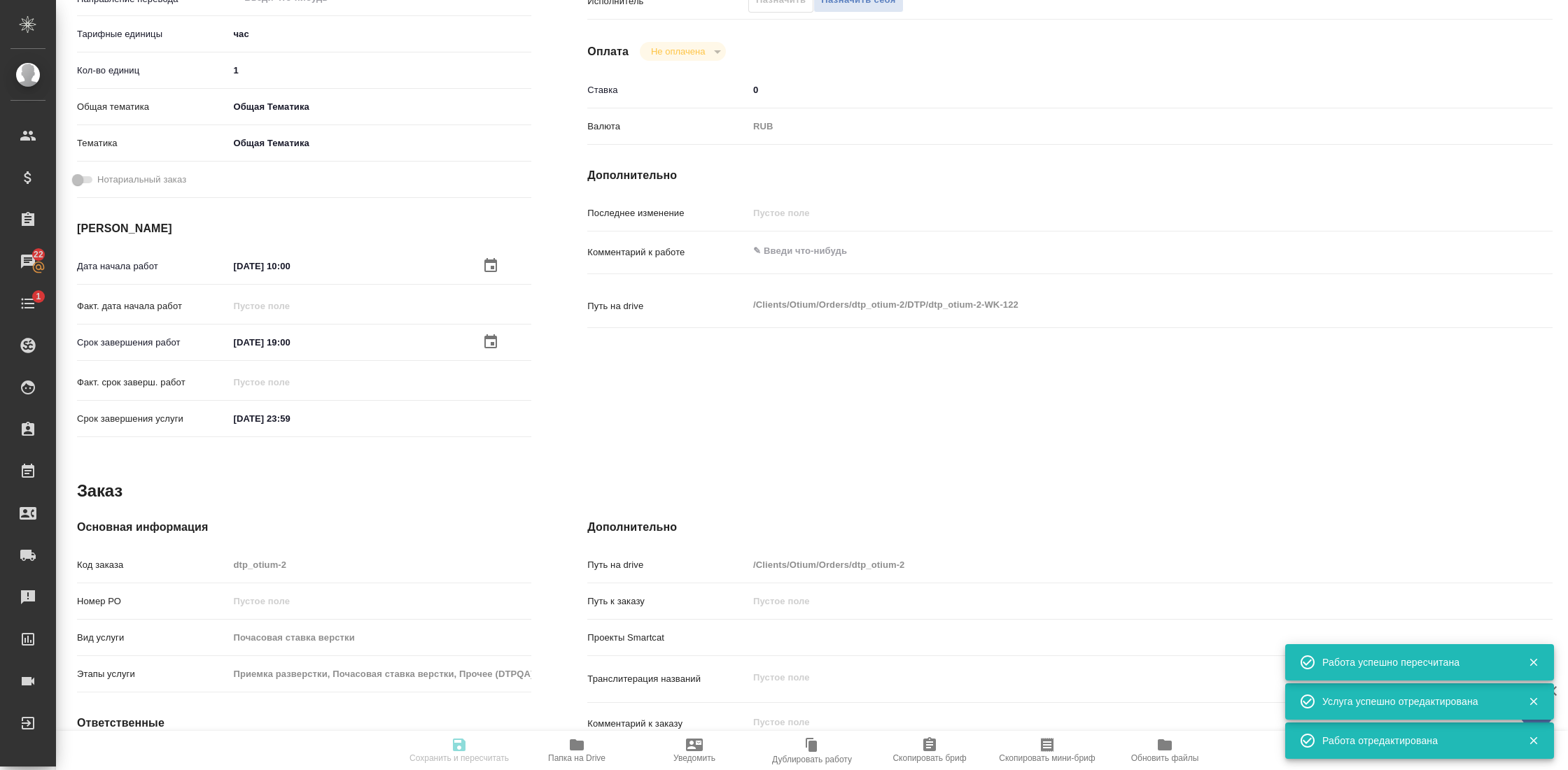
type input "obtem"
type input "6012b1ca196b0e5c9229a120"
type input "[DATE] 10:00"
type input "[DATE] 19:00"
type input "[DATE] 23:59"
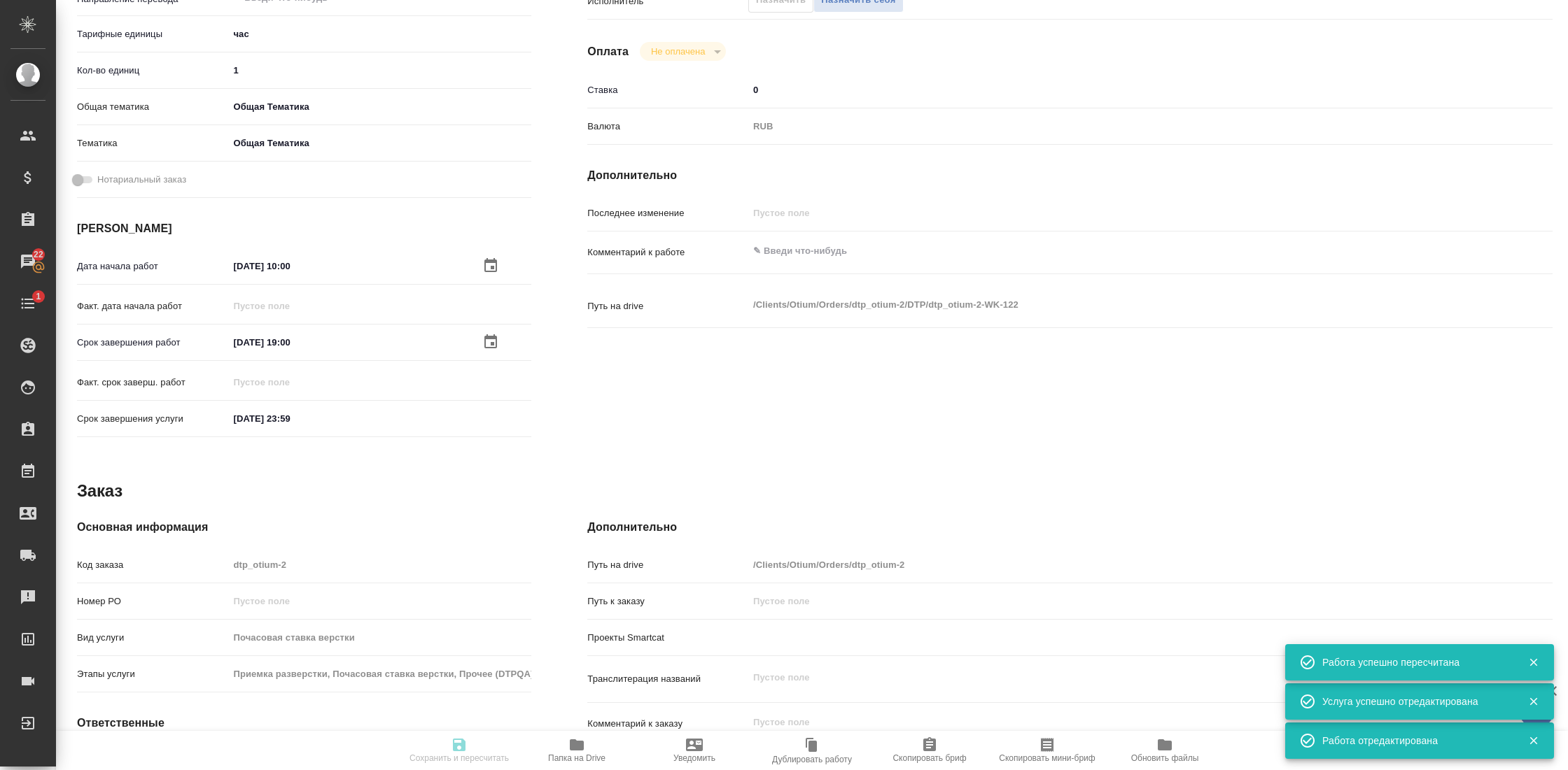
type input "notPayed"
type input "0"
type input "RUB"
type textarea "x"
type textarea "/Clients/Оtium/Orders/dtp_otium-2/DTP/dtp_otium-2-WK-122"
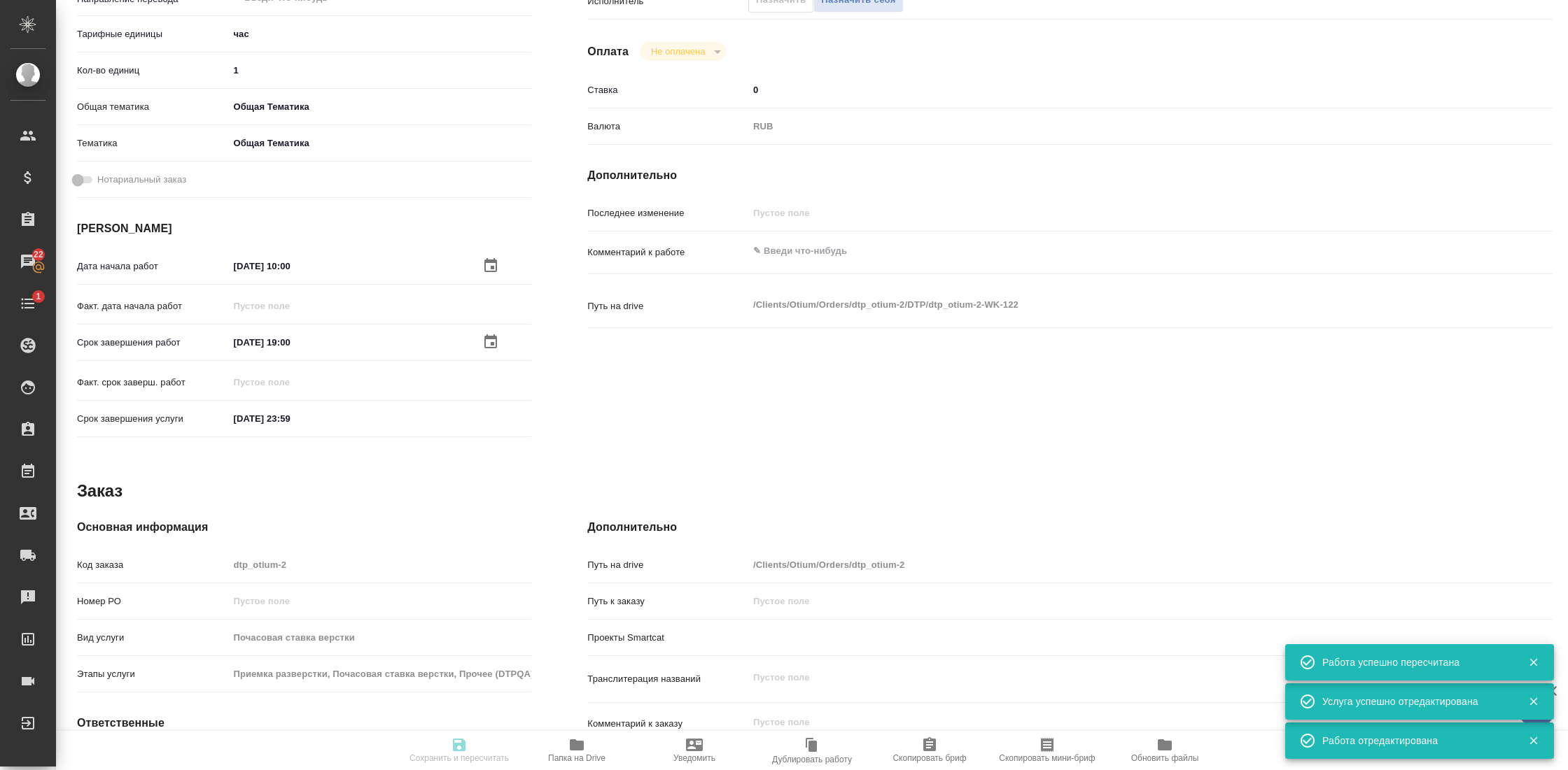
type textarea "x"
type input "dtp_otium-2"
type input "Почасовая ставка верстки"
type input "Приемка разверстки, Почасовая ставка верстки, Прочее (DTPQA)"
type input "[PERSON_NAME] [PERSON_NAME]"
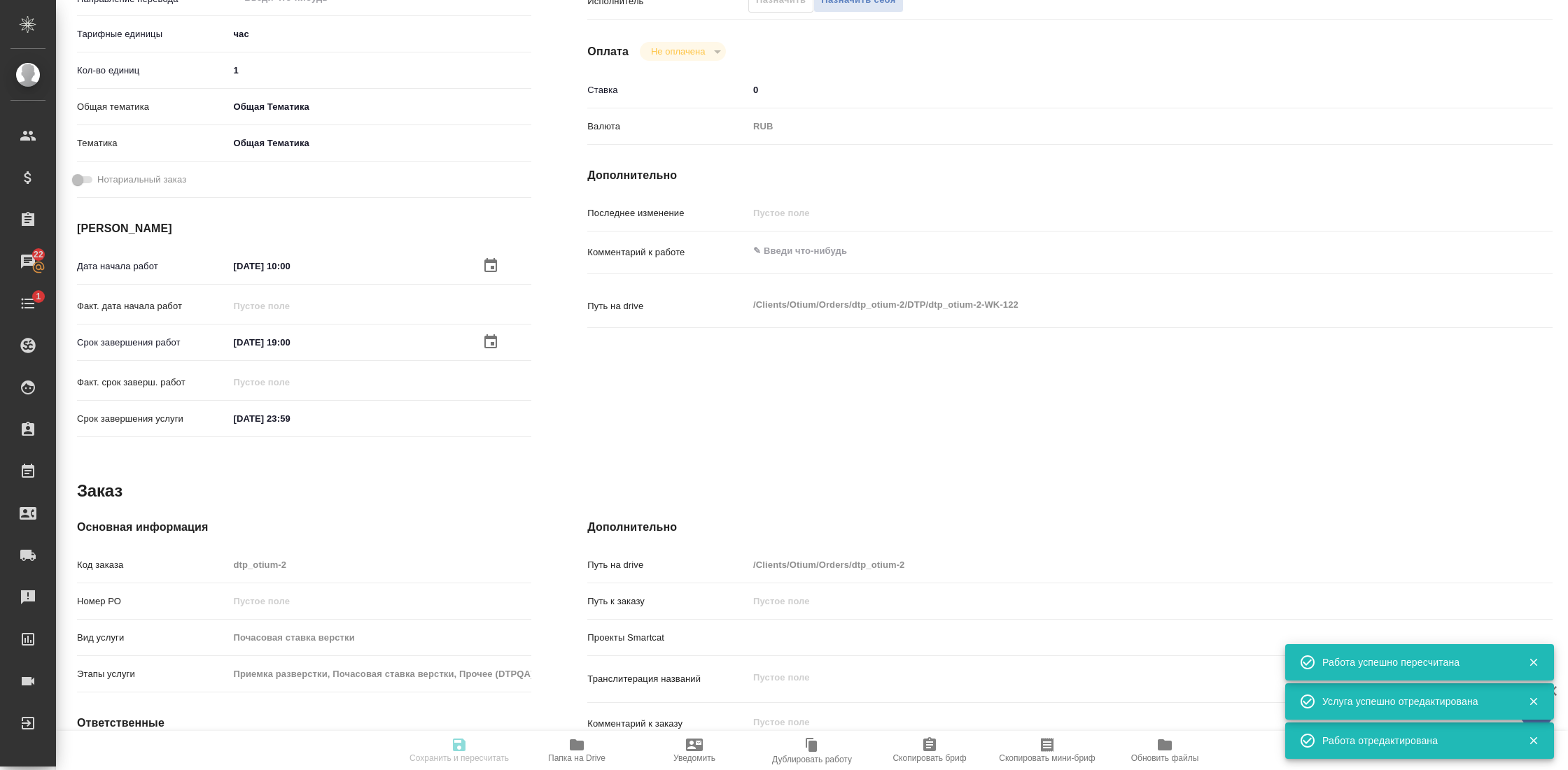
type input "/Clients/Оtium/Orders/dtp_otium-2"
type textarea "x"
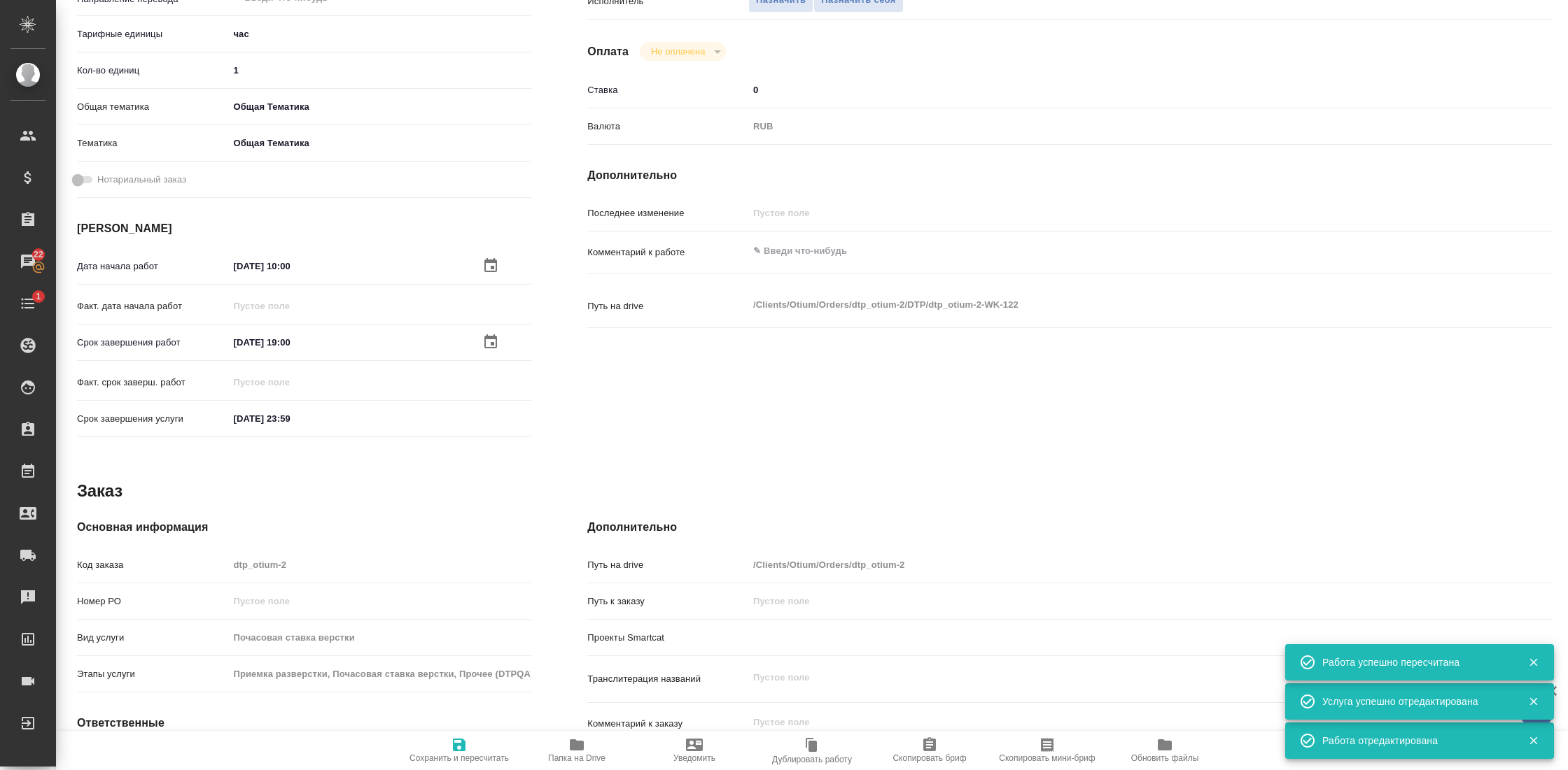
type textarea "x"
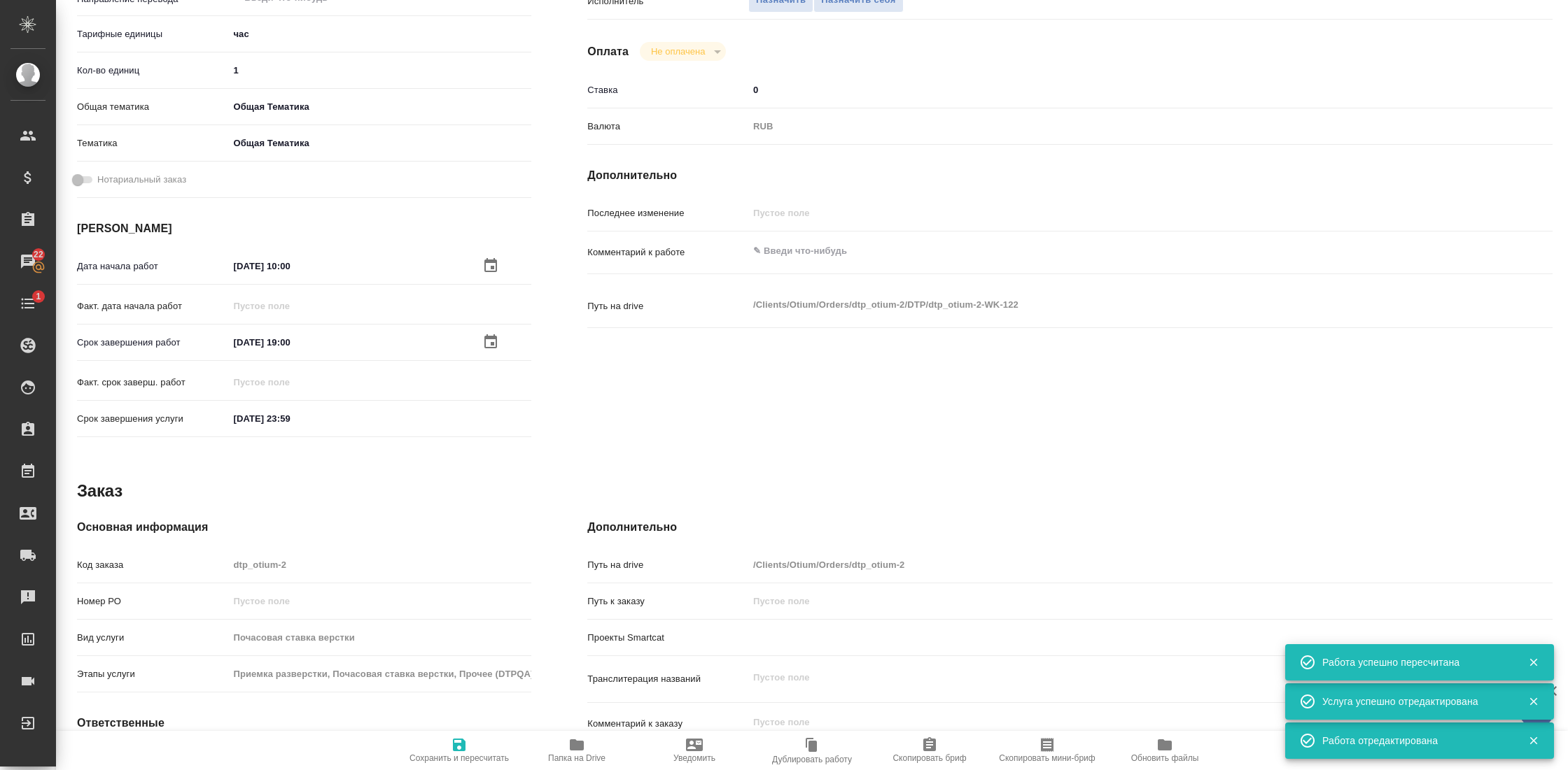
type textarea "x"
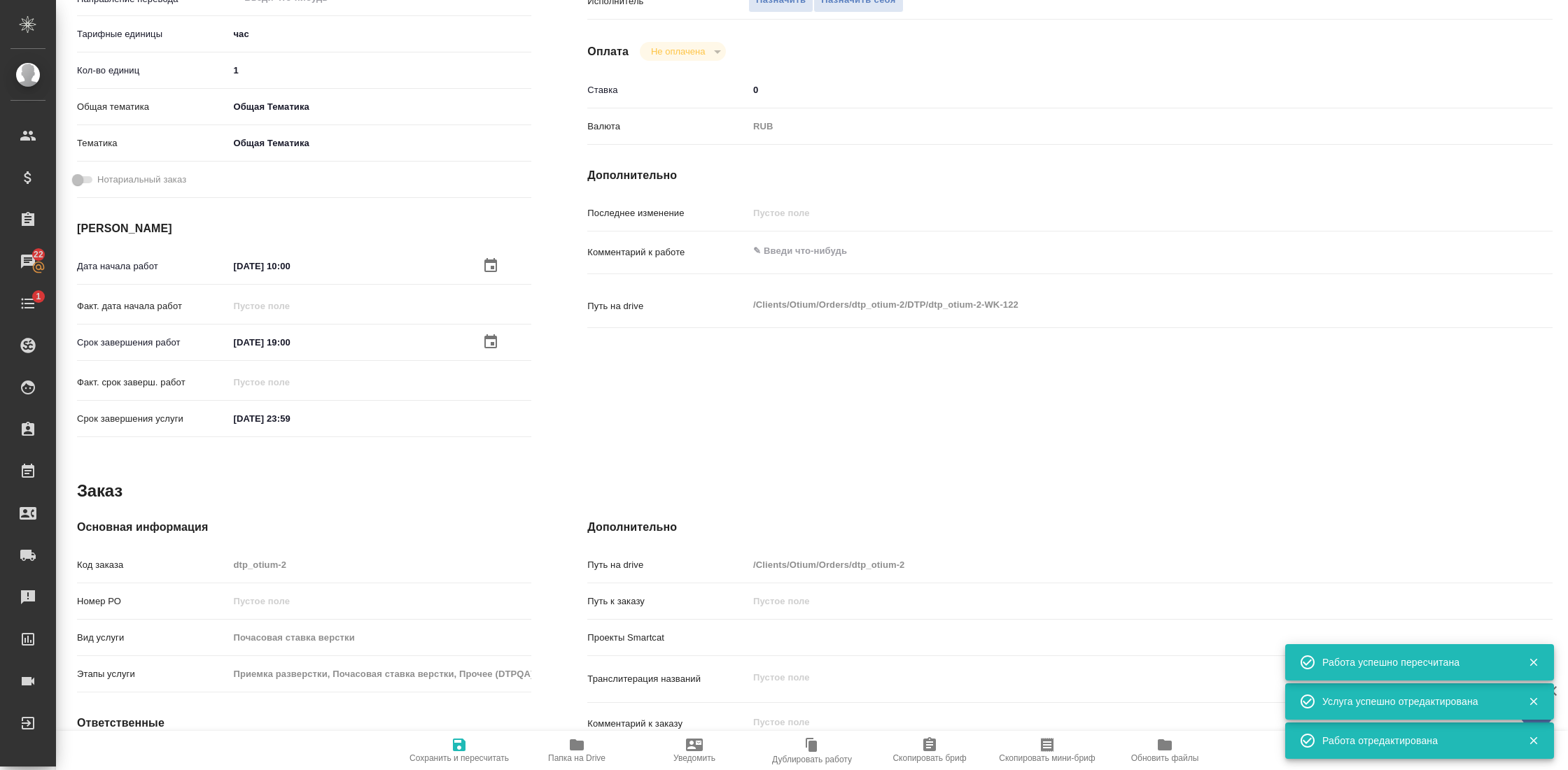
type textarea "x"
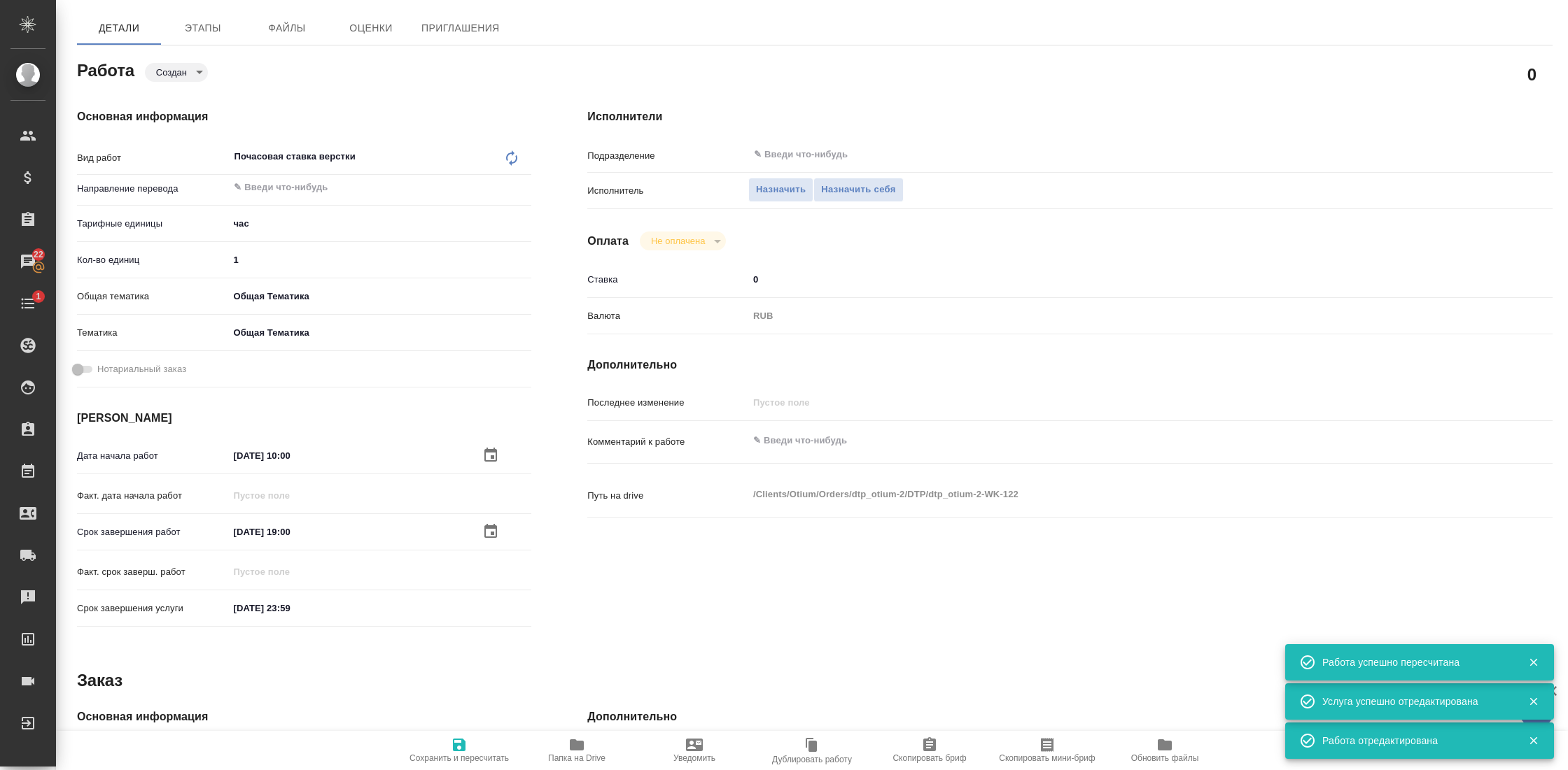
scroll to position [0, 0]
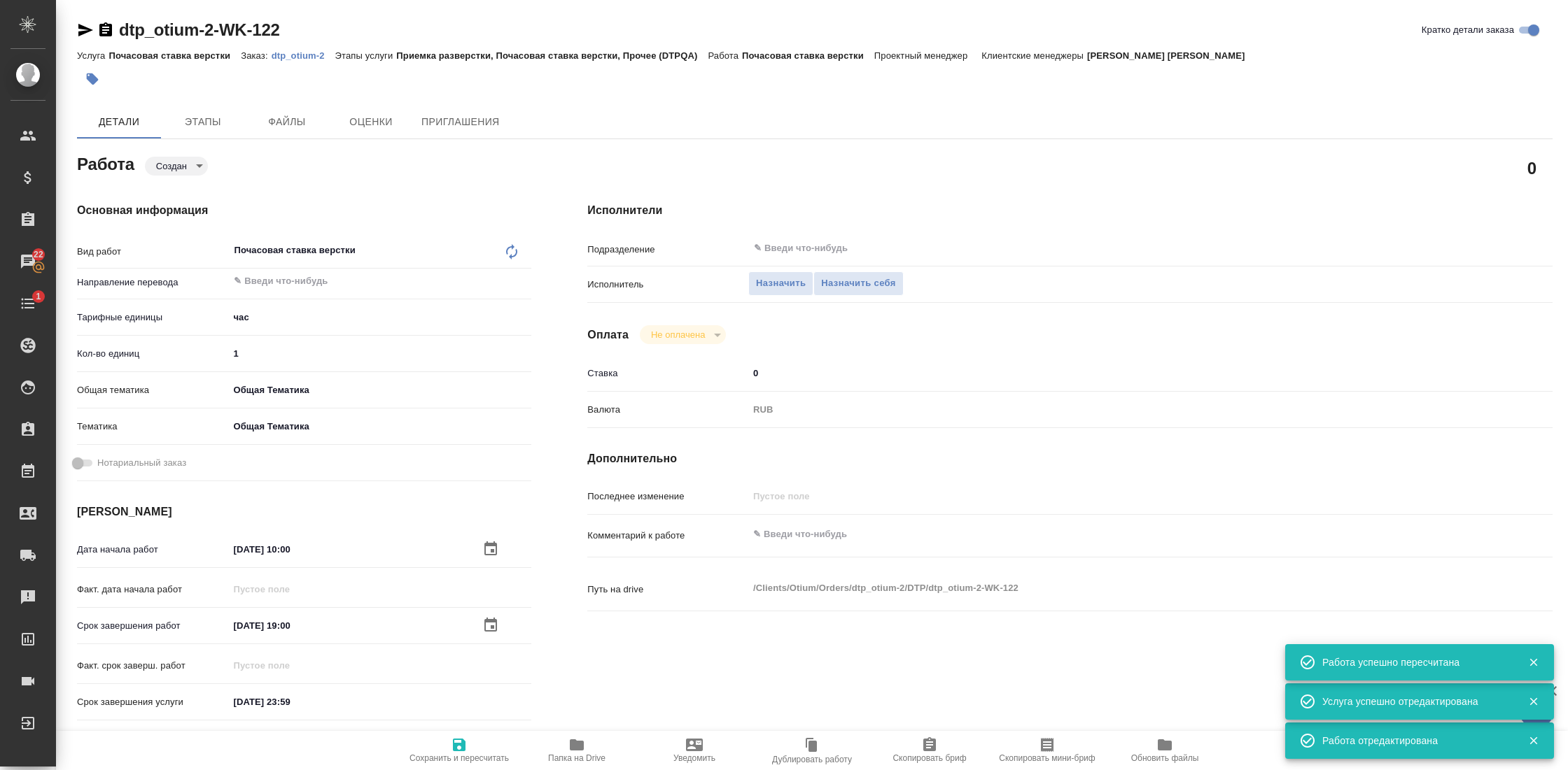
type textarea "x"
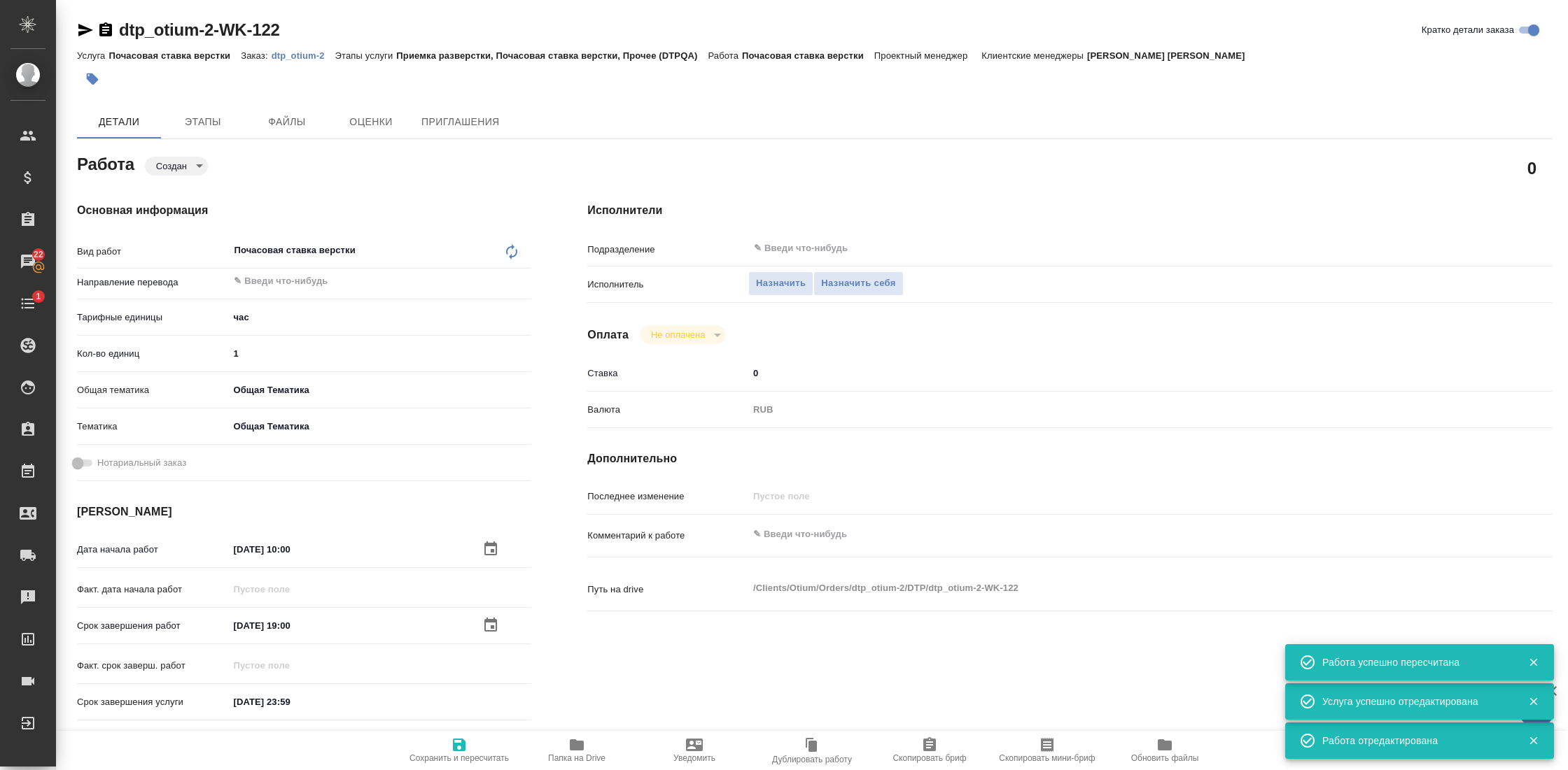
click at [264, 349] on input "1" at bounding box center [380, 353] width 303 height 20
type textarea "x"
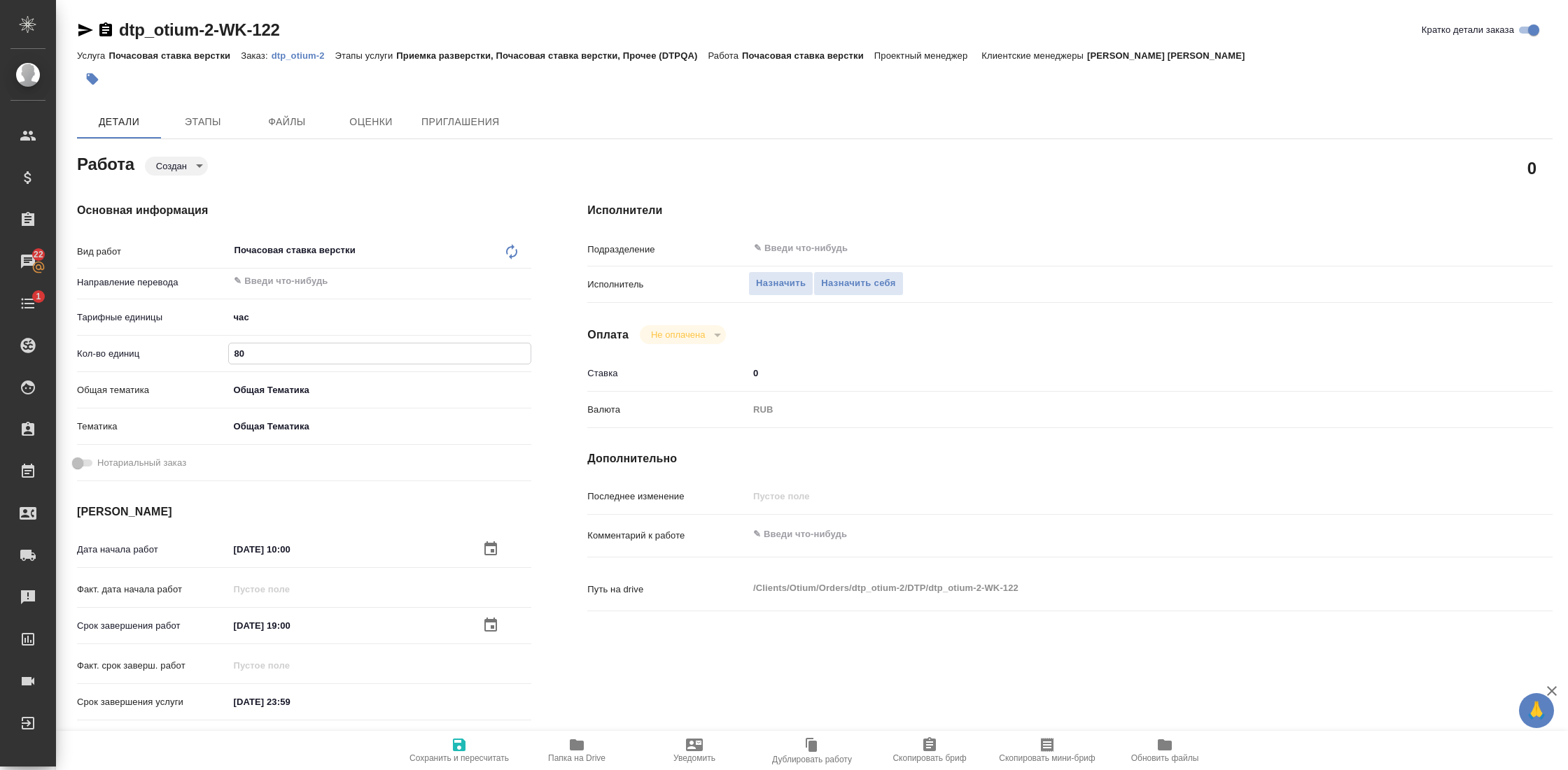
click at [452, 740] on icon "button" at bounding box center [459, 744] width 17 height 17
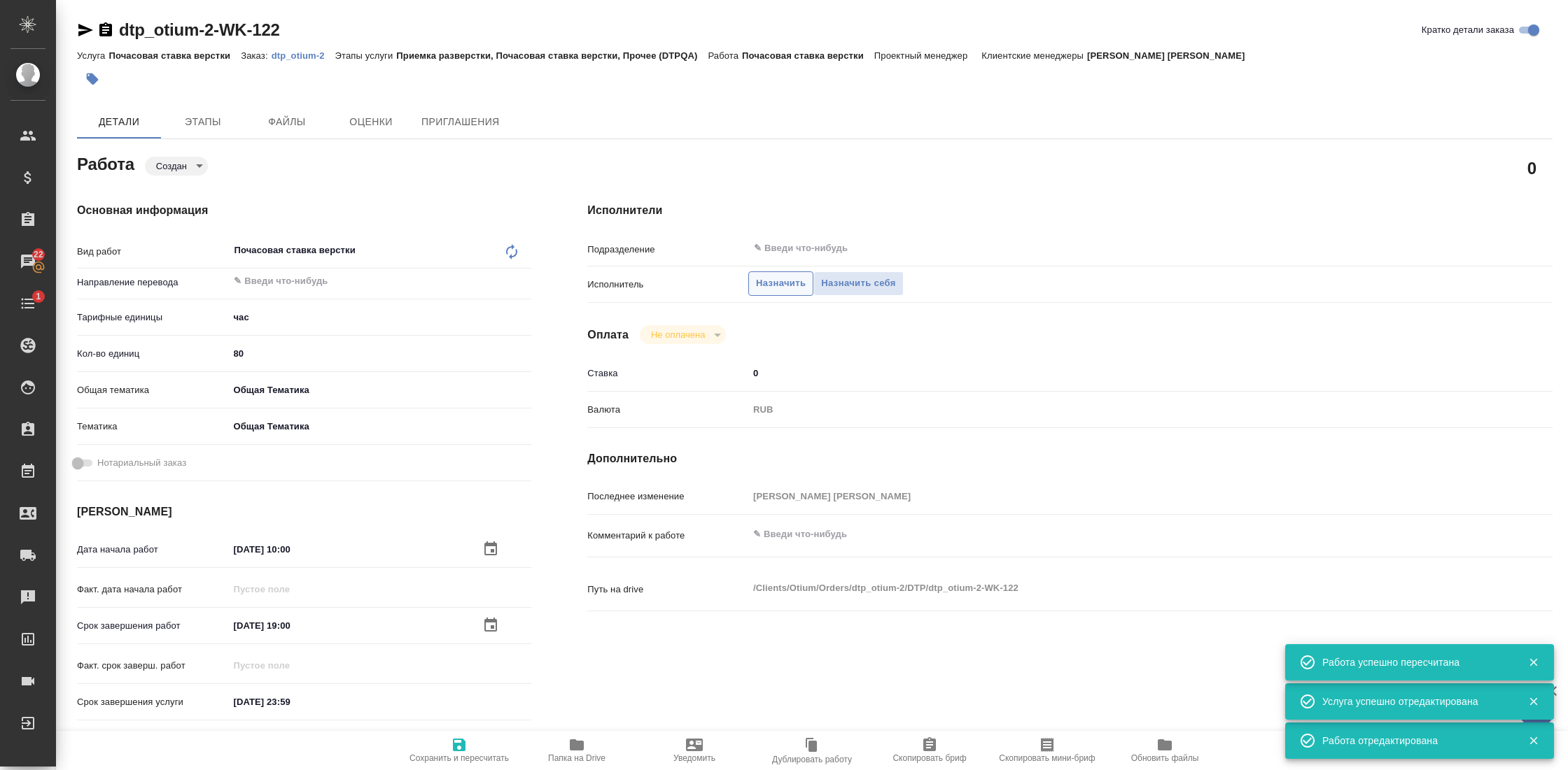
click at [776, 280] on span "Назначить" at bounding box center [781, 283] width 49 height 16
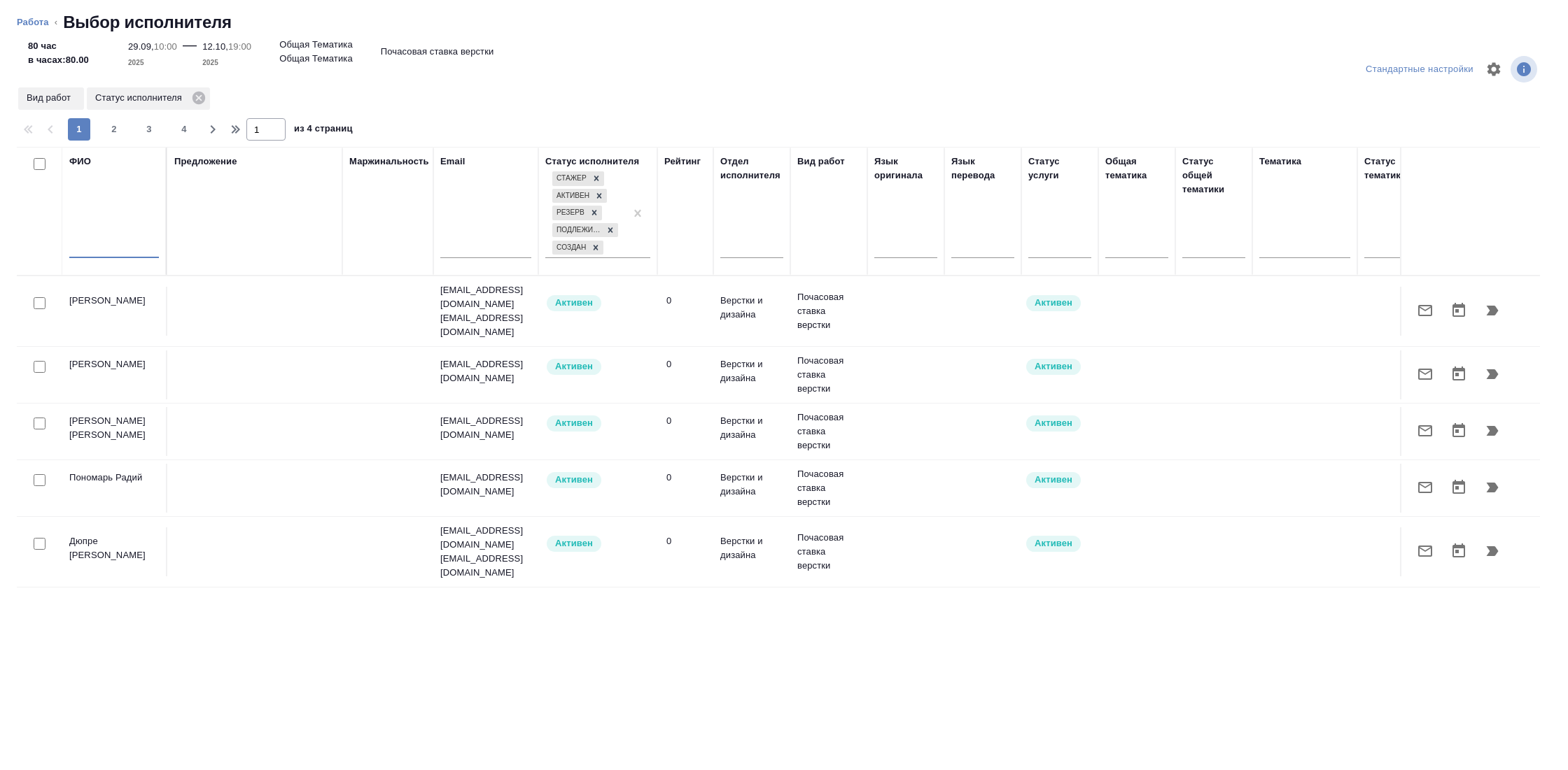
click at [105, 247] on input "text" at bounding box center [114, 250] width 89 height 18
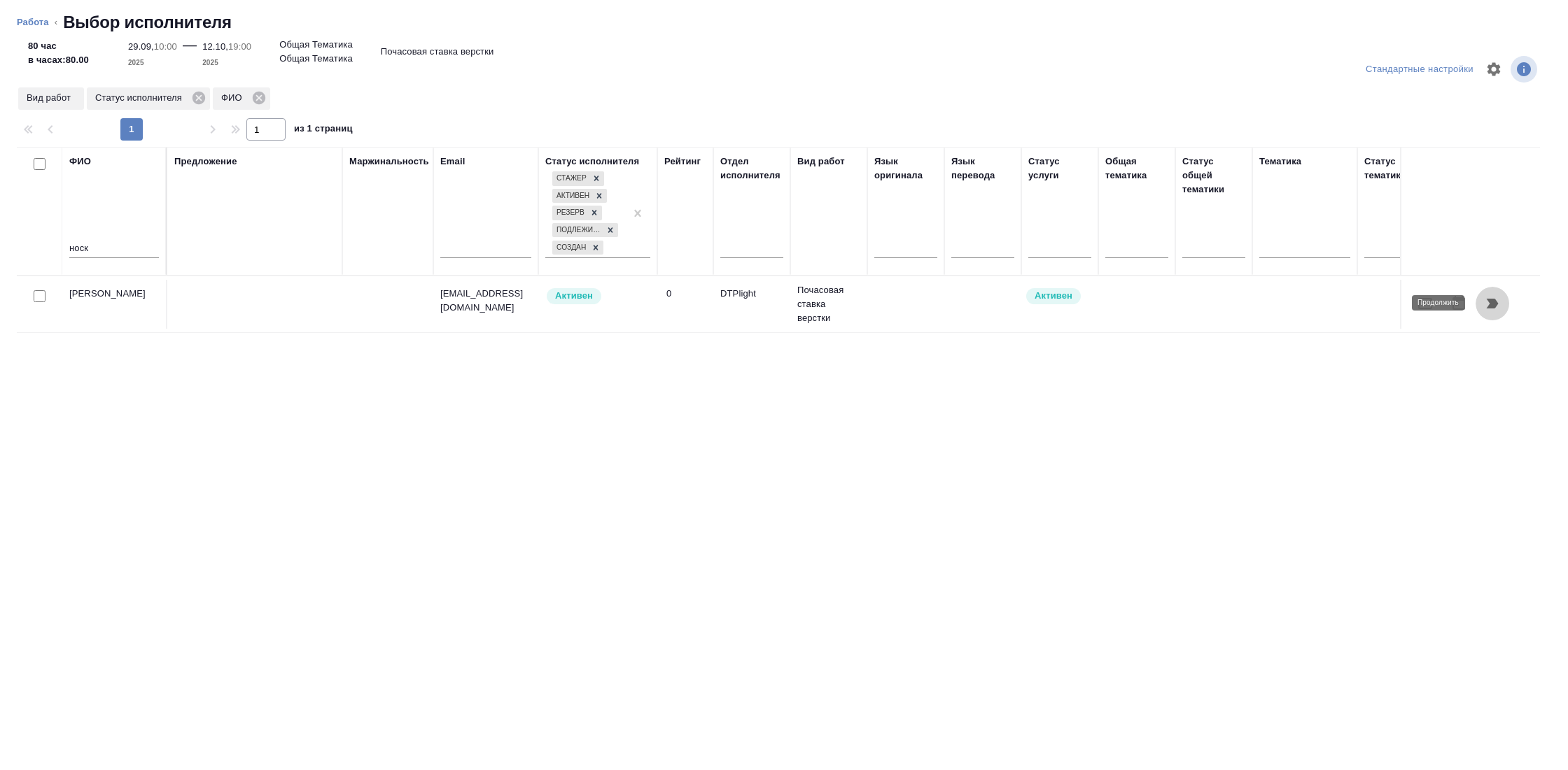
click at [1490, 304] on icon "button" at bounding box center [1492, 303] width 12 height 10
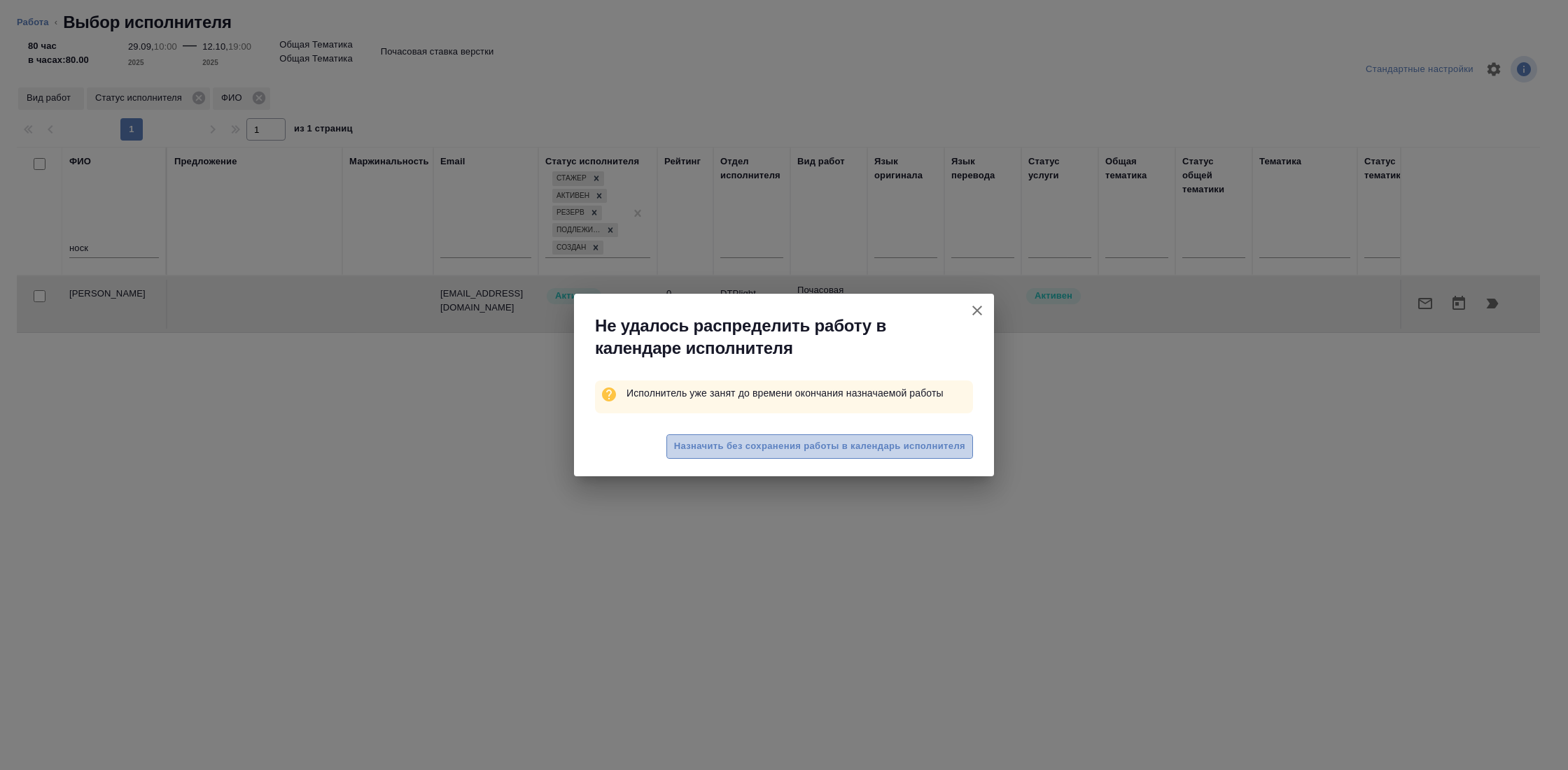
click at [792, 444] on span "Назначить без сохранения работы в календарь исполнителя" at bounding box center [819, 447] width 291 height 16
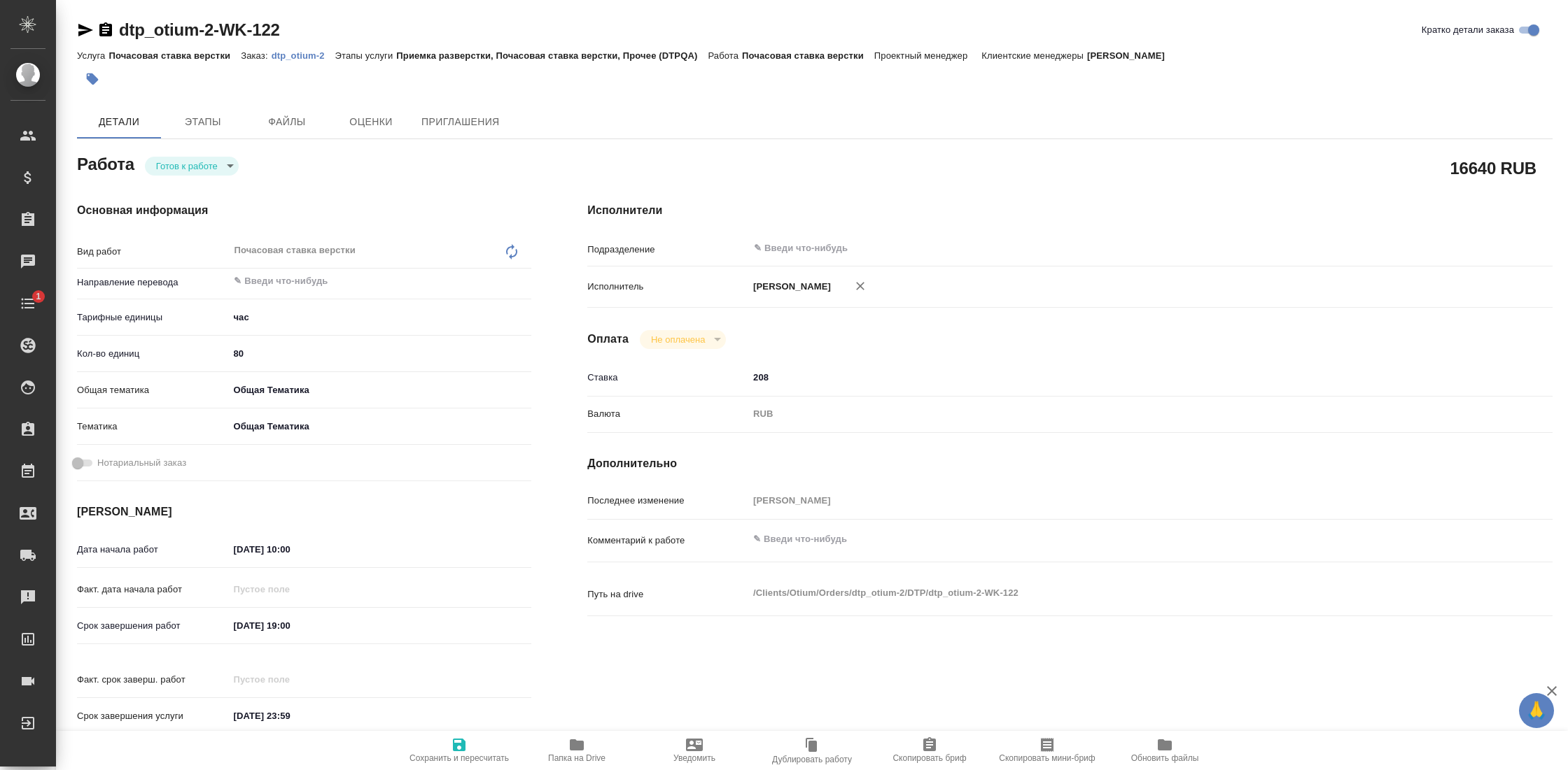
type textarea "x"
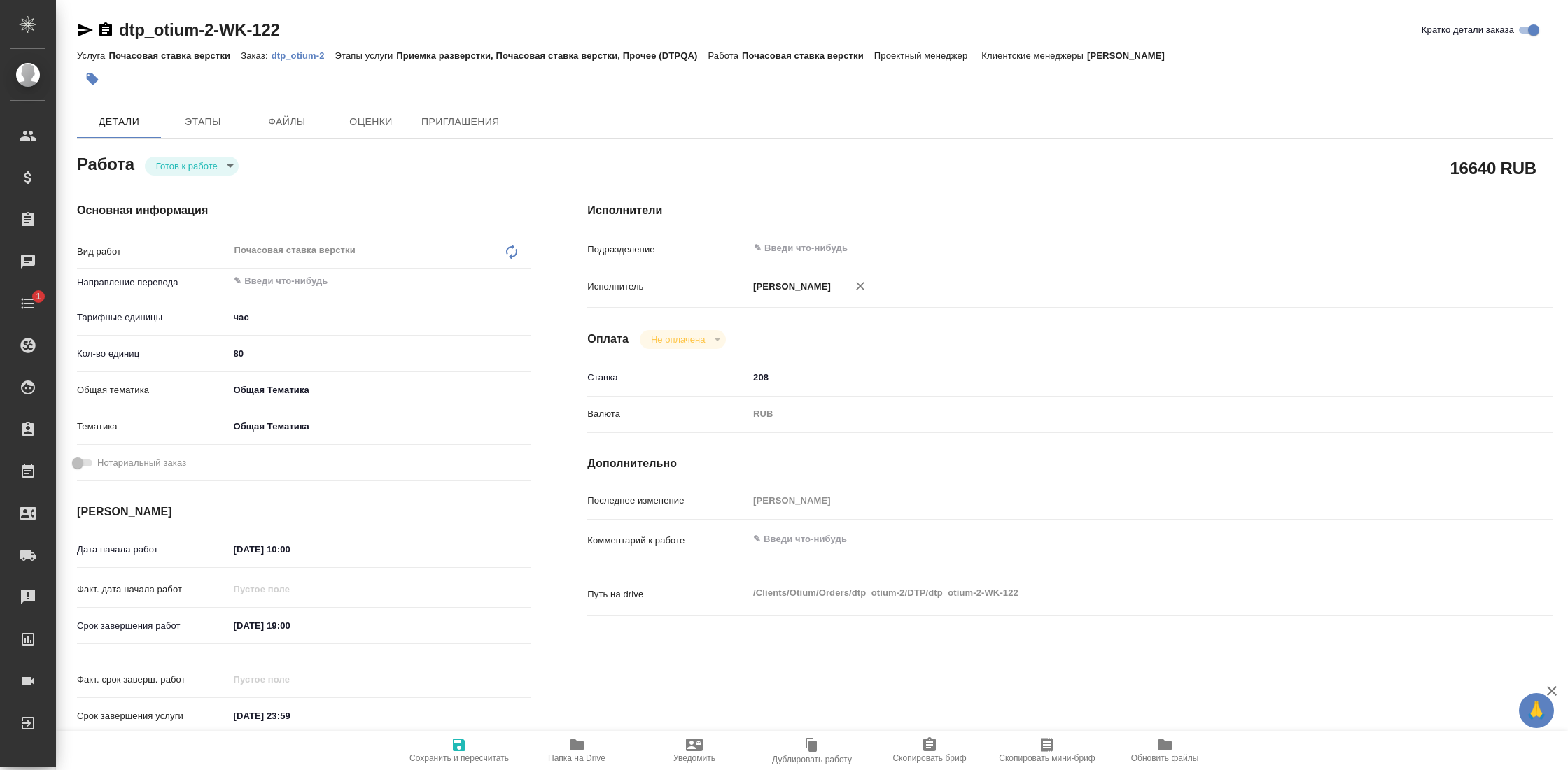
type textarea "x"
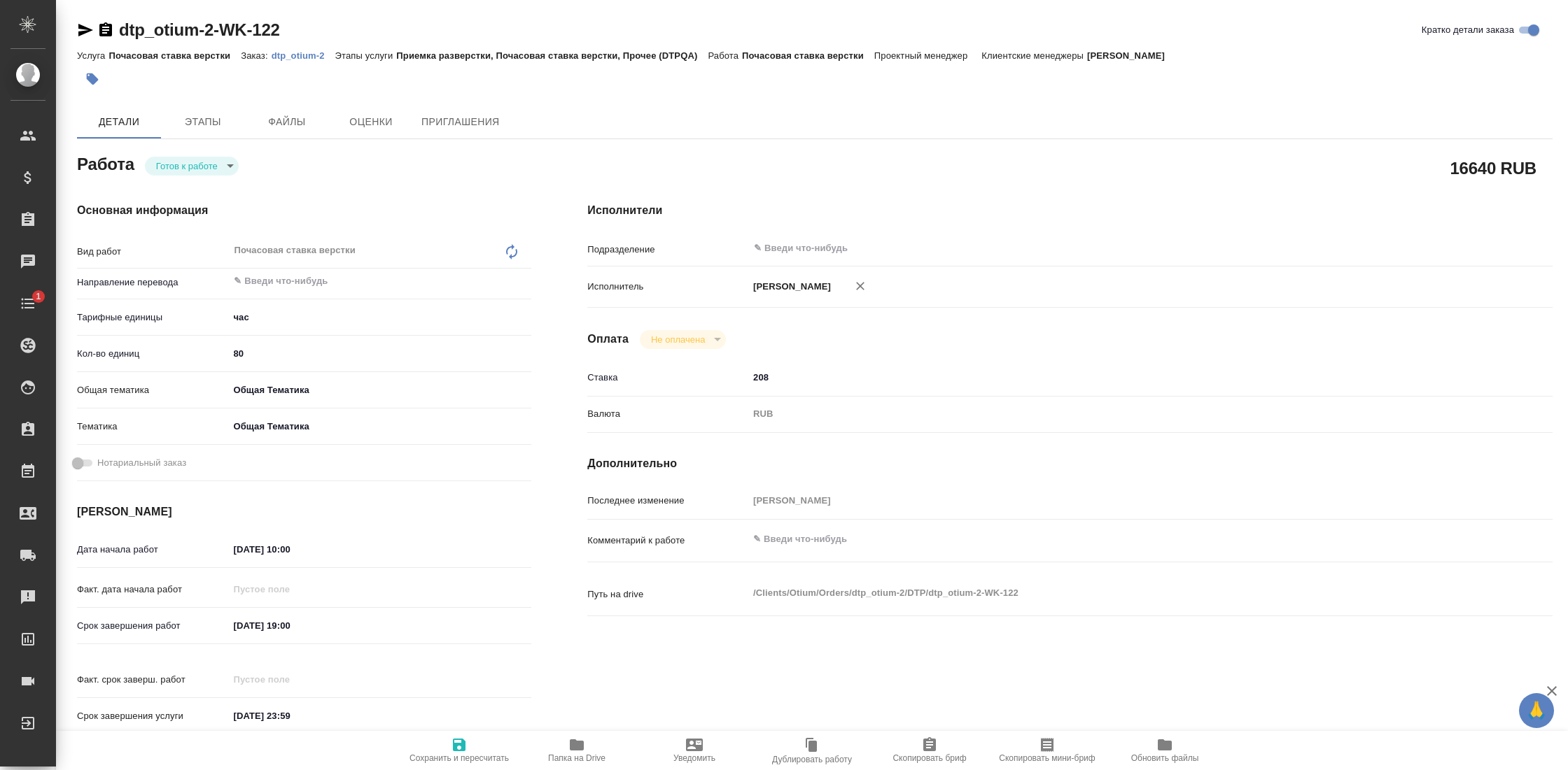
type textarea "x"
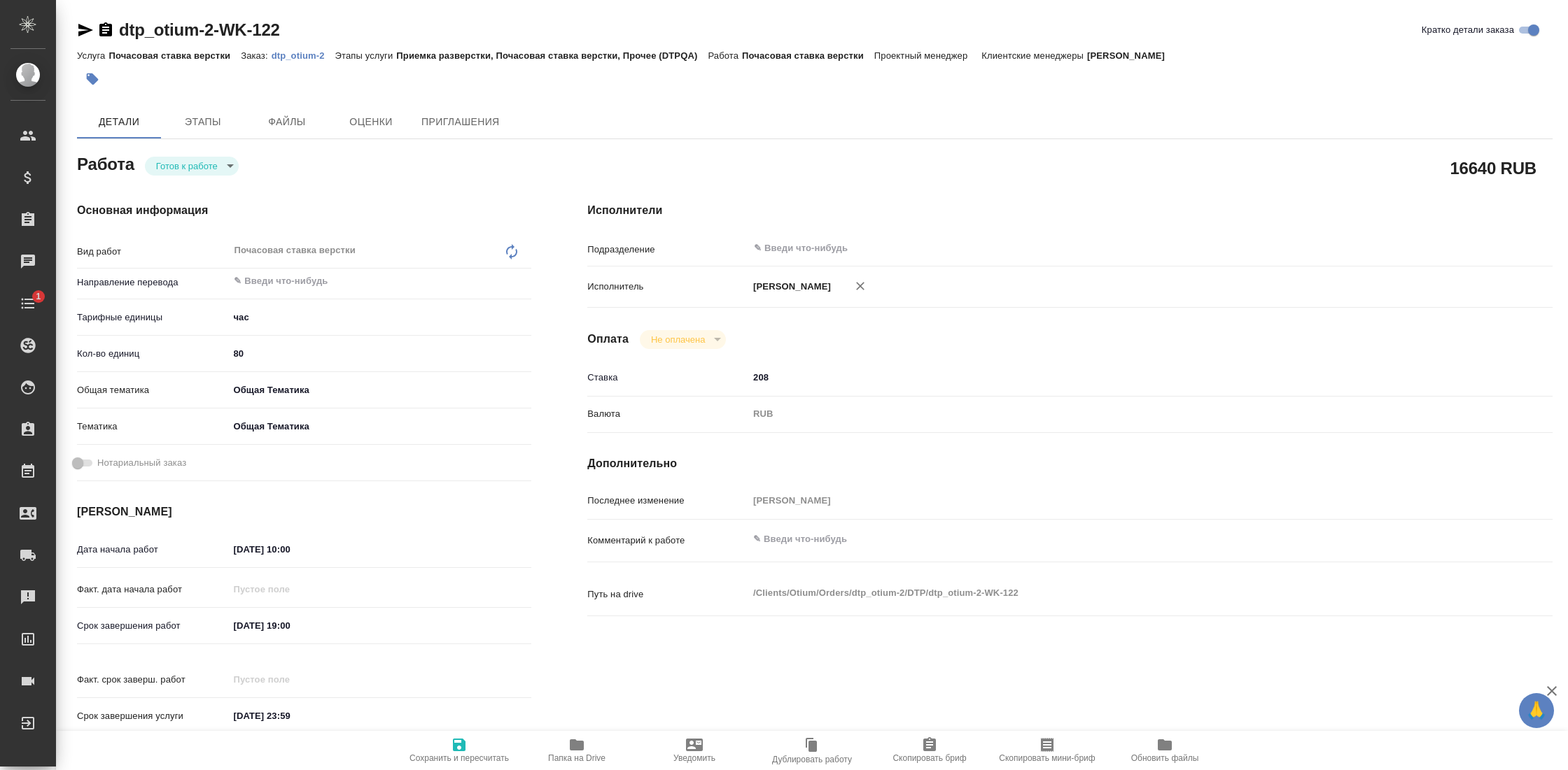
type textarea "x"
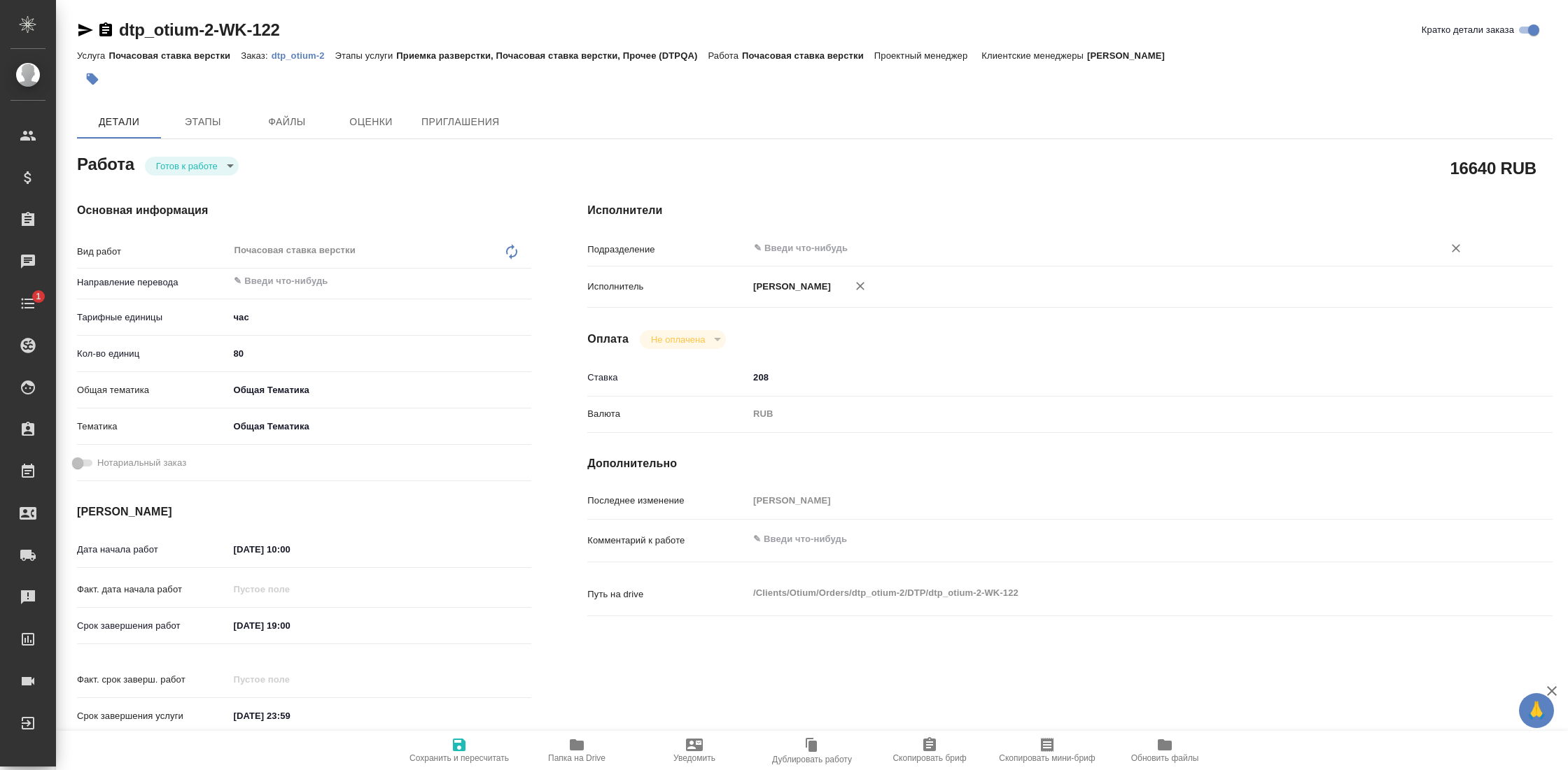
click at [789, 239] on div "​" at bounding box center [1110, 248] width 724 height 26
type textarea "x"
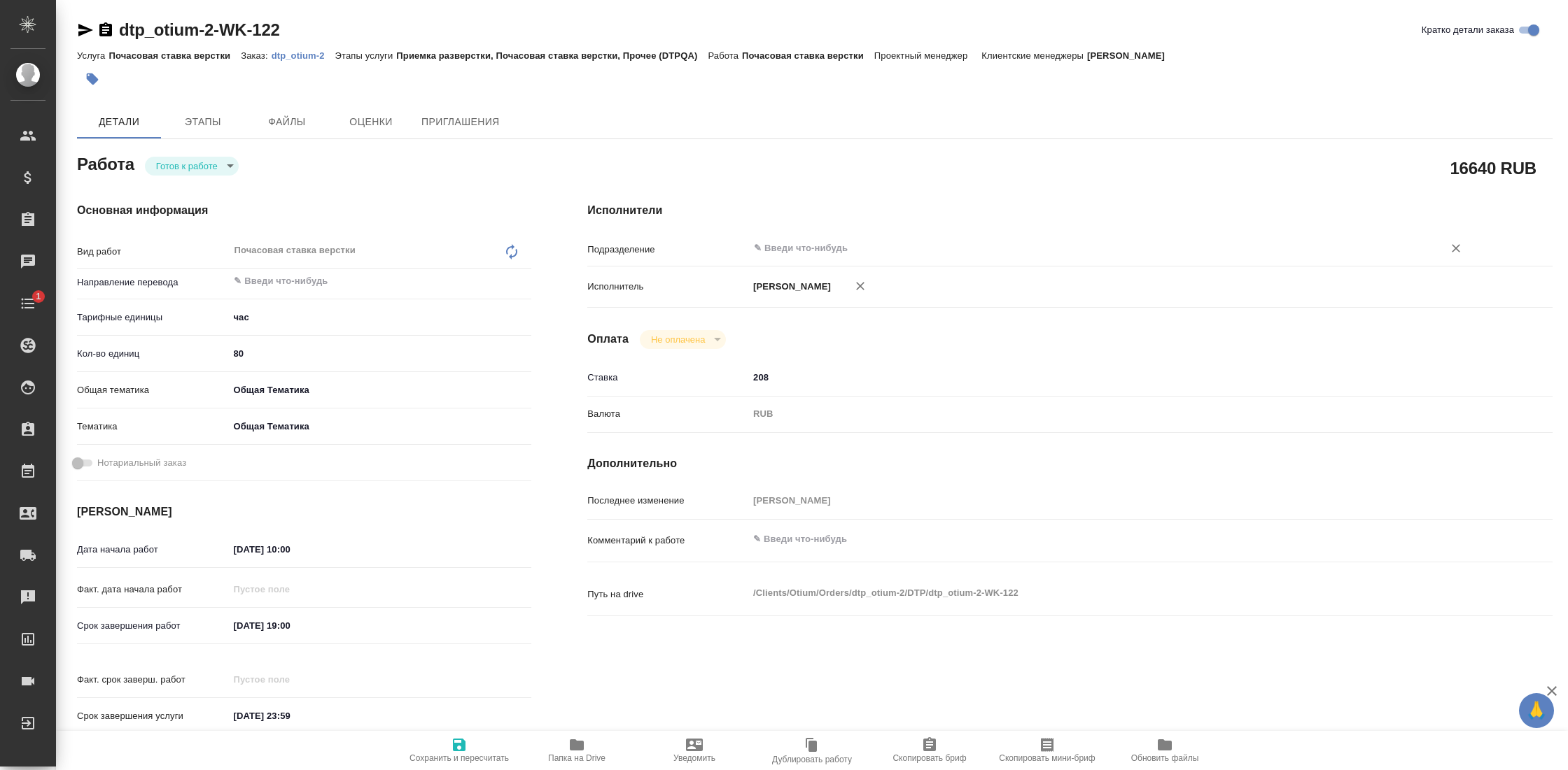
type textarea "x"
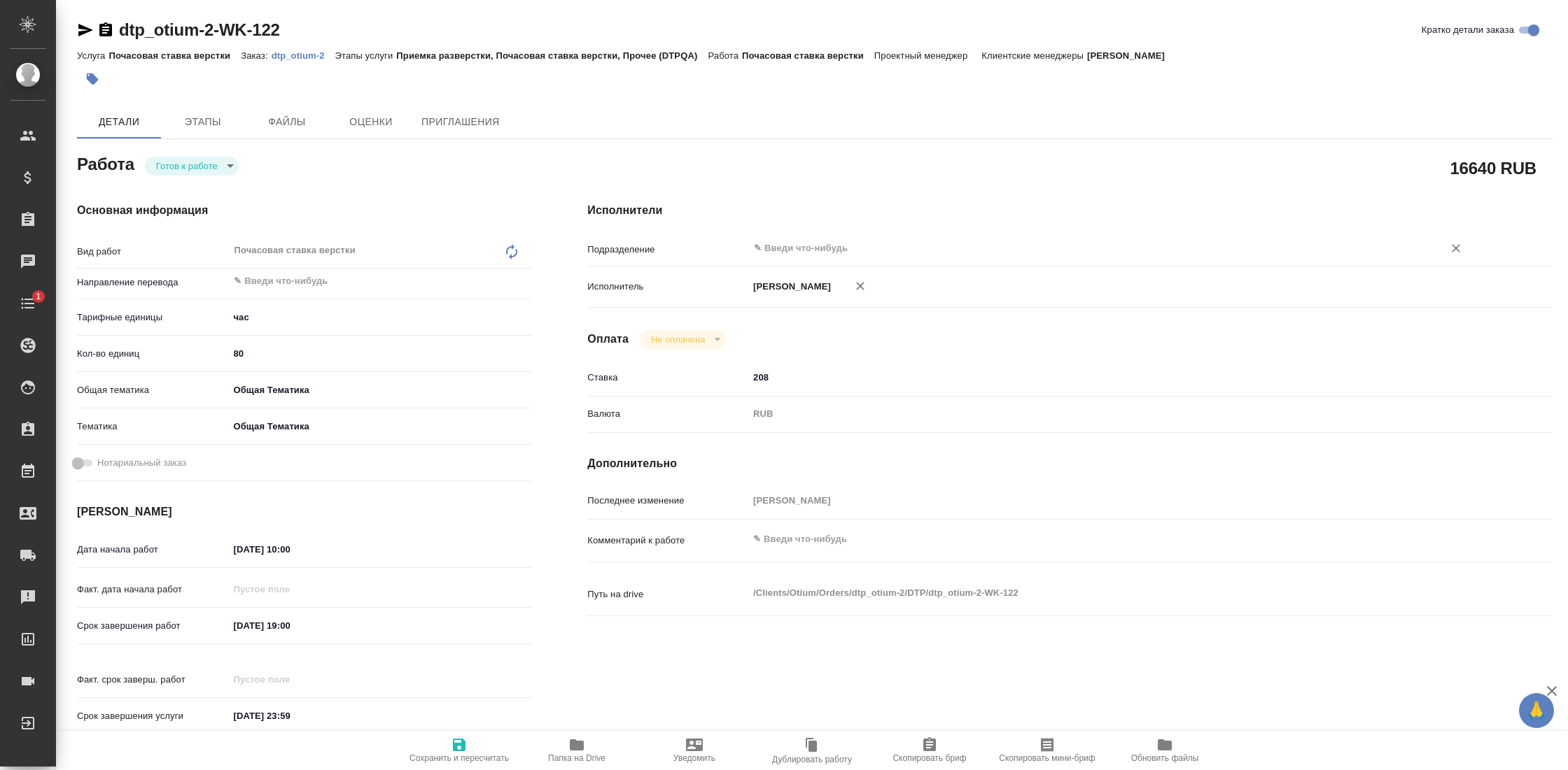
type textarea "x"
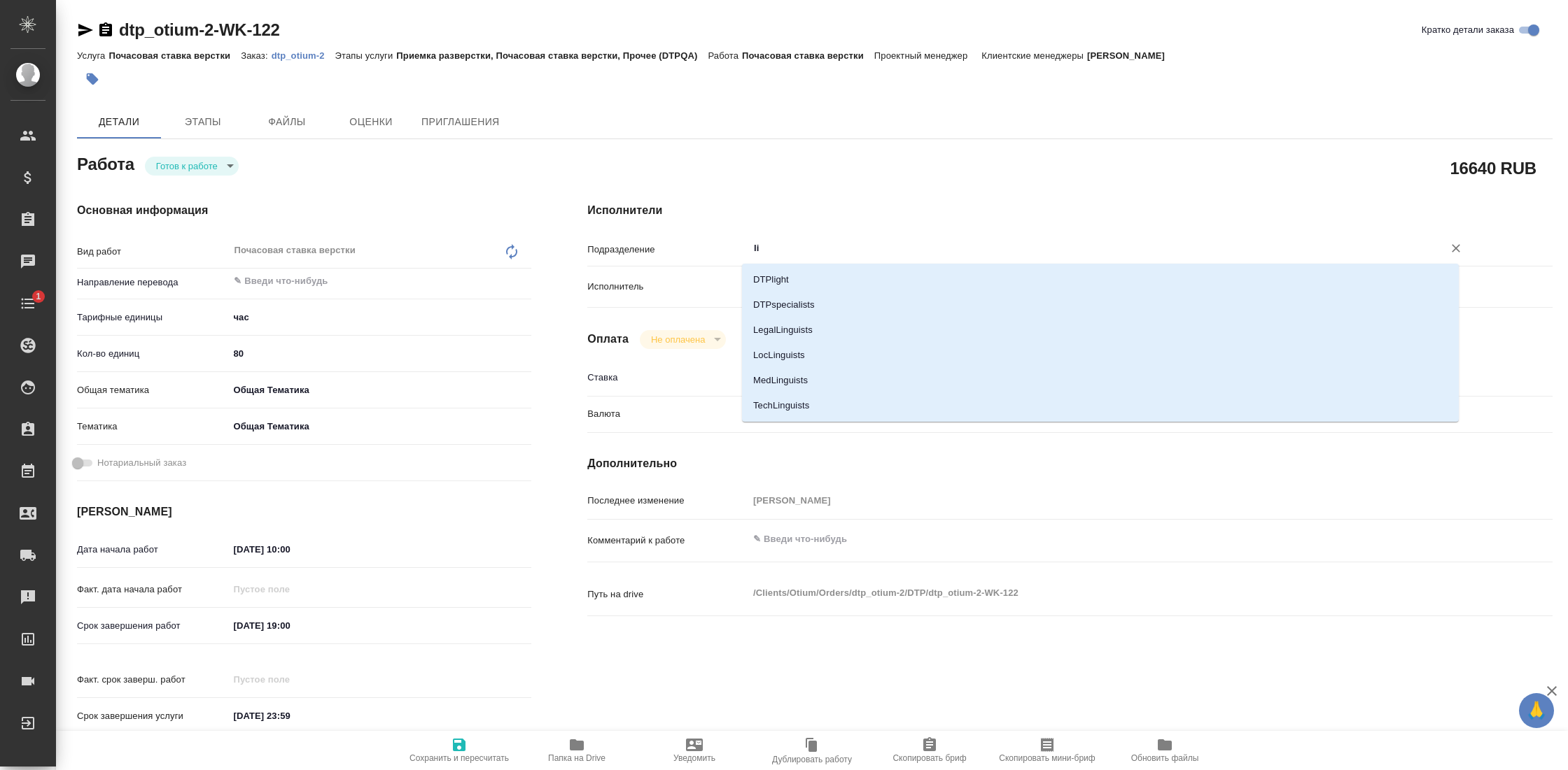
type input "lig"
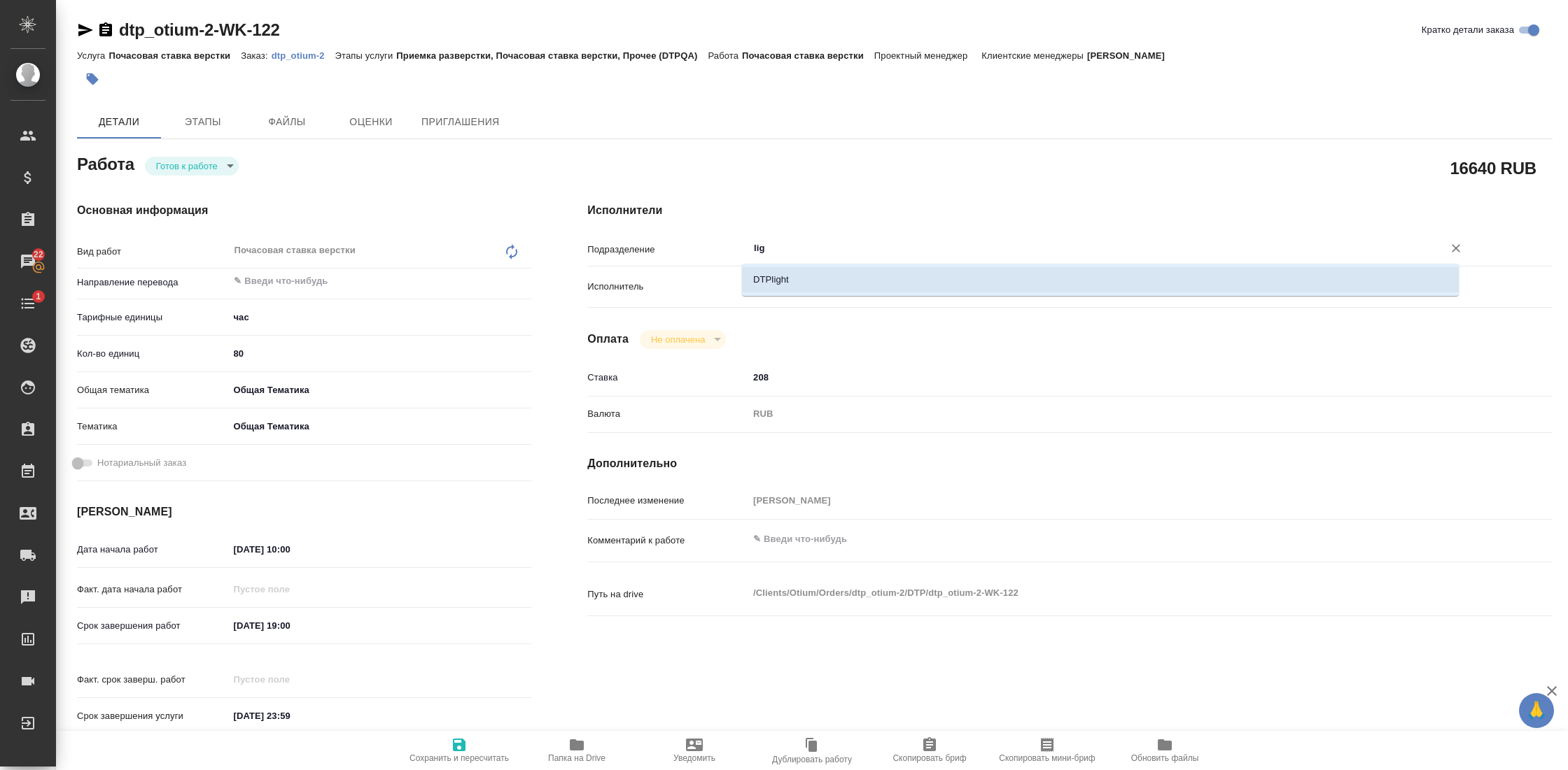
click at [793, 275] on li "DTPlight" at bounding box center [1100, 280] width 717 height 26
type textarea "x"
type input "DTPlight"
type textarea "x"
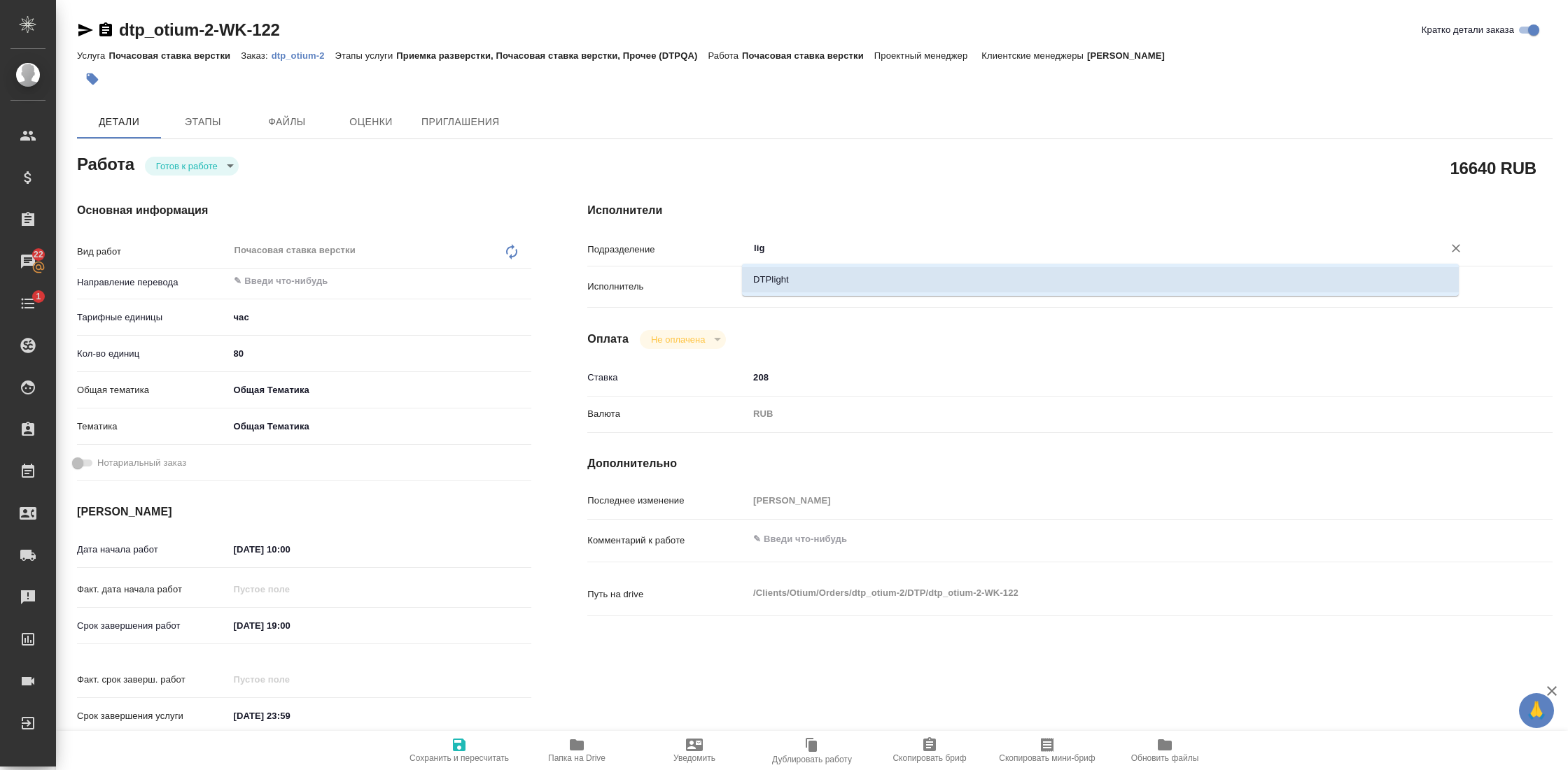
type textarea "x"
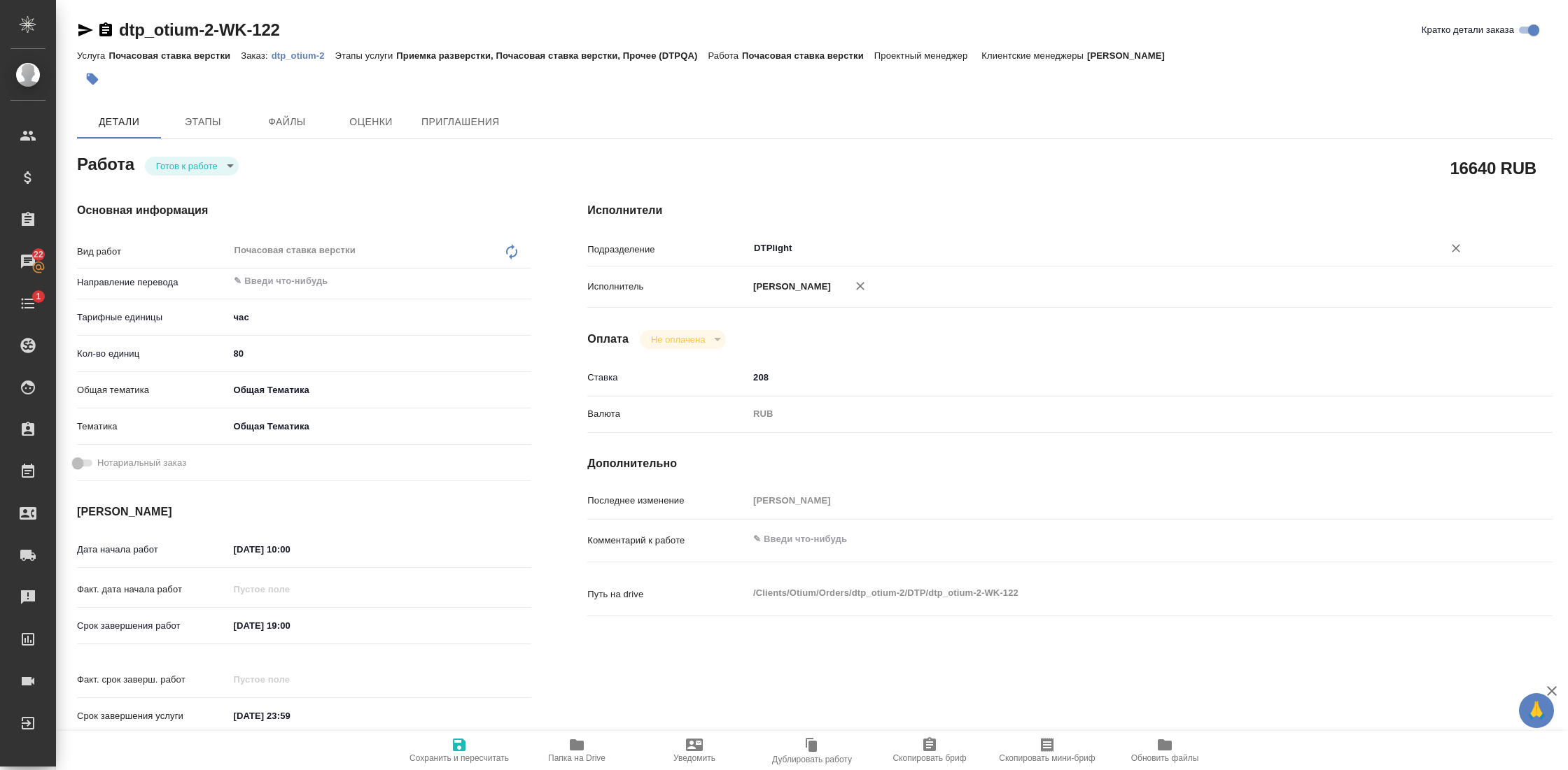
type input "DTPlight"
click at [455, 753] on span "Сохранить и пересчитать" at bounding box center [459, 758] width 100 height 10
type textarea "x"
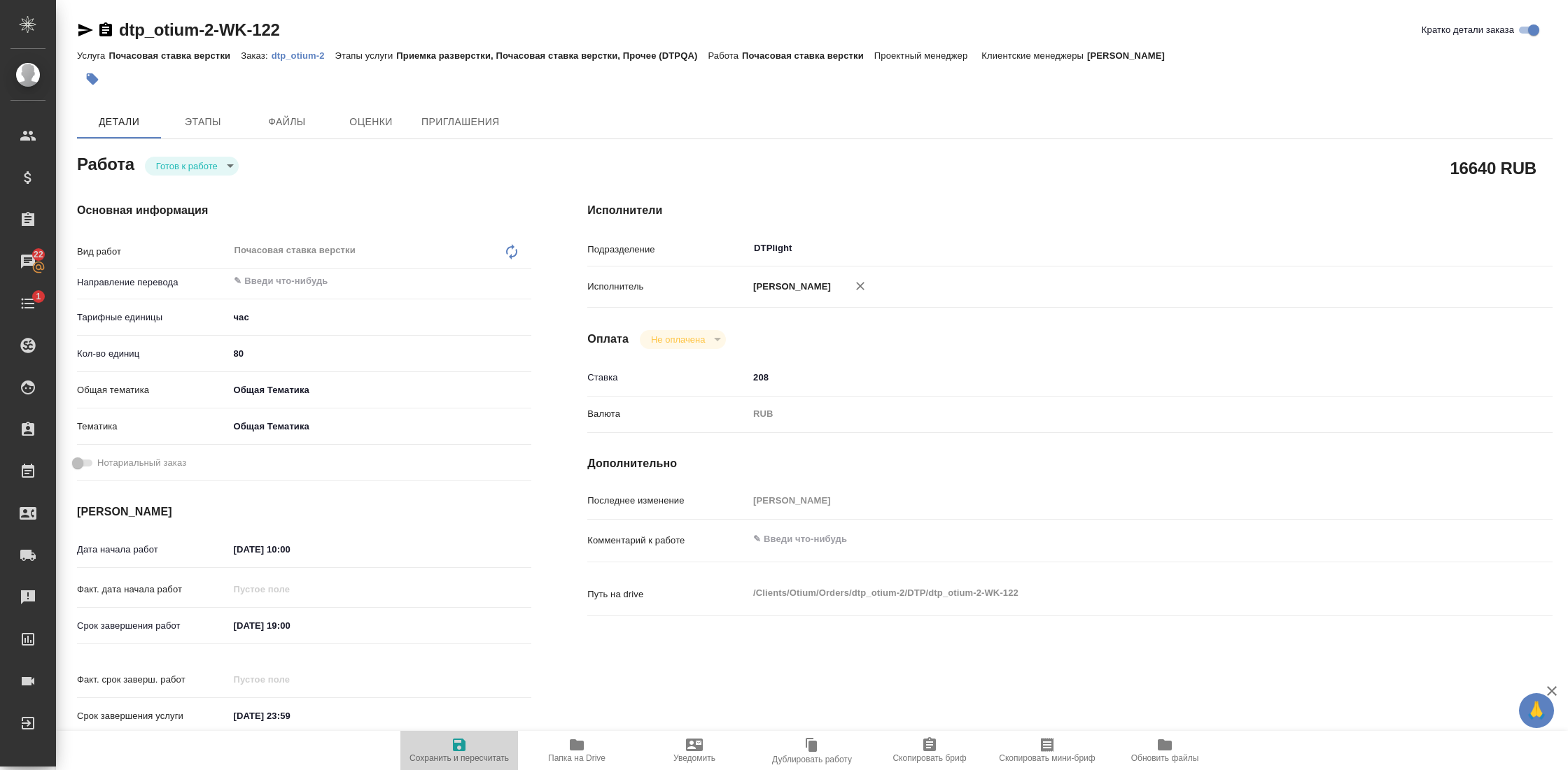
type textarea "x"
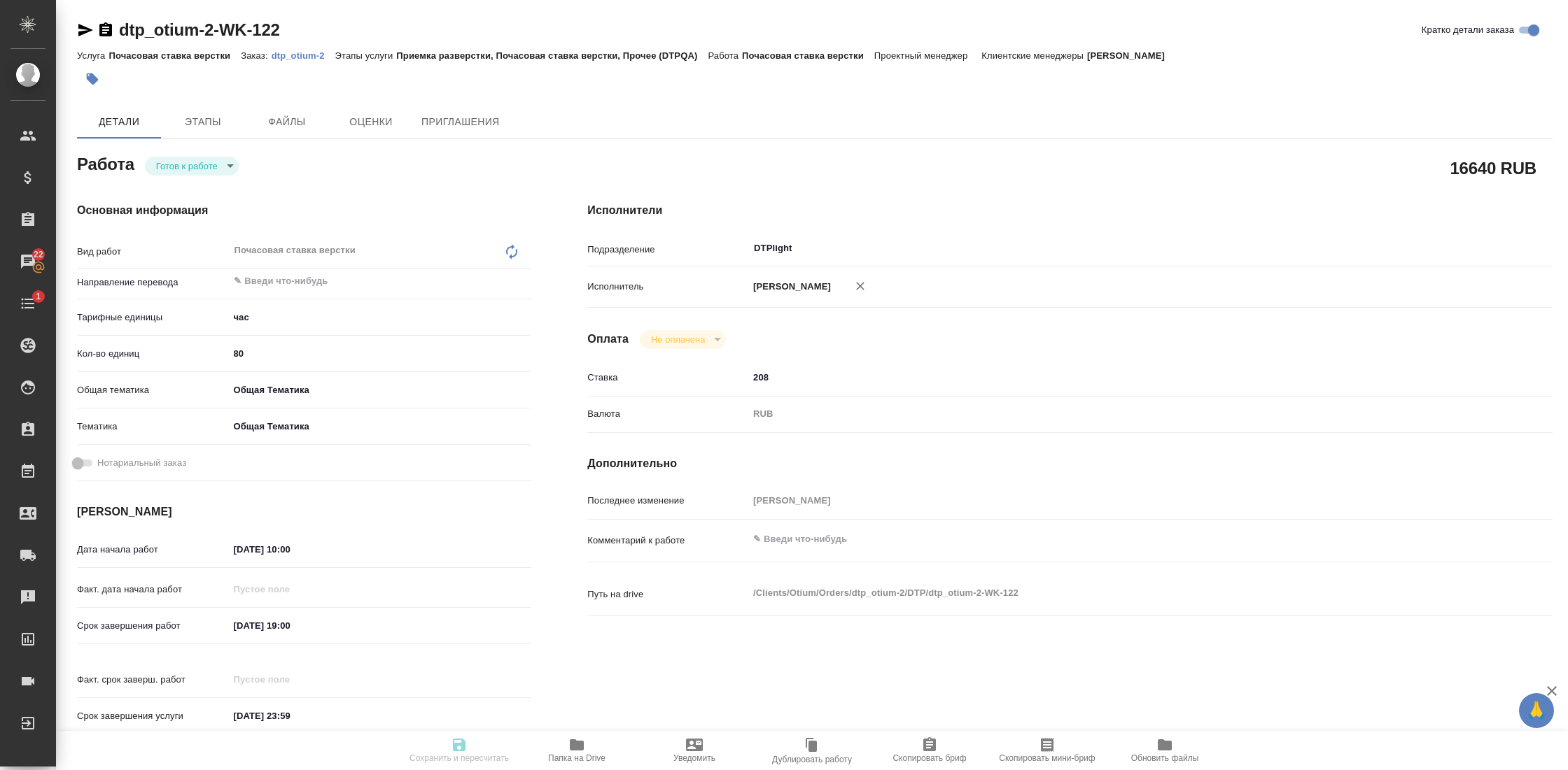
type textarea "x"
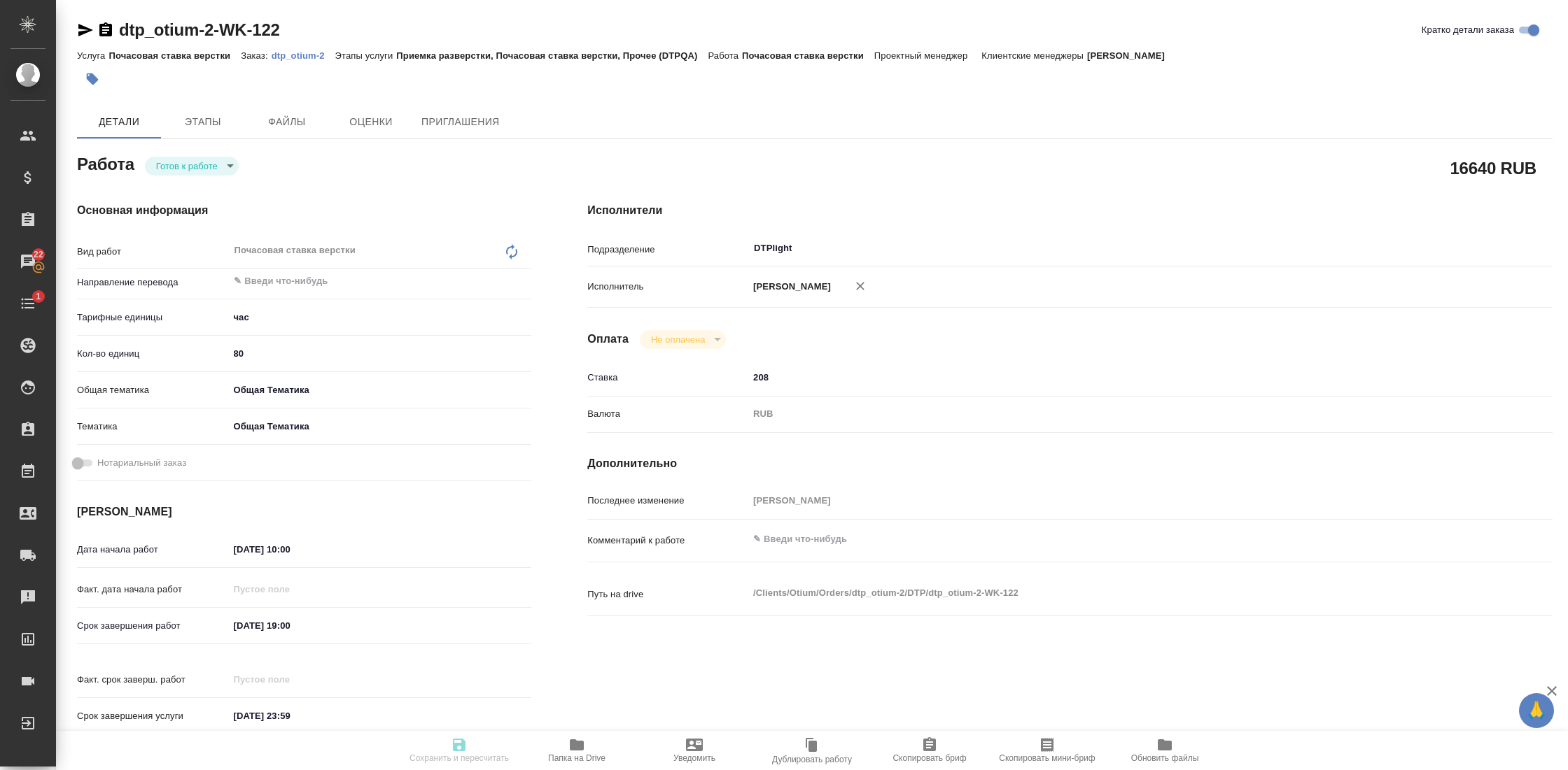
type textarea "x"
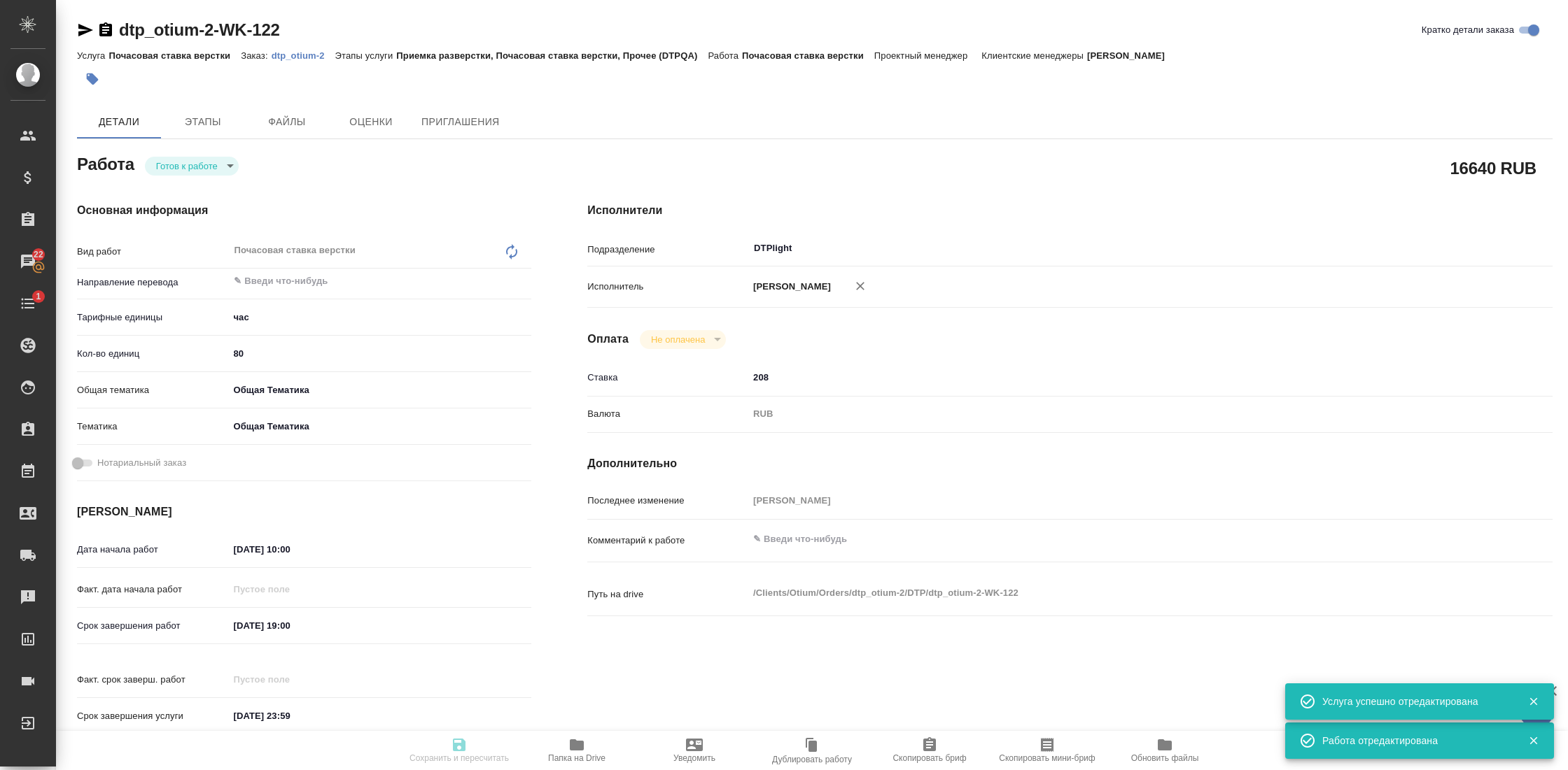
type input "readyForWork"
type textarea "Почасовая ставка верстки"
type textarea "x"
type input "5a8b1489cc6b4906c91bfd93"
type input "80"
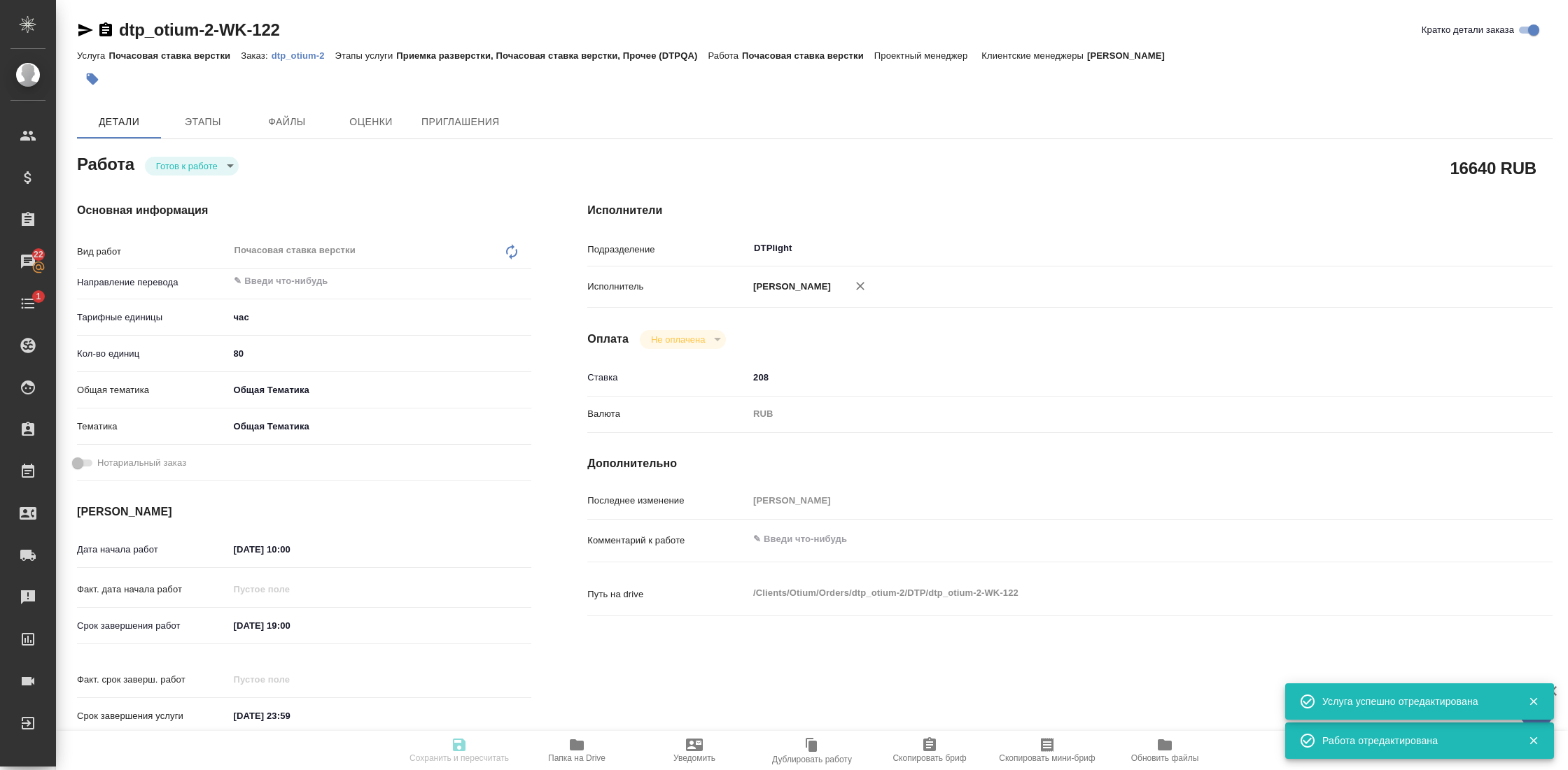
type input "obtem"
type input "6012b1ca196b0e5c9229a120"
type input "[DATE] 10:00"
type input "[DATE] 19:00"
type input "[DATE] 23:59"
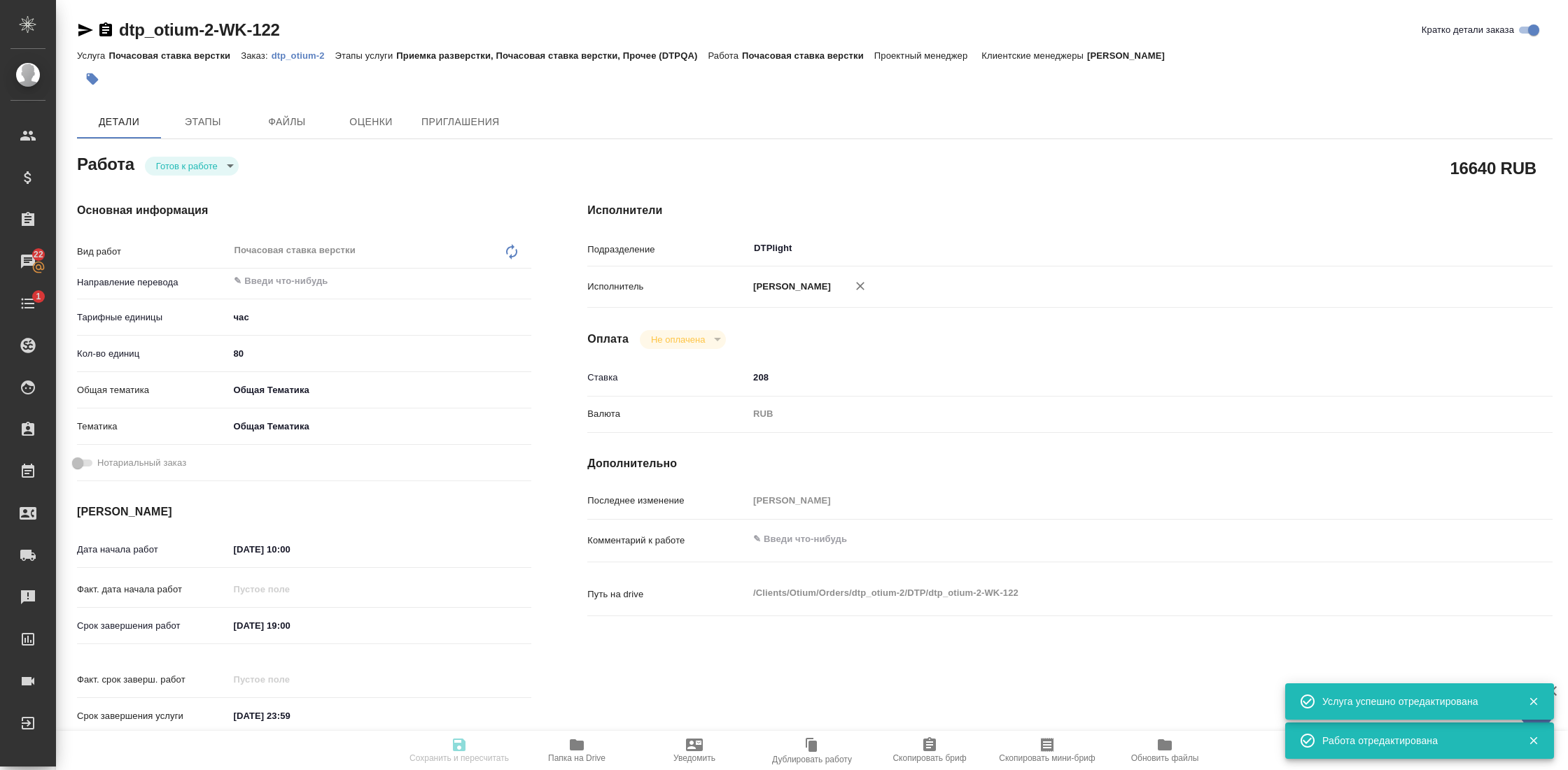
type input "DTPlight"
type input "notPayed"
type input "208"
type input "RUB"
type input "[PERSON_NAME] [PERSON_NAME]"
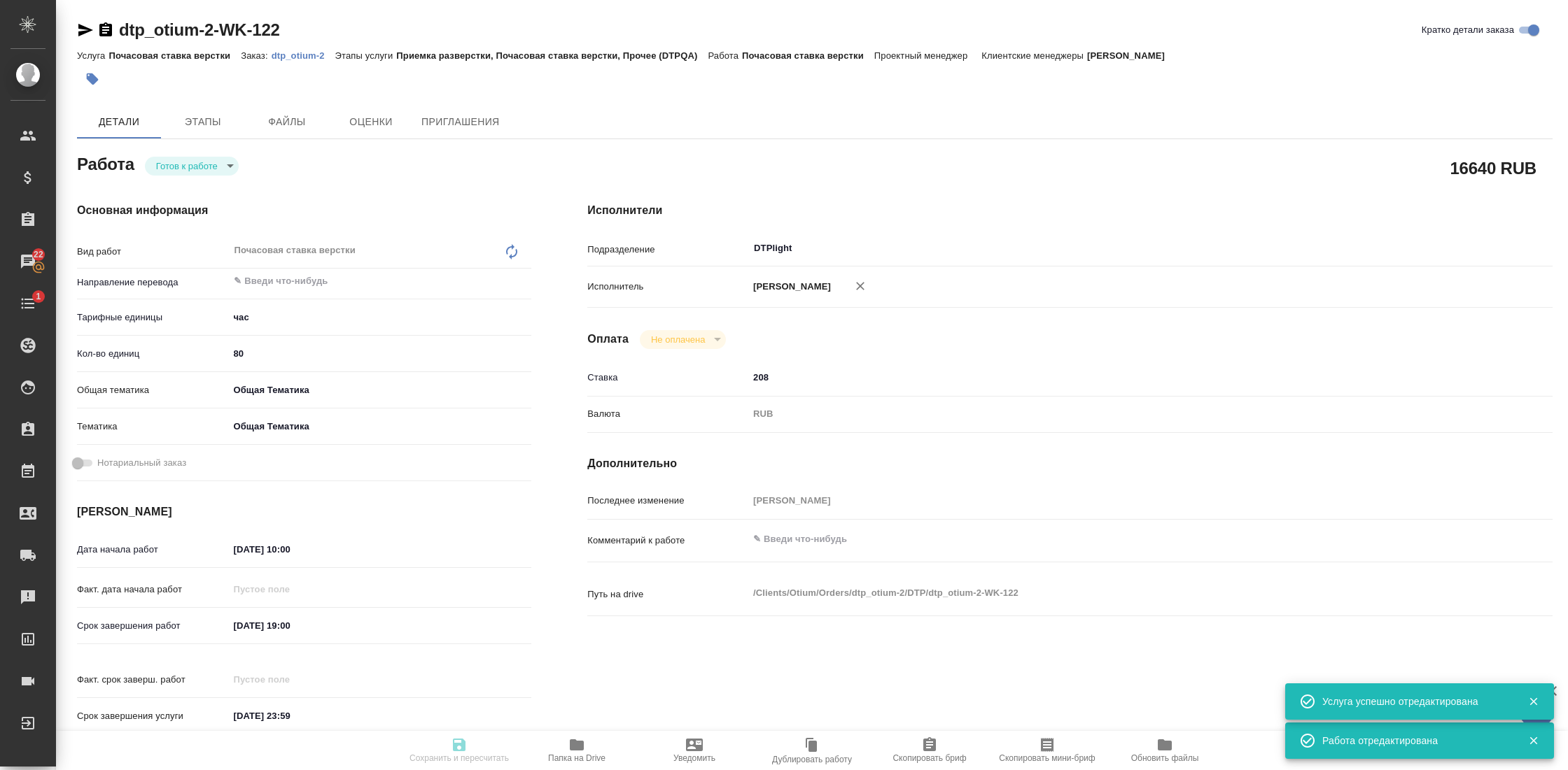
type textarea "x"
type textarea "/Clients/Оtium/Orders/dtp_otium-2/DTP/dtp_otium-2-WK-122"
type textarea "x"
type input "dtp_otium-2"
type input "Почасовая ставка верстки"
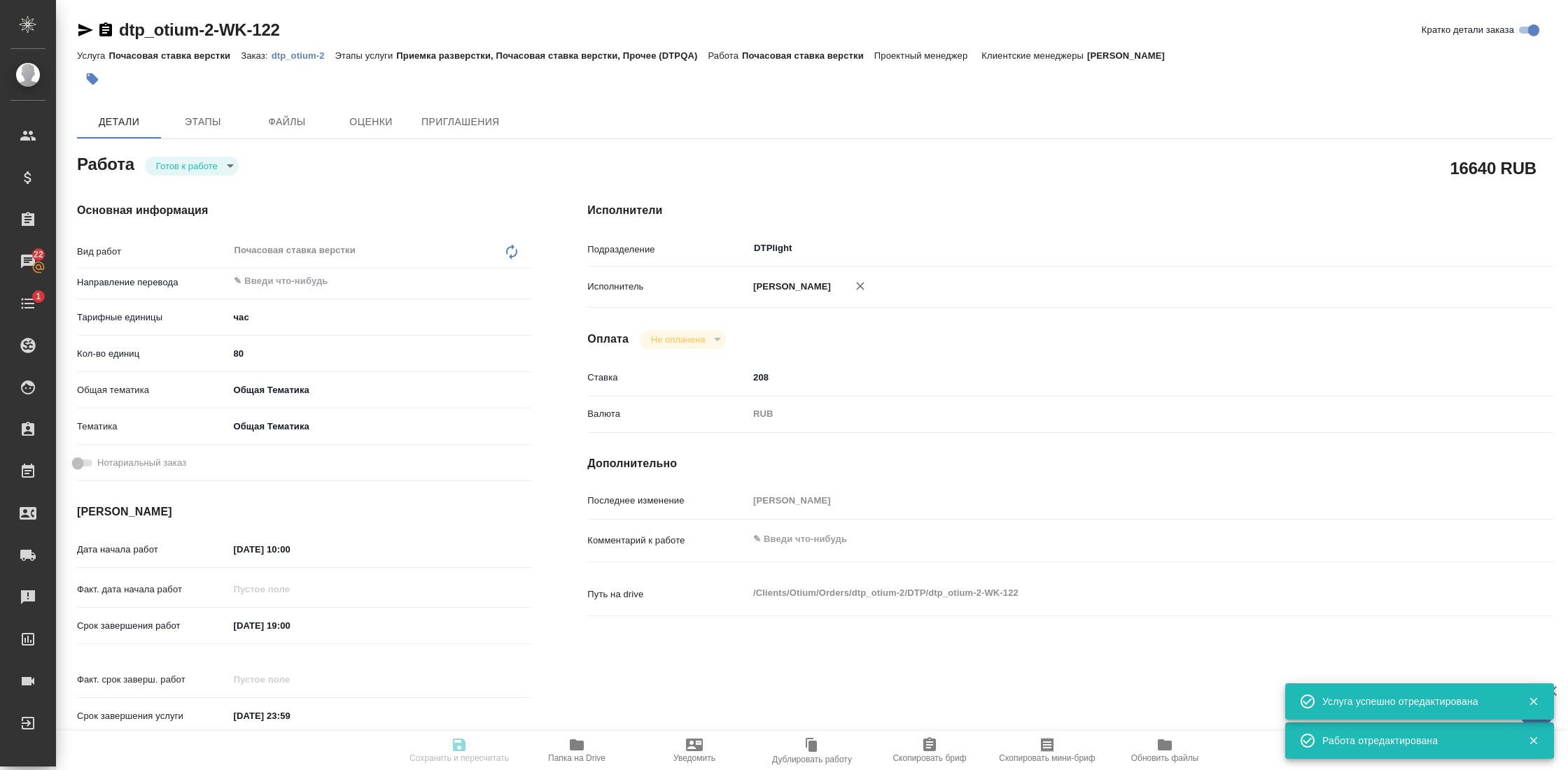
type input "Приемка разверстки, Почасовая ставка верстки, Прочее (DTPQA)"
type input "[PERSON_NAME] [PERSON_NAME]"
type input "/Clients/Оtium/Orders/dtp_otium-2"
type textarea "x"
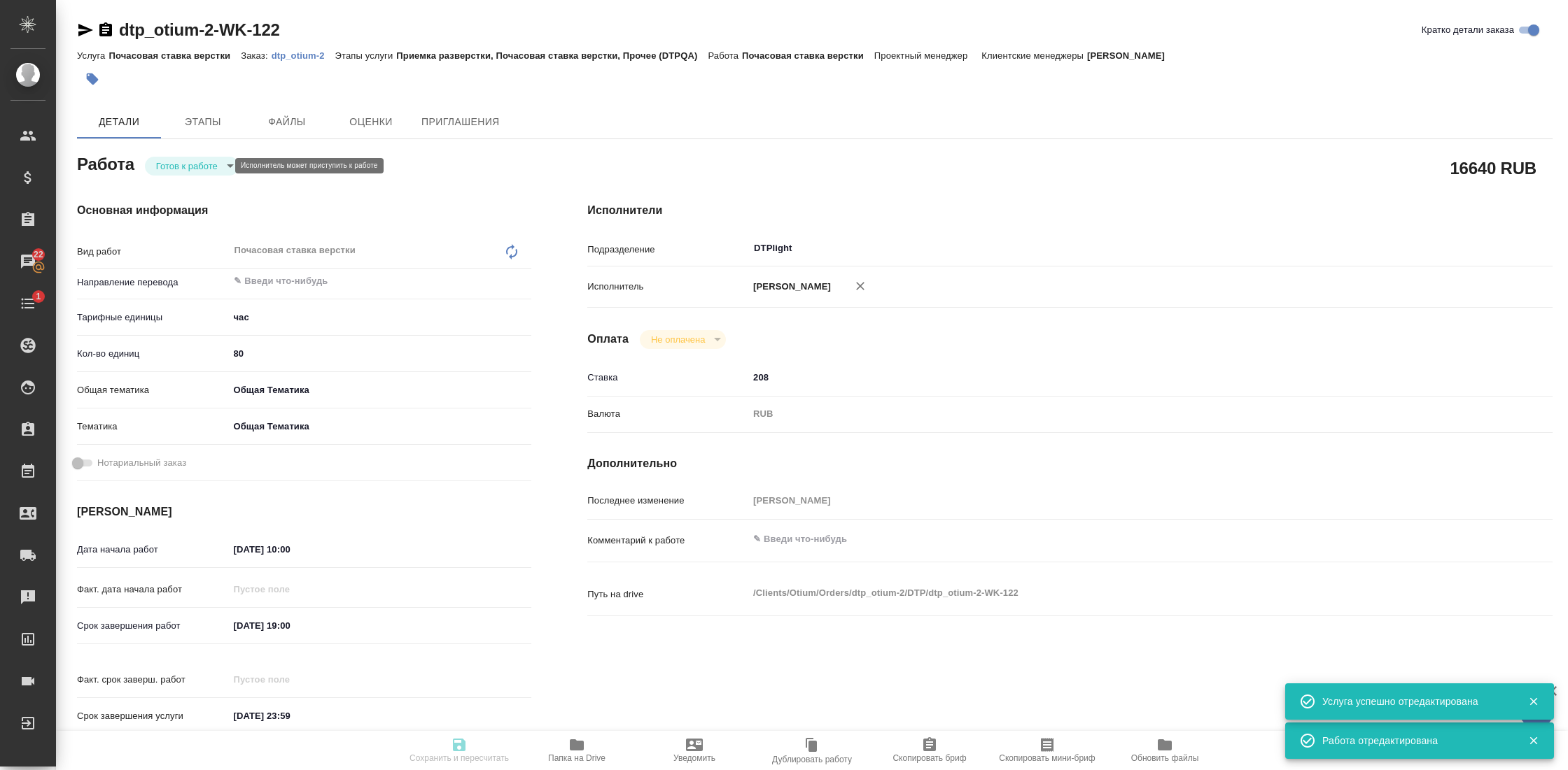
type textarea "x"
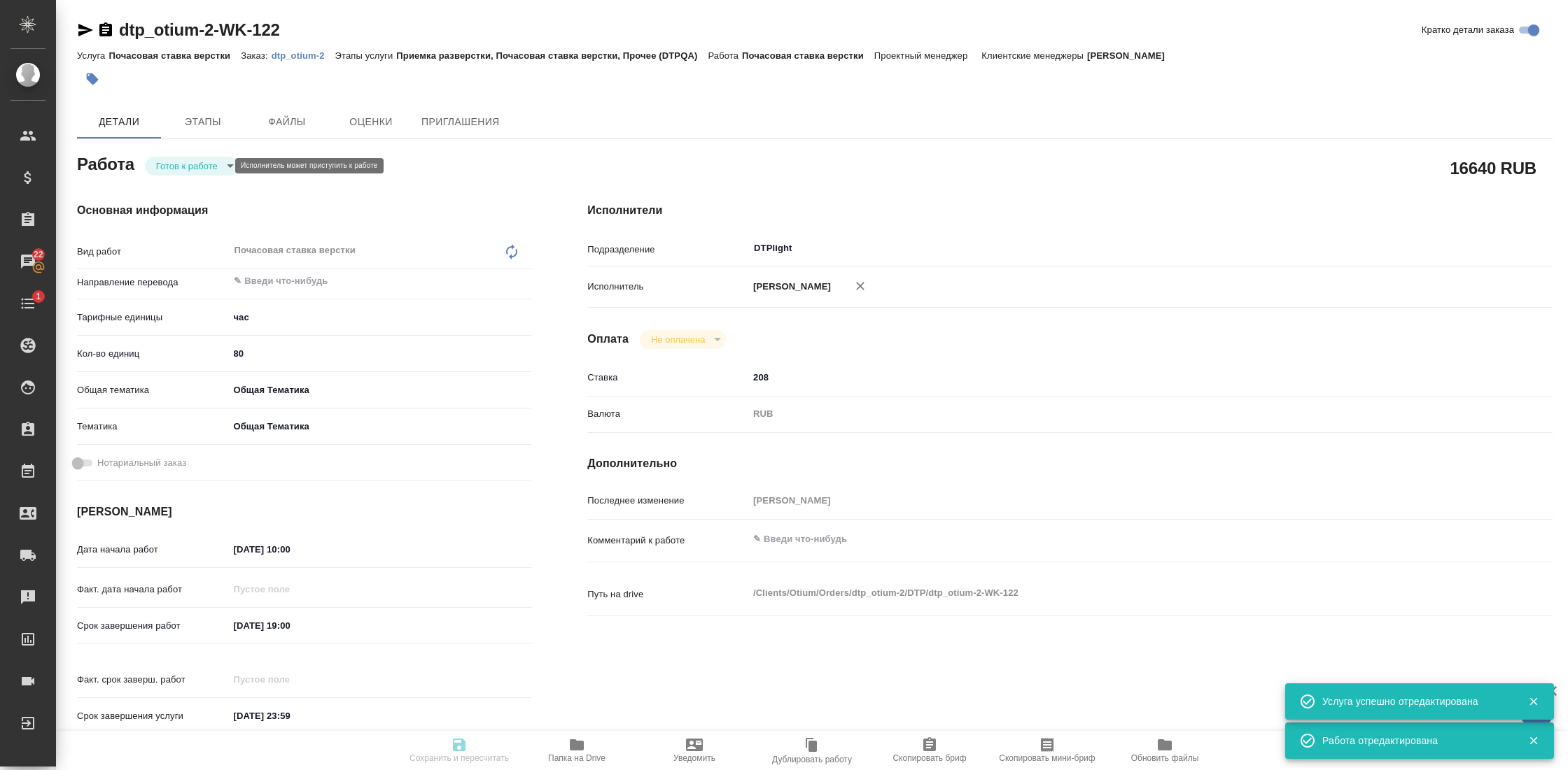
type textarea "x"
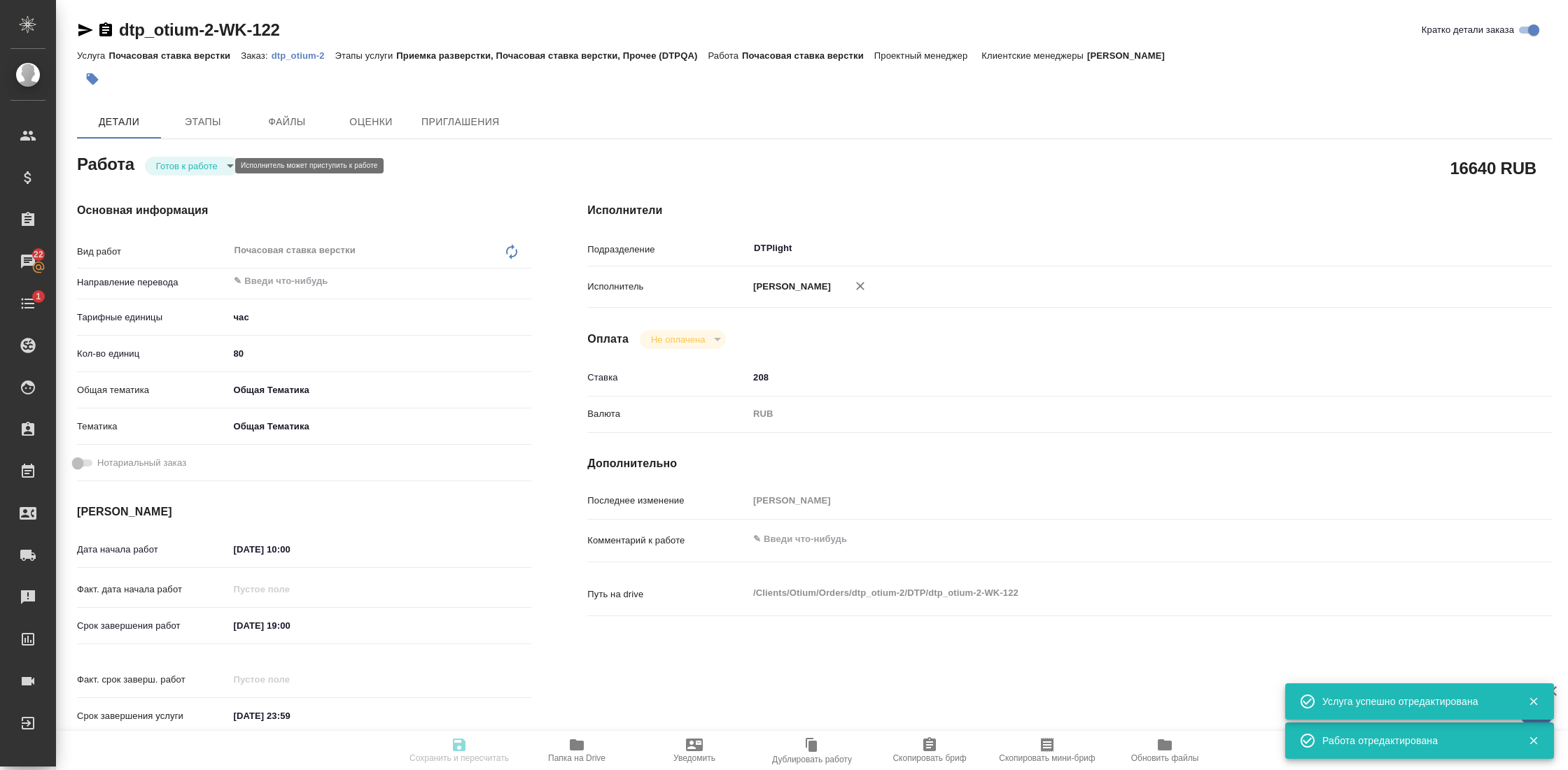
type textarea "x"
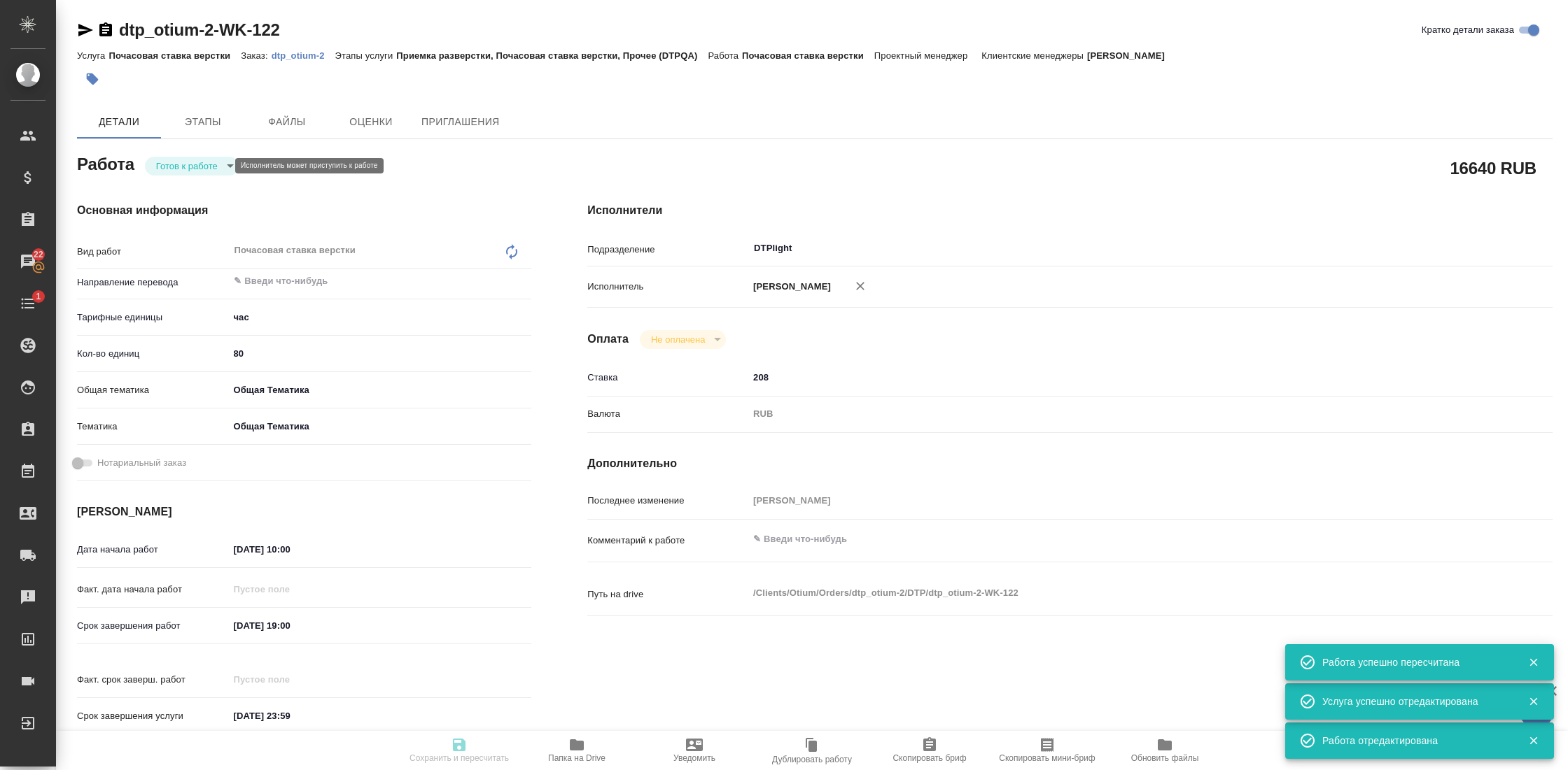
type input "readyForWork"
type textarea "Почасовая ставка верстки"
type textarea "x"
type input "5a8b1489cc6b4906c91bfd93"
type input "80"
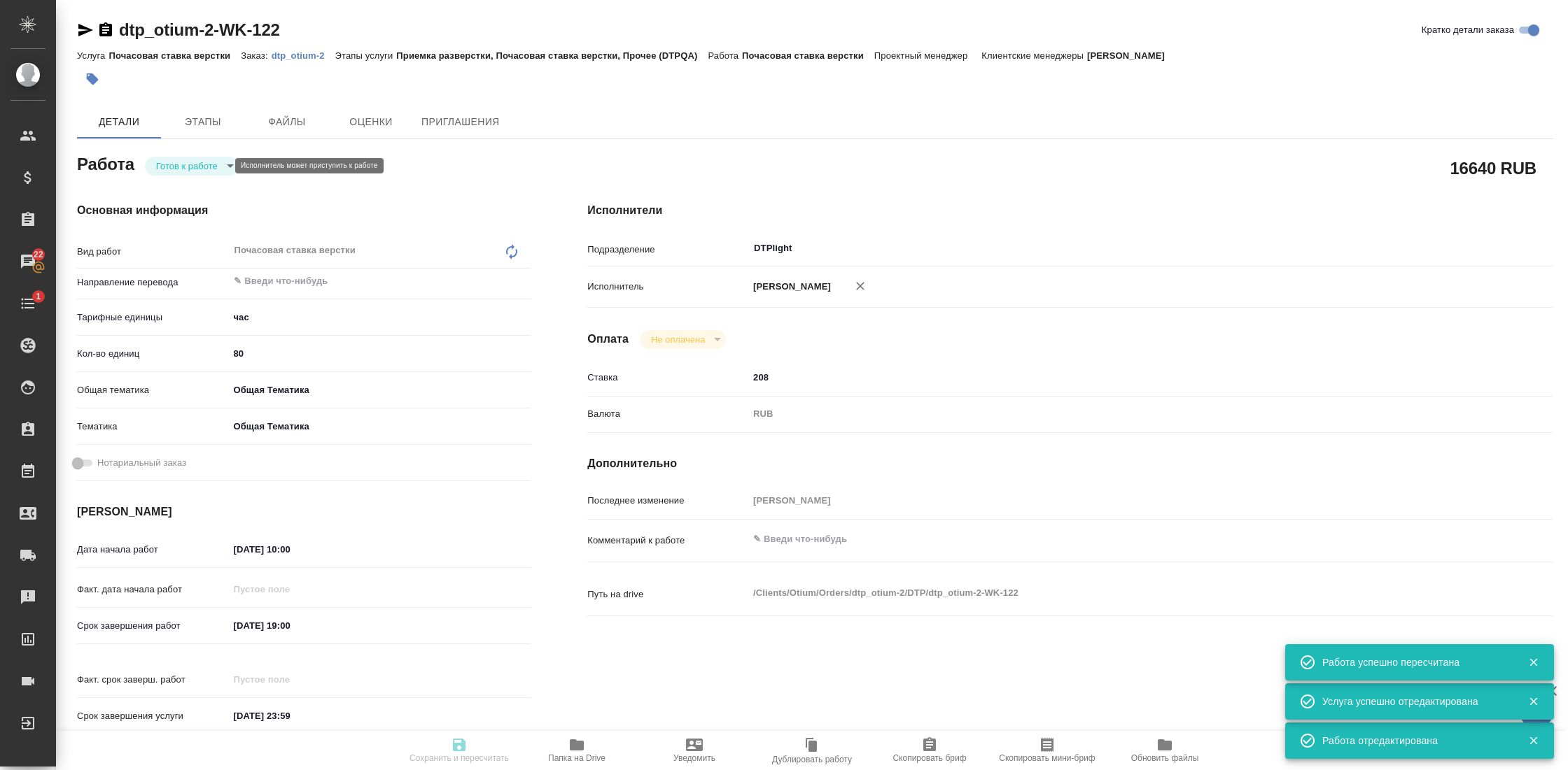
type input "obtem"
type input "6012b1ca196b0e5c9229a120"
type input "[DATE] 10:00"
type input "[DATE] 19:00"
type input "[DATE] 23:59"
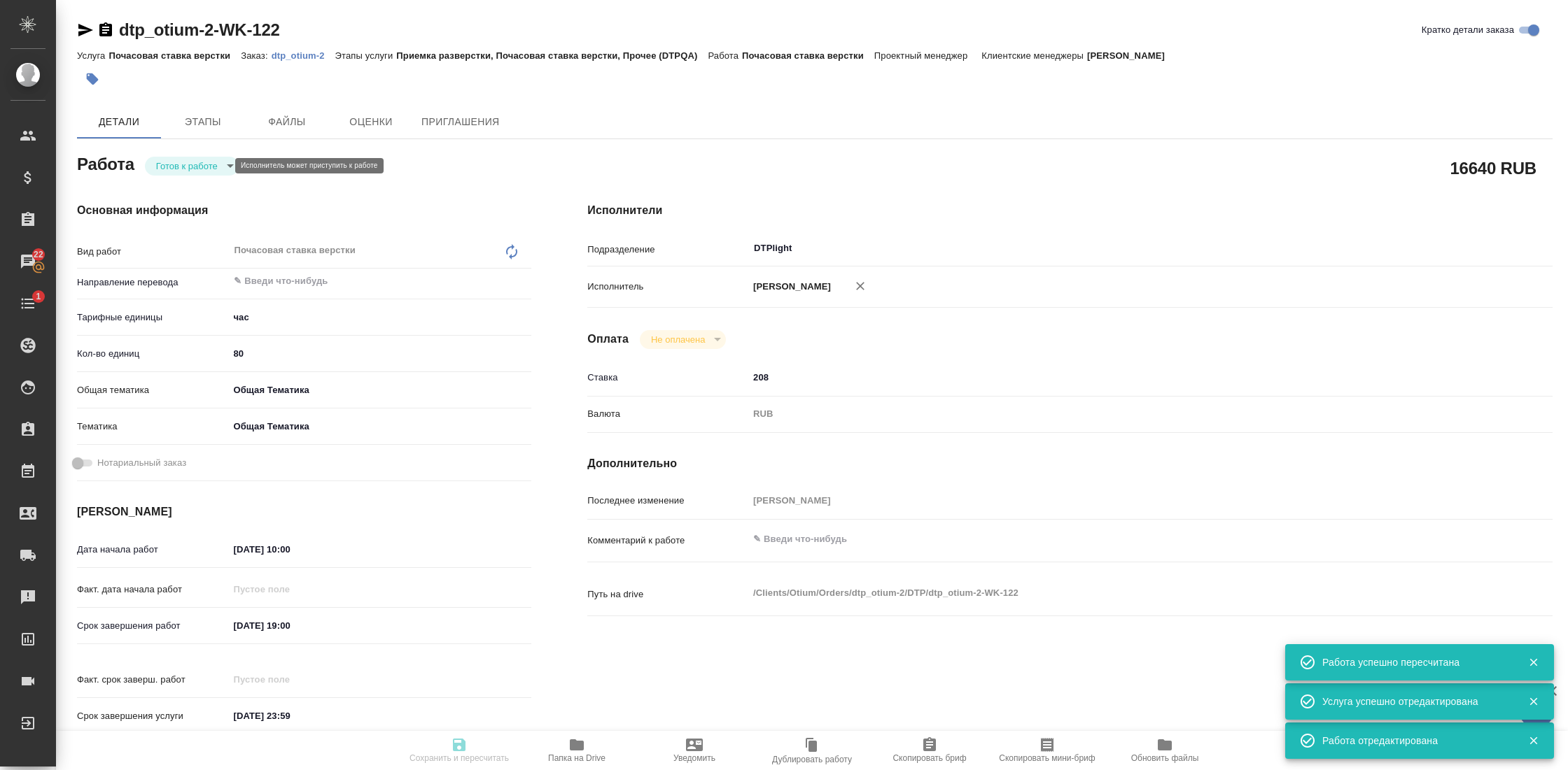
type input "DTPlight"
type input "notPayed"
type input "208"
type input "RUB"
type input "[PERSON_NAME] [PERSON_NAME]"
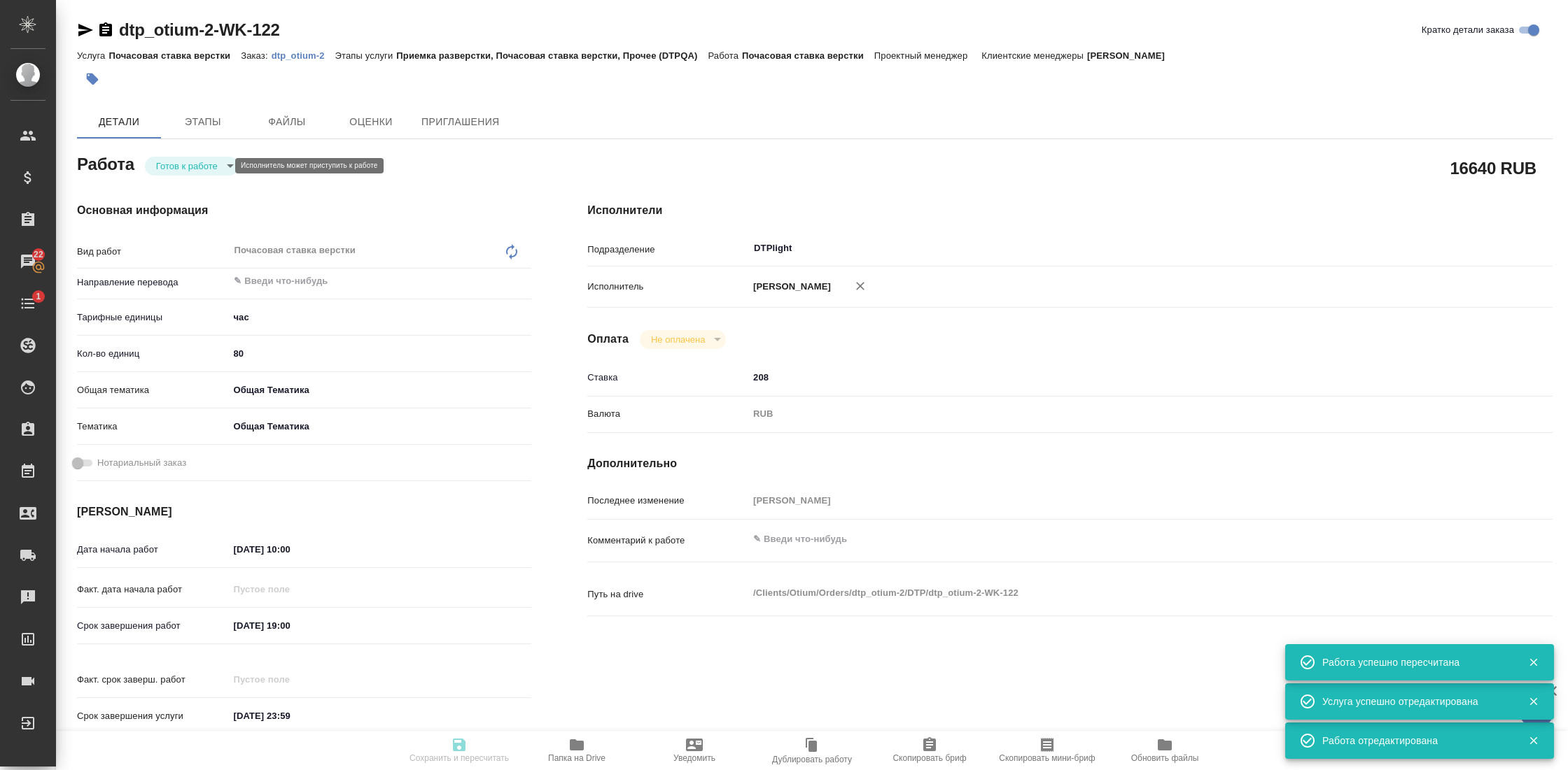
type textarea "x"
type textarea "/Clients/Оtium/Orders/dtp_otium-2/DTP/dtp_otium-2-WK-122"
type textarea "x"
type input "dtp_otium-2"
type input "Почасовая ставка верстки"
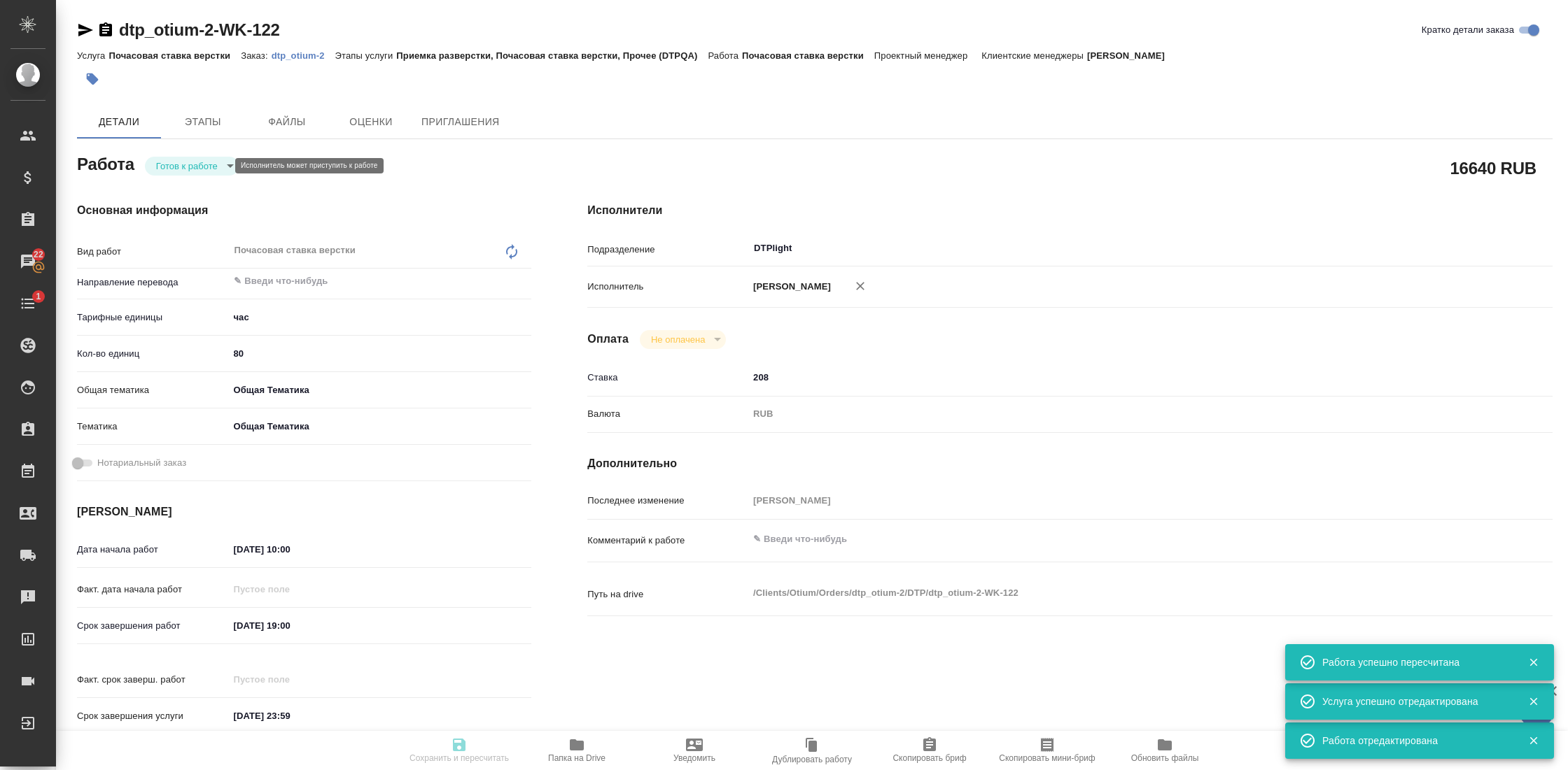
type input "Приемка разверстки, Почасовая ставка верстки, Прочее (DTPQA)"
type input "[PERSON_NAME] [PERSON_NAME]"
type input "/Clients/Оtium/Orders/dtp_otium-2"
type textarea "x"
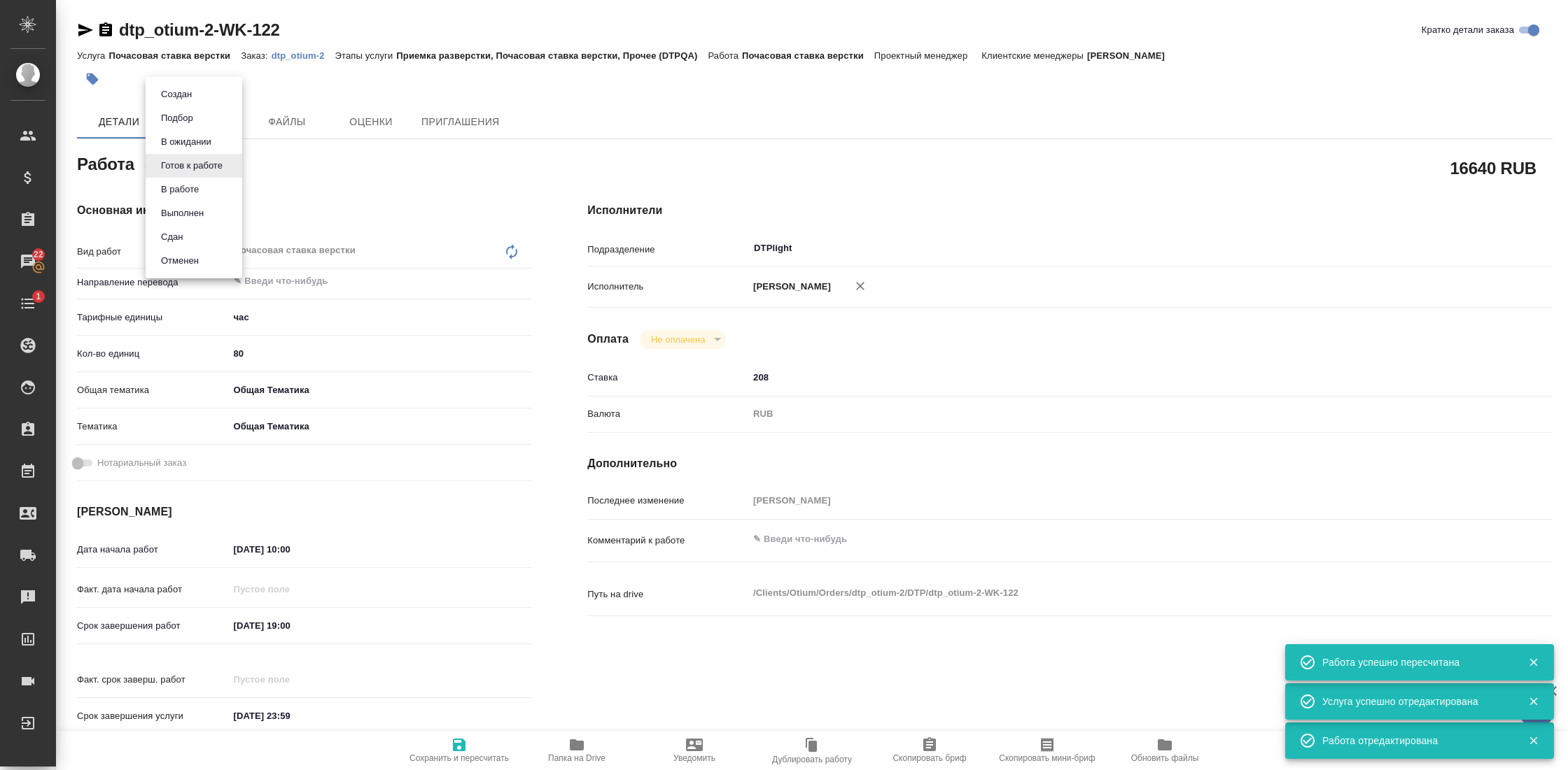
type textarea "x"
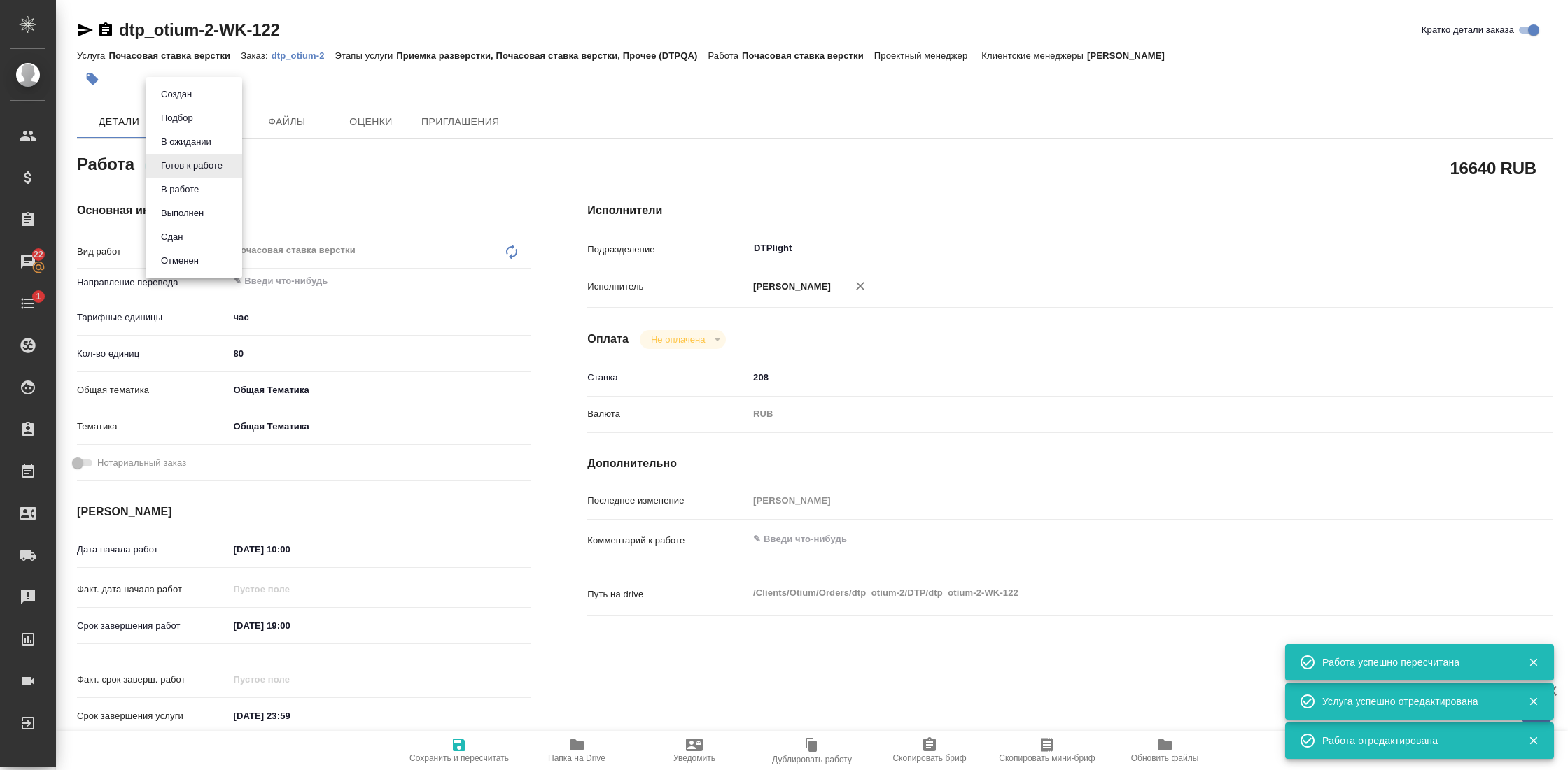
type textarea "x"
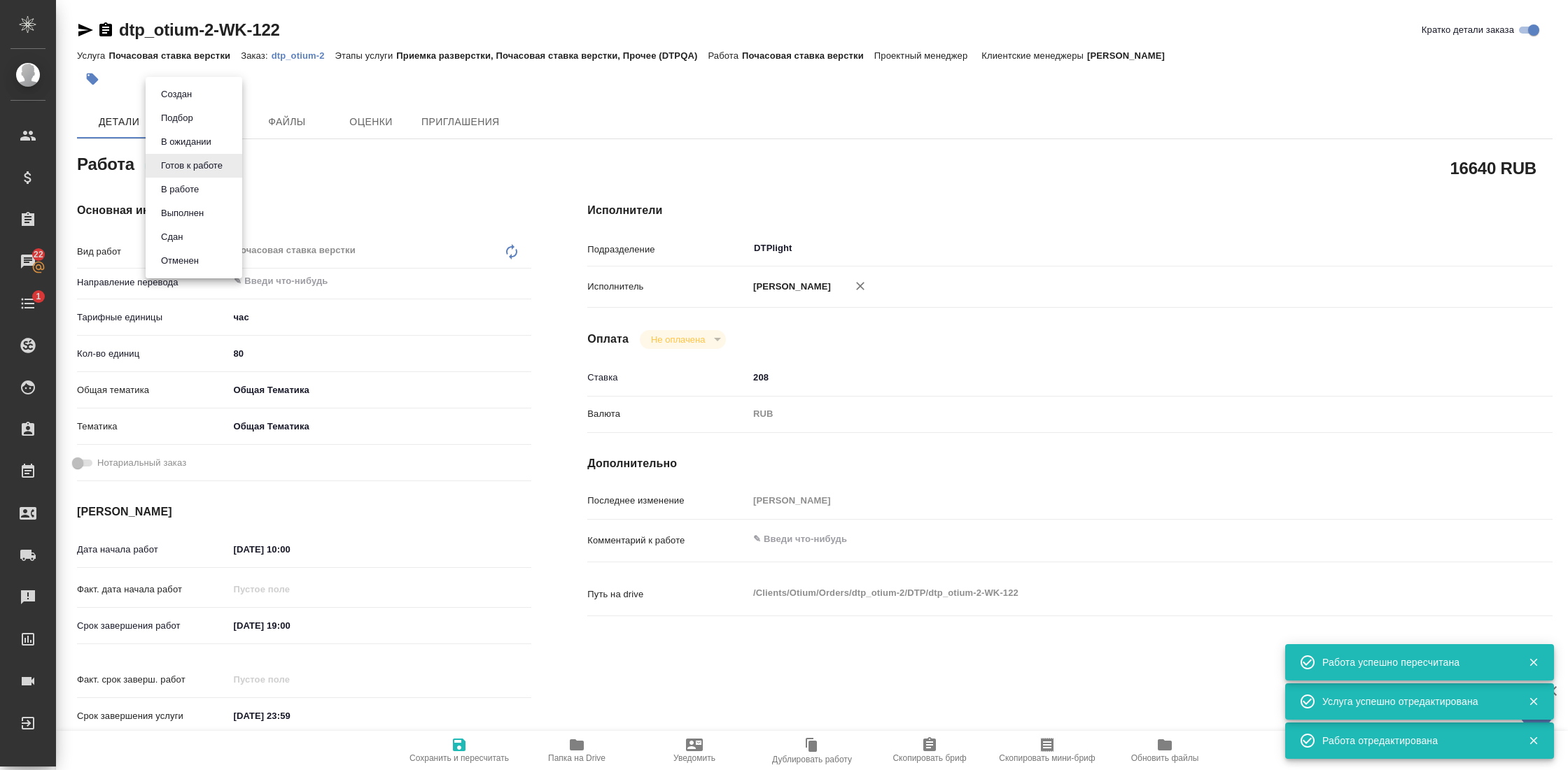
type textarea "x"
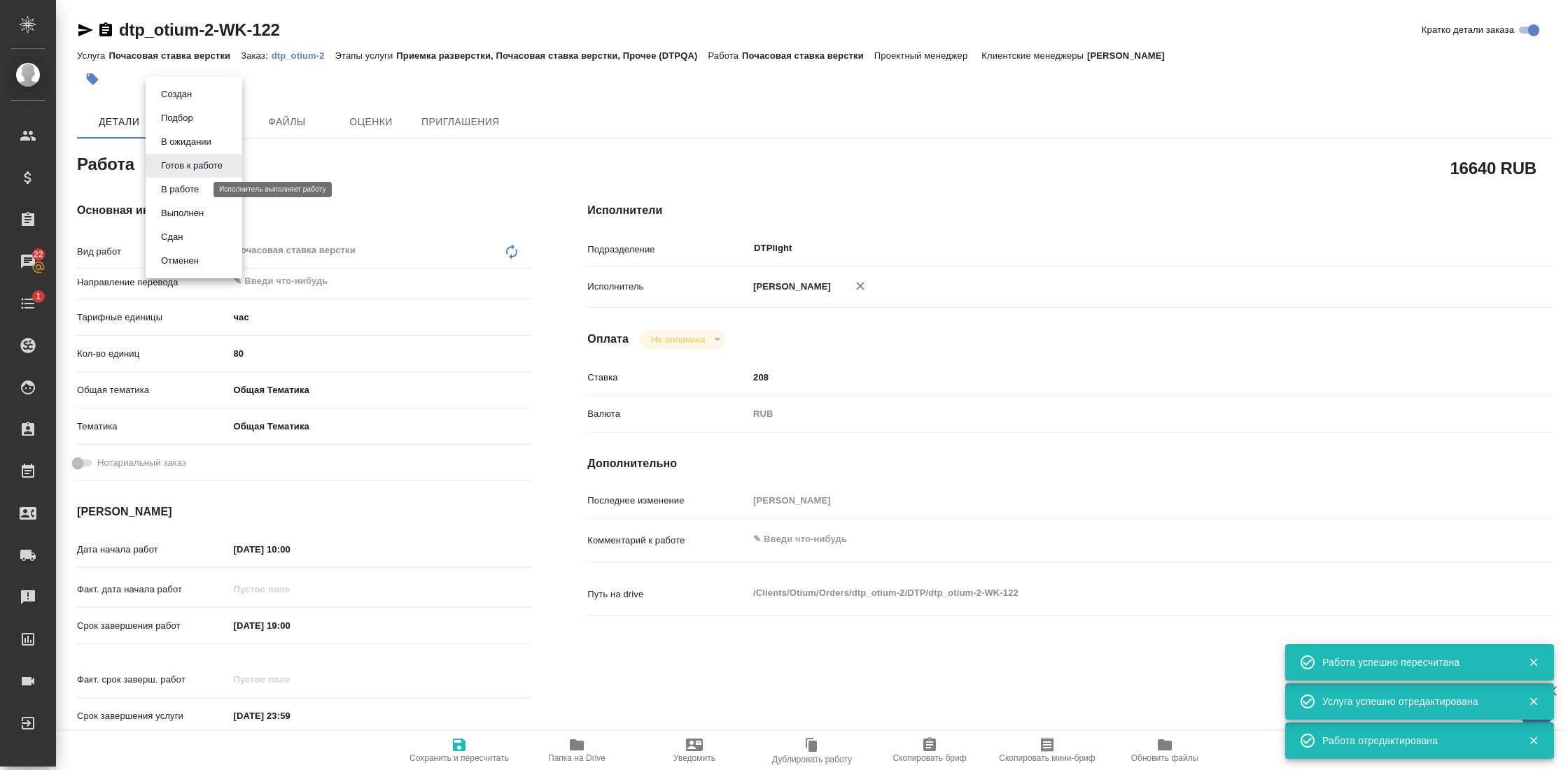
type textarea "x"
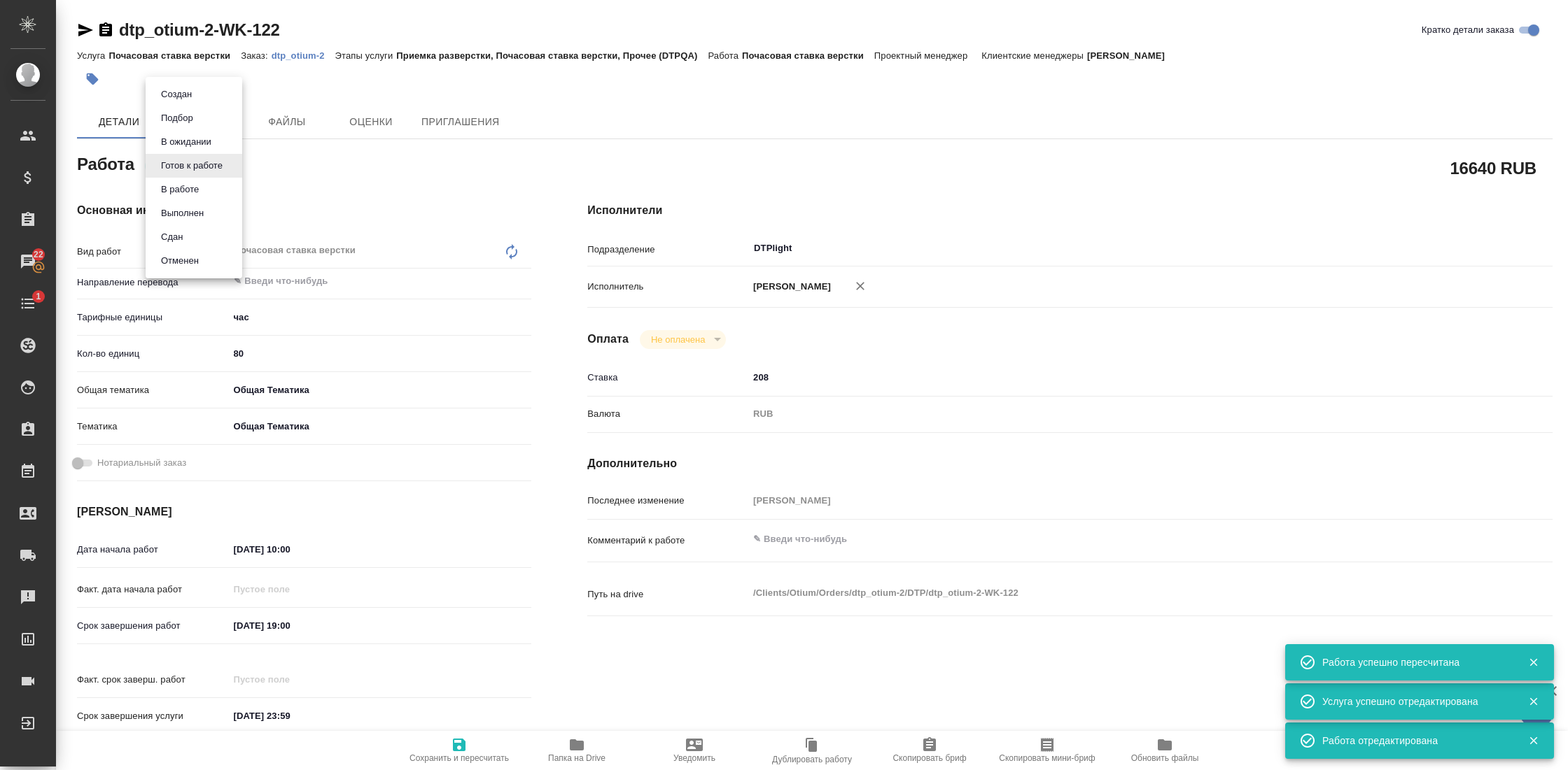
click at [190, 242] on li "Сдан" at bounding box center [193, 237] width 97 height 24
type textarea "x"
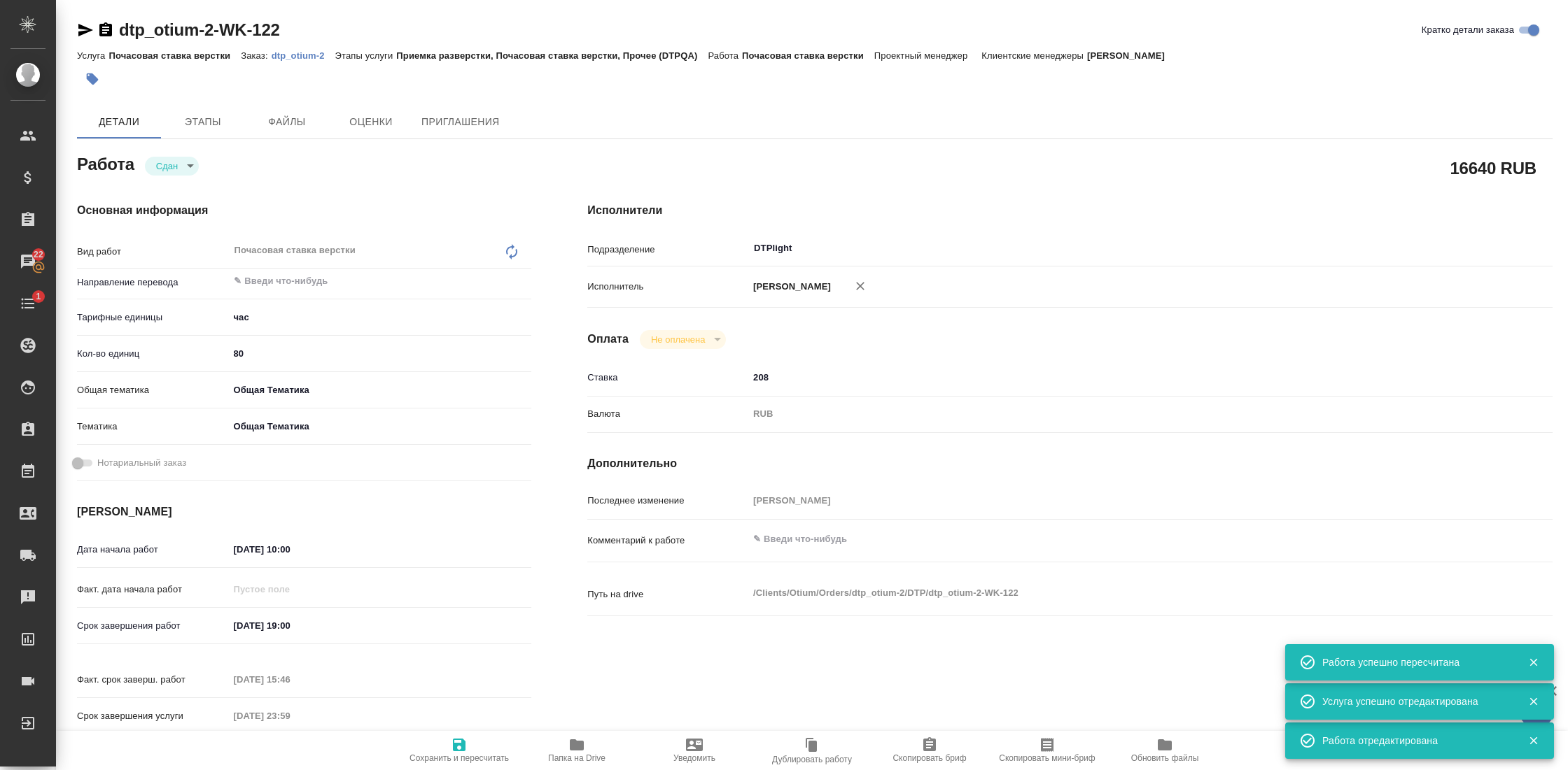
type textarea "x"
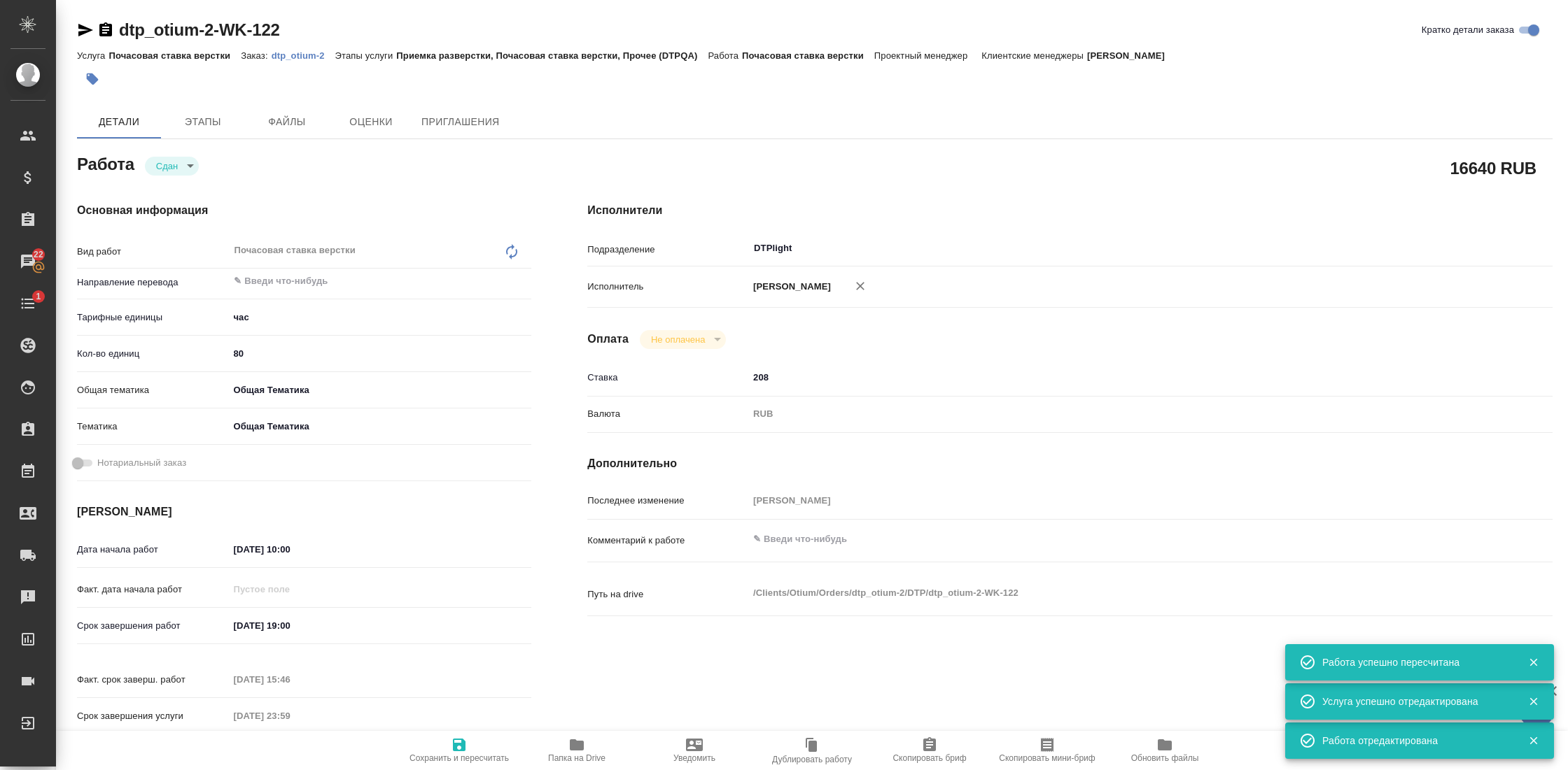
type textarea "x"
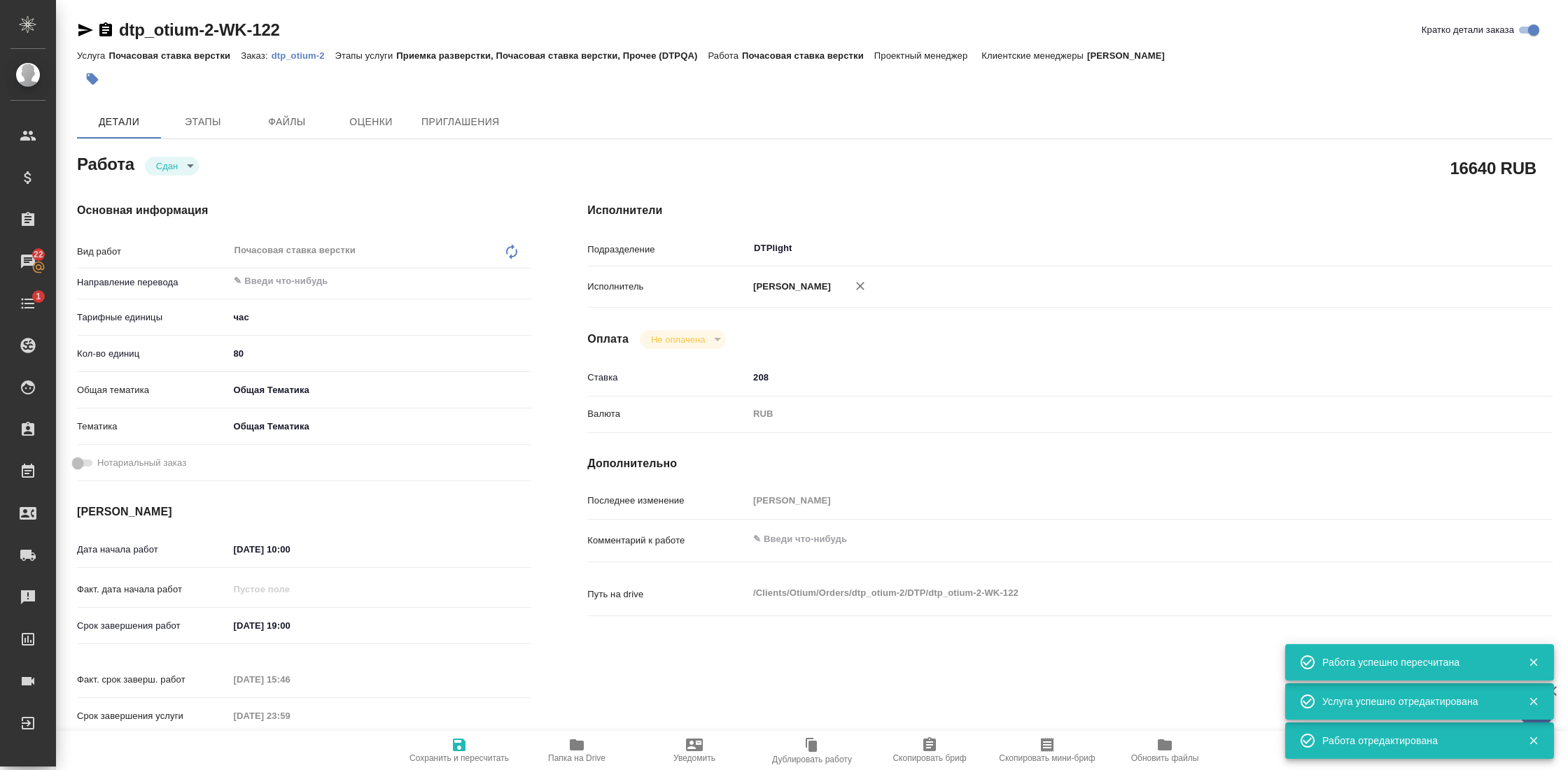
type textarea "x"
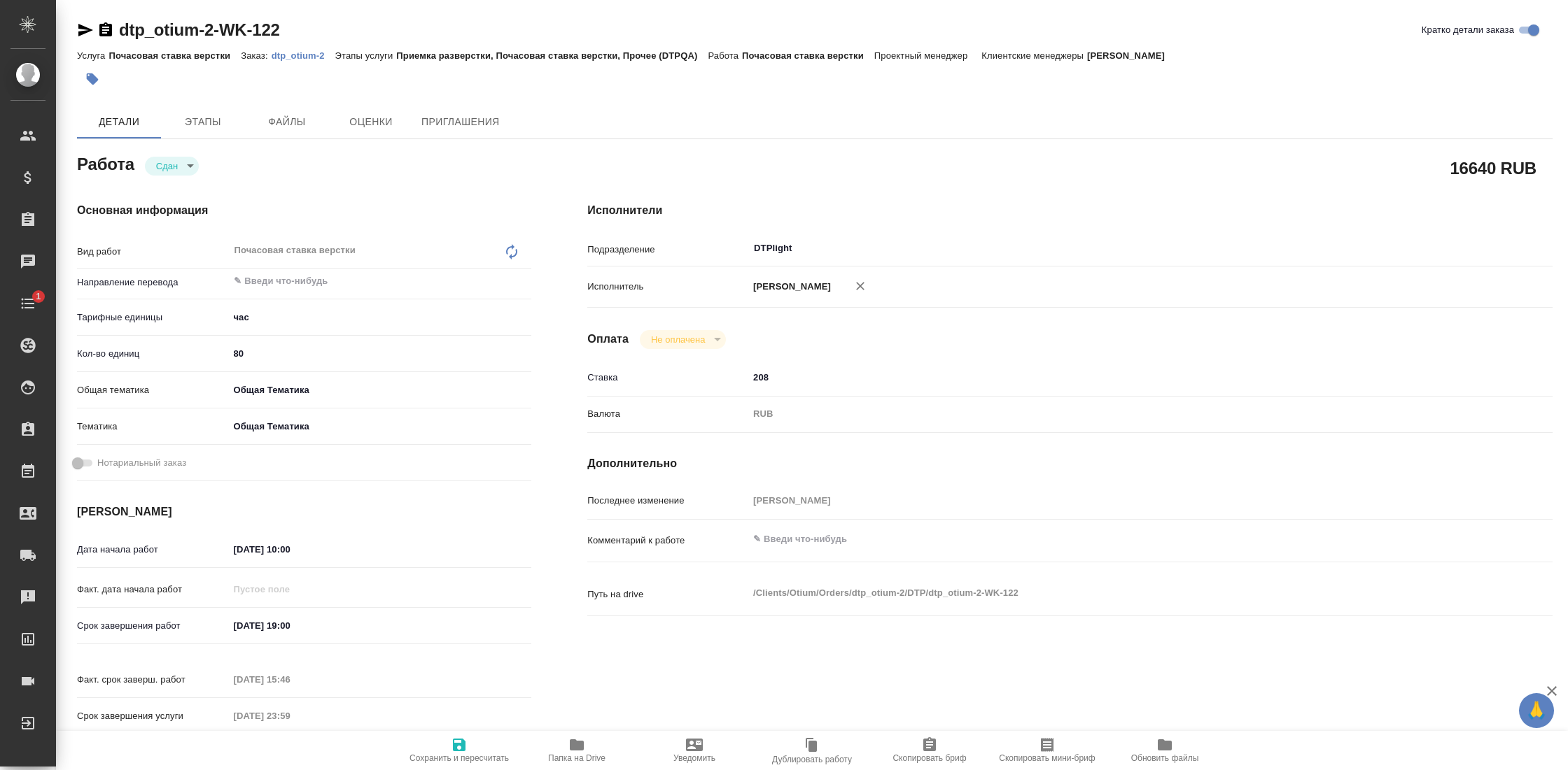
type textarea "x"
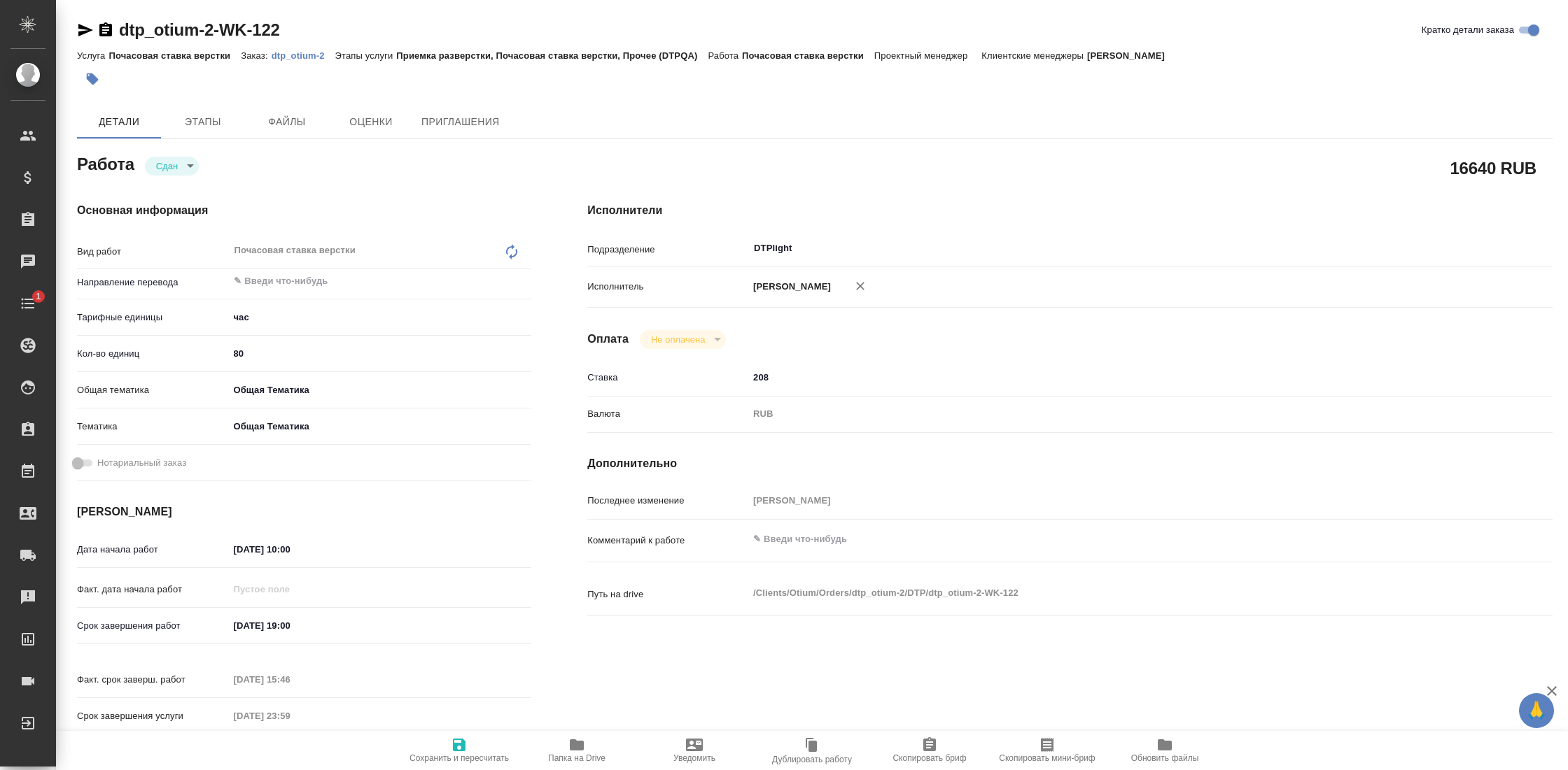
type textarea "x"
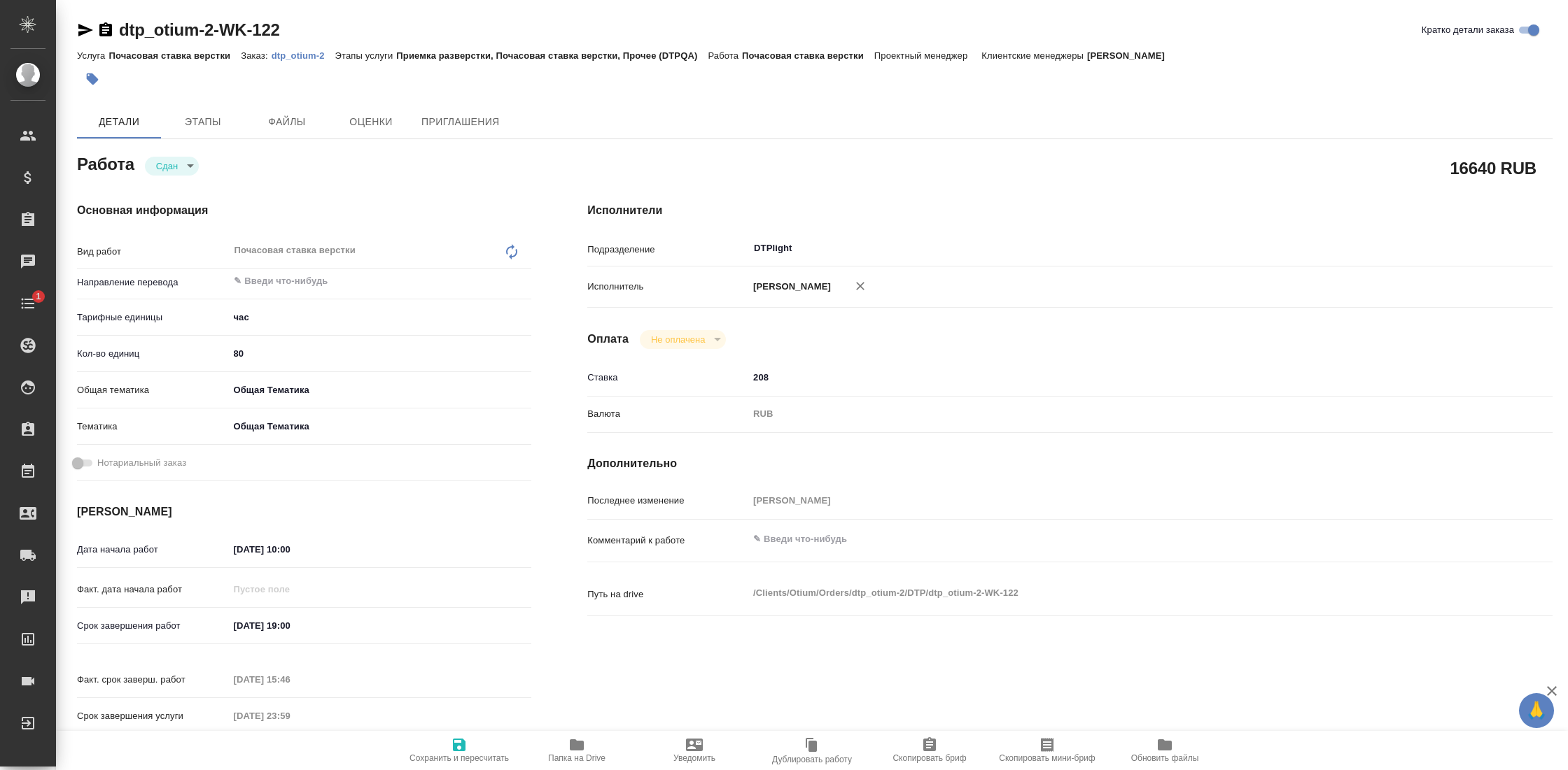
type textarea "x"
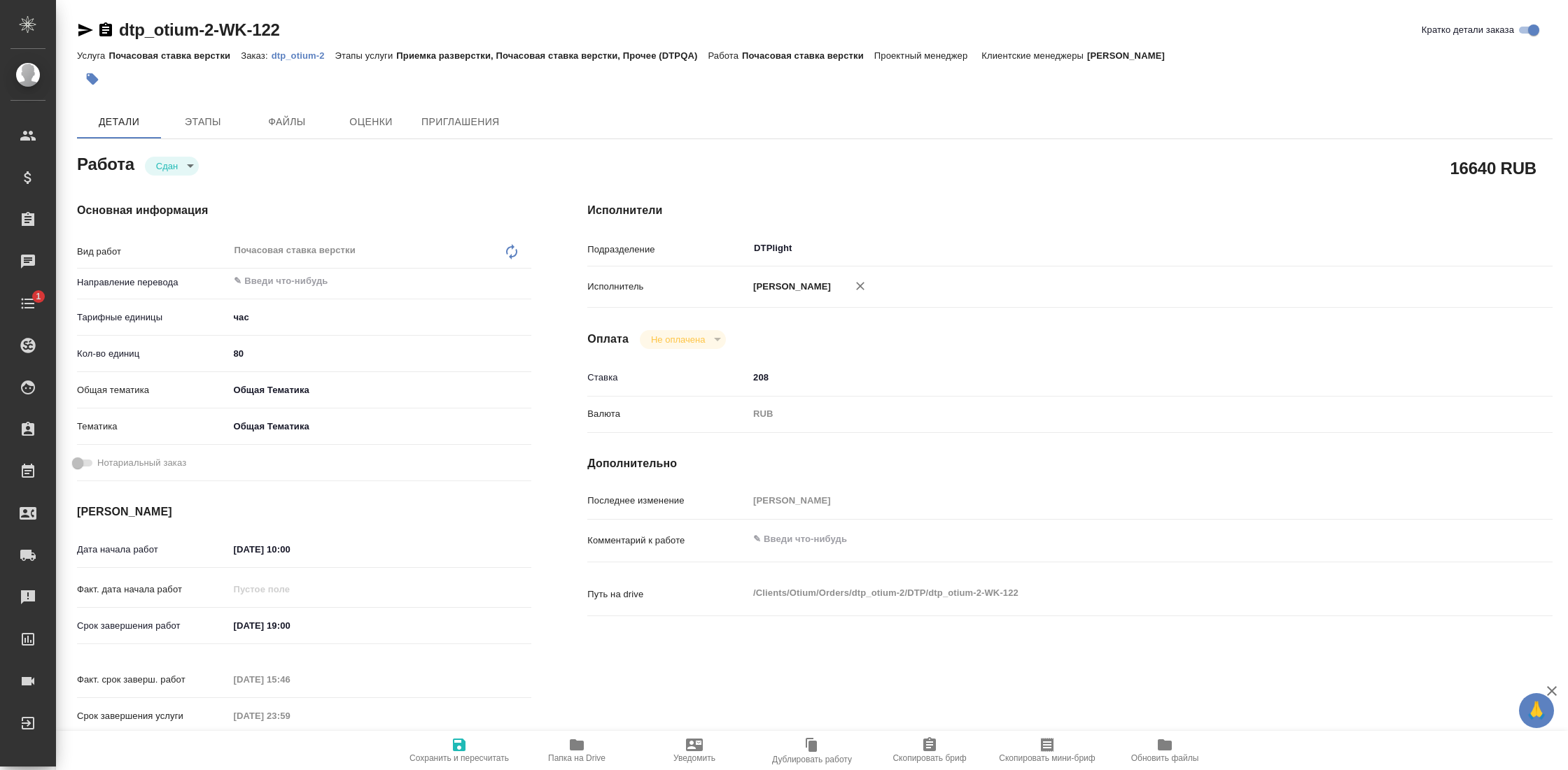
type textarea "x"
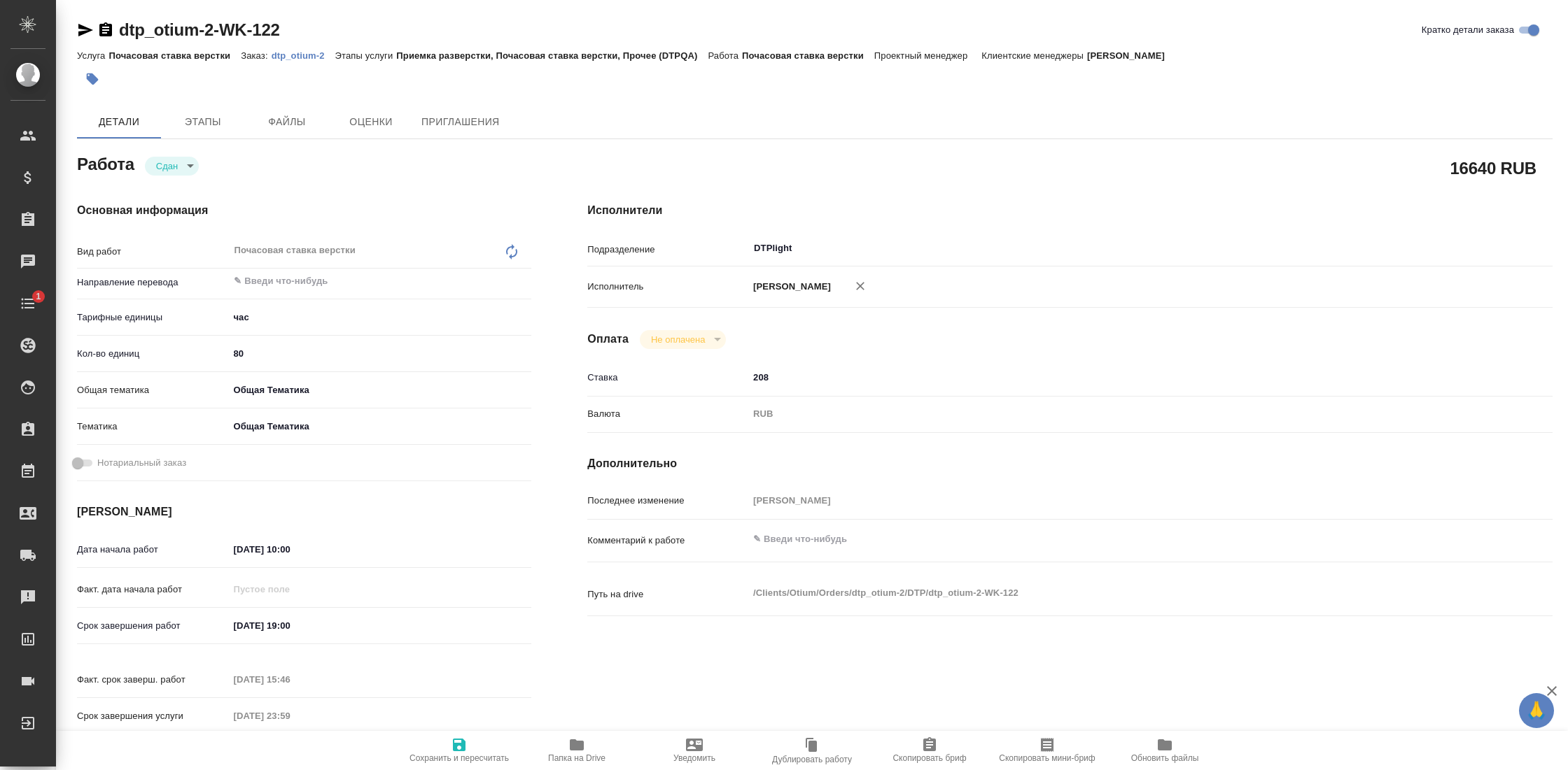
type textarea "x"
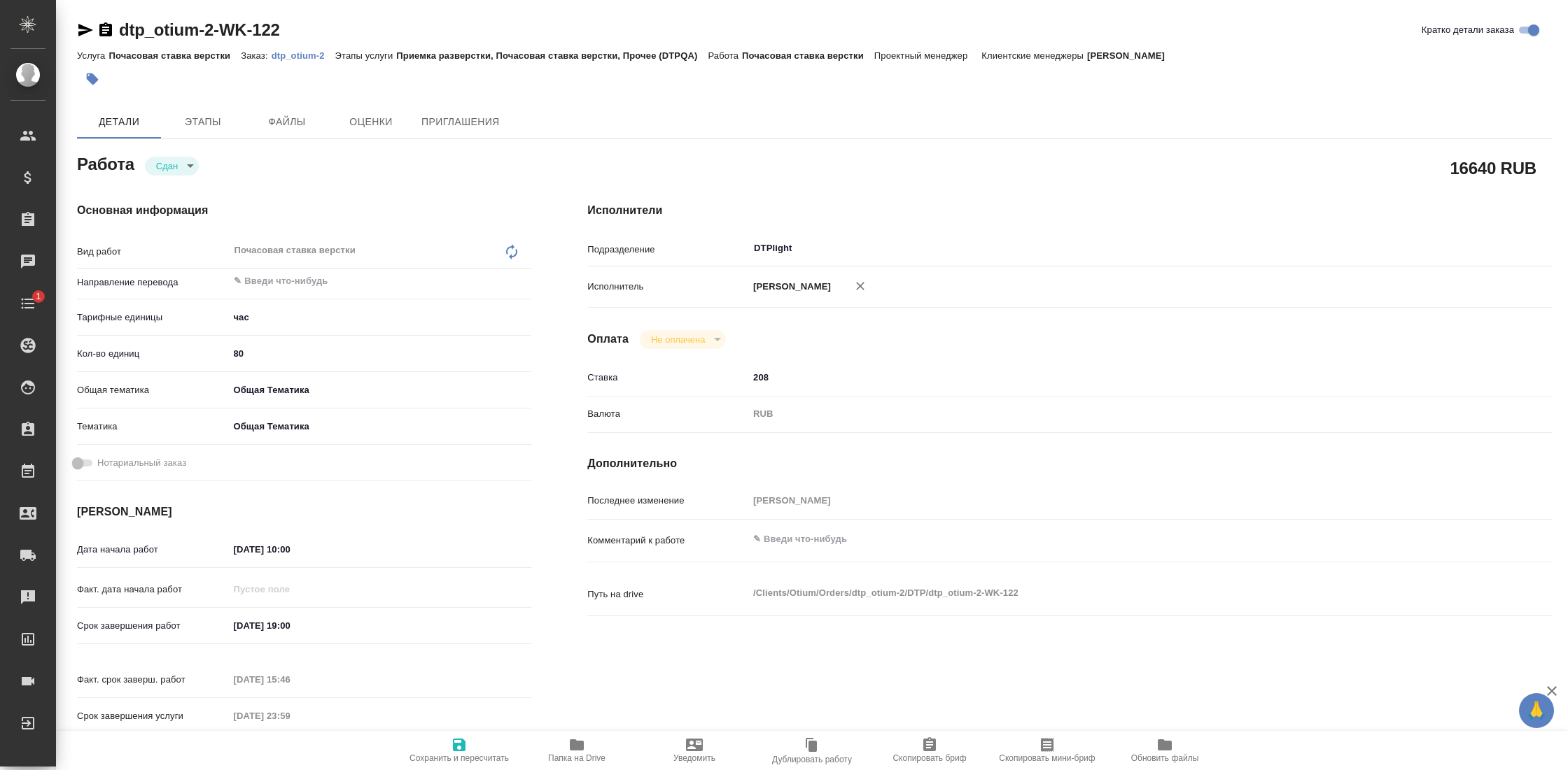
type textarea "x"
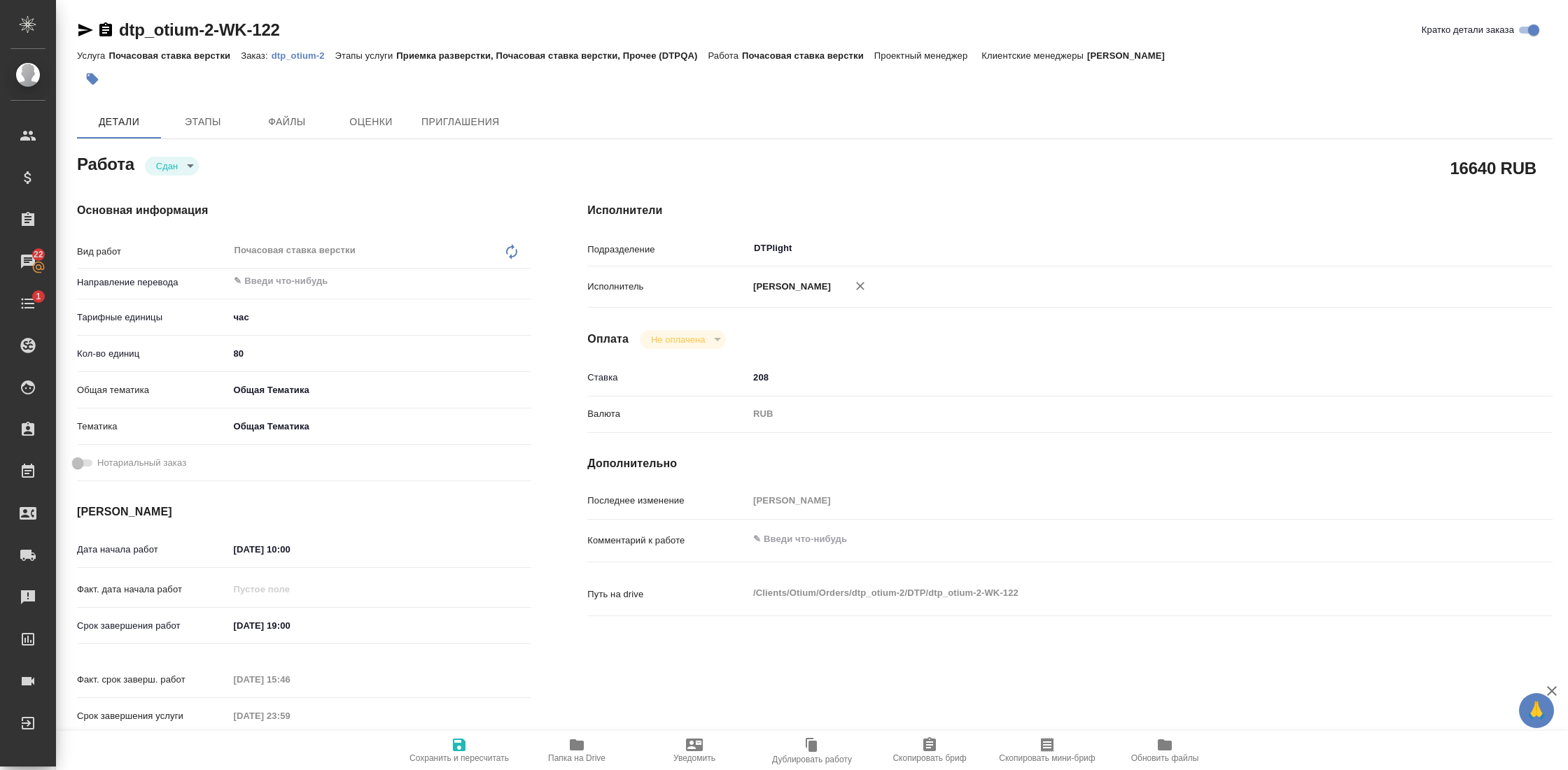
click at [108, 30] on icon "button" at bounding box center [105, 30] width 17 height 17
